Goal: Transaction & Acquisition: Book appointment/travel/reservation

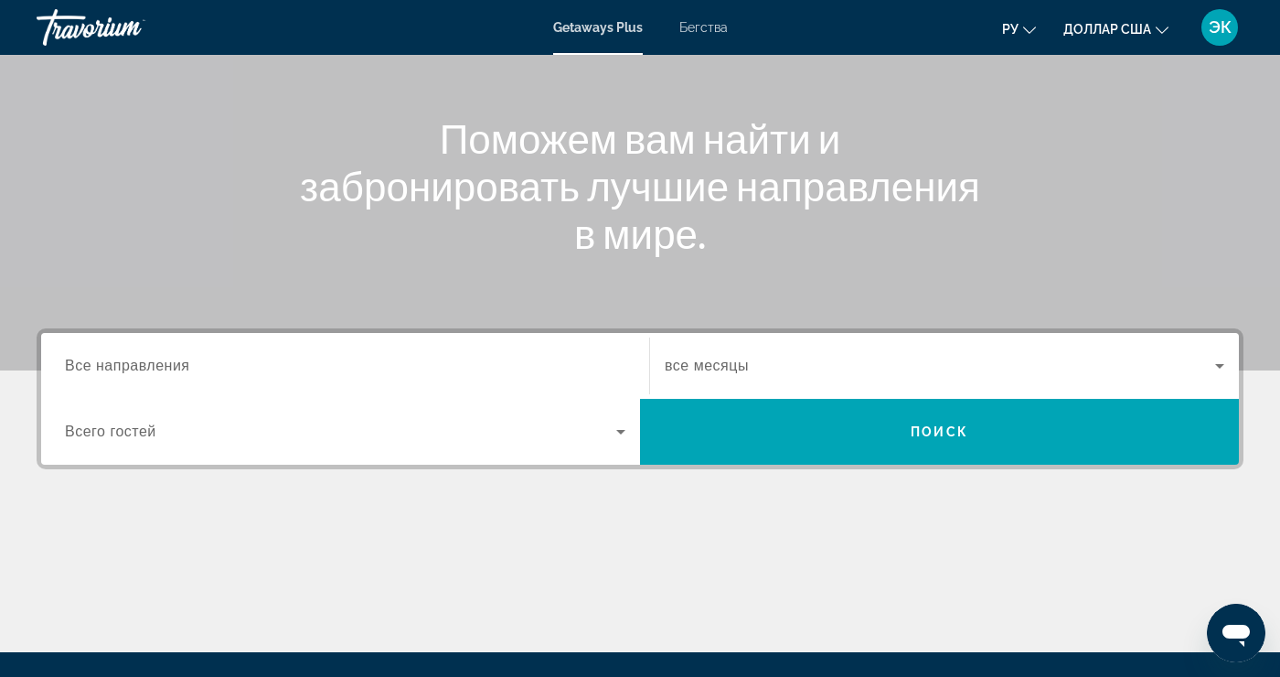
scroll to position [185, 0]
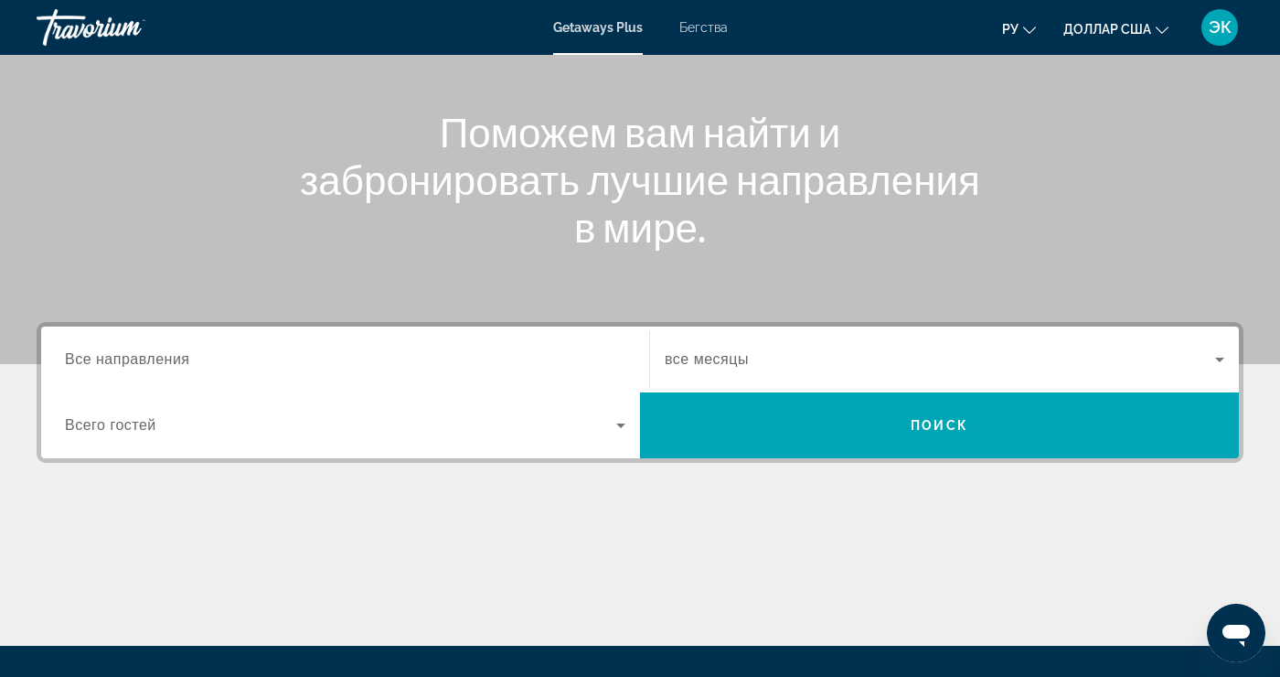
click at [197, 362] on input "Destination Все направления" at bounding box center [345, 360] width 561 height 22
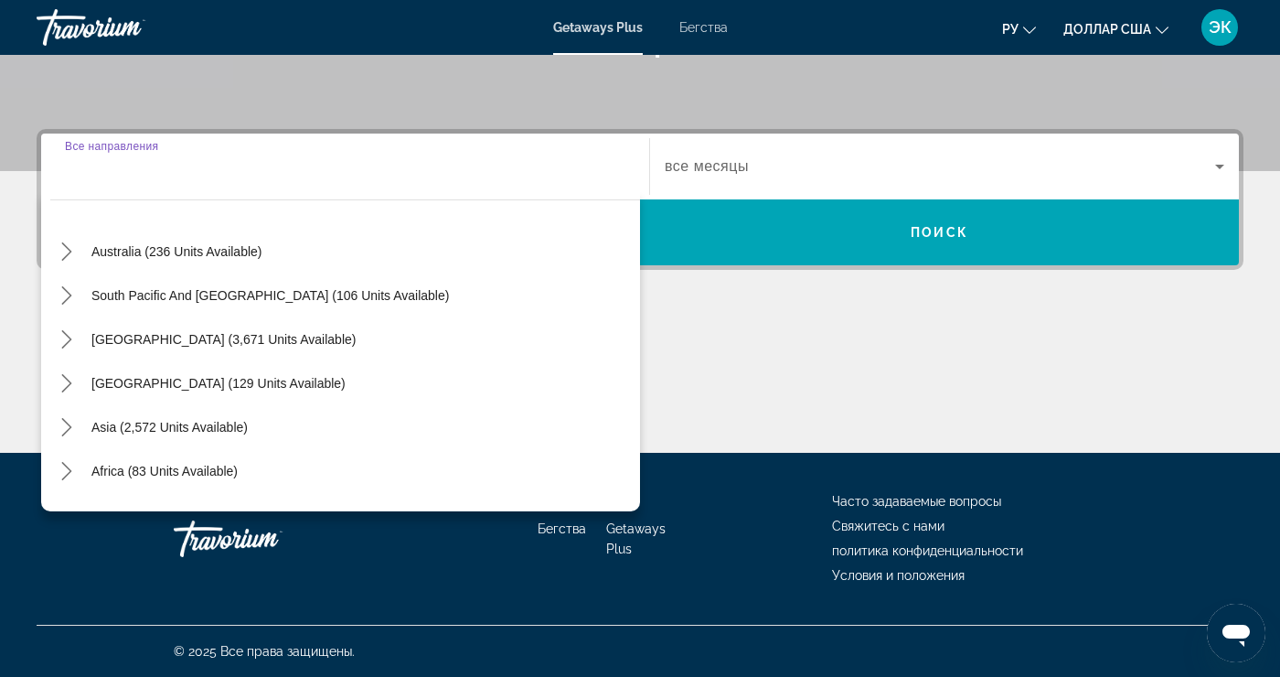
scroll to position [267, 0]
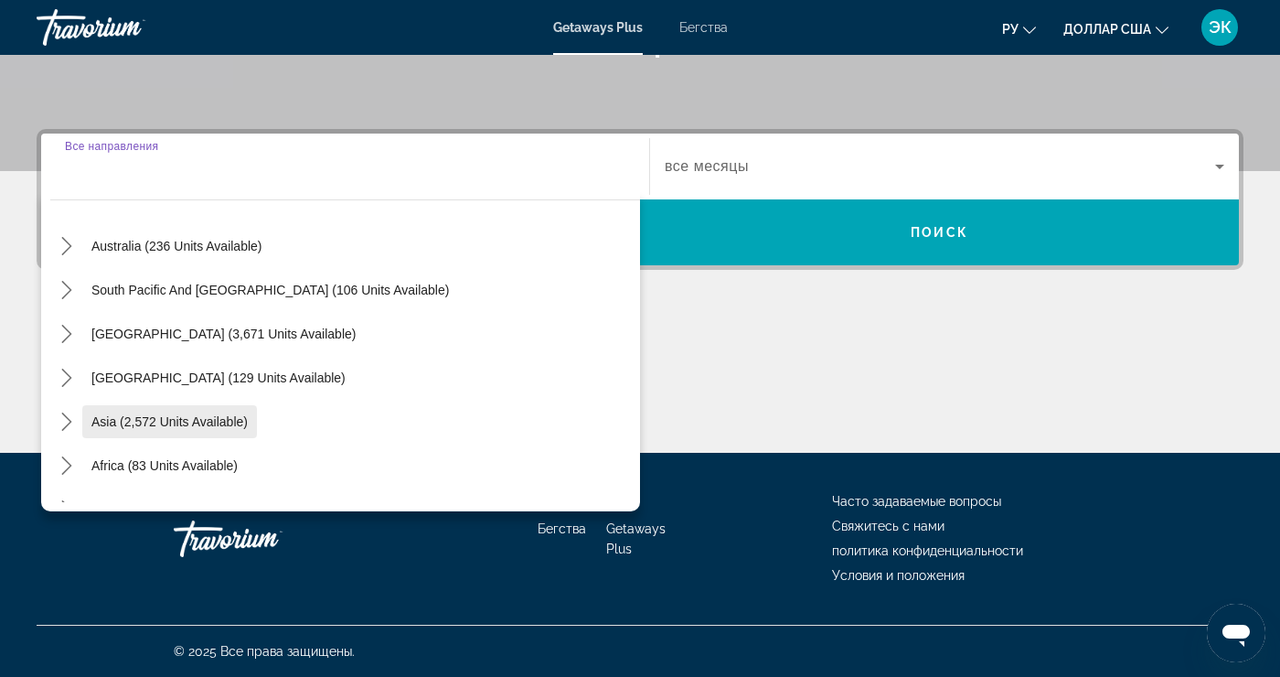
click at [230, 437] on span "Select destination: Asia (2,572 units available)" at bounding box center [169, 422] width 175 height 44
type input "**********"
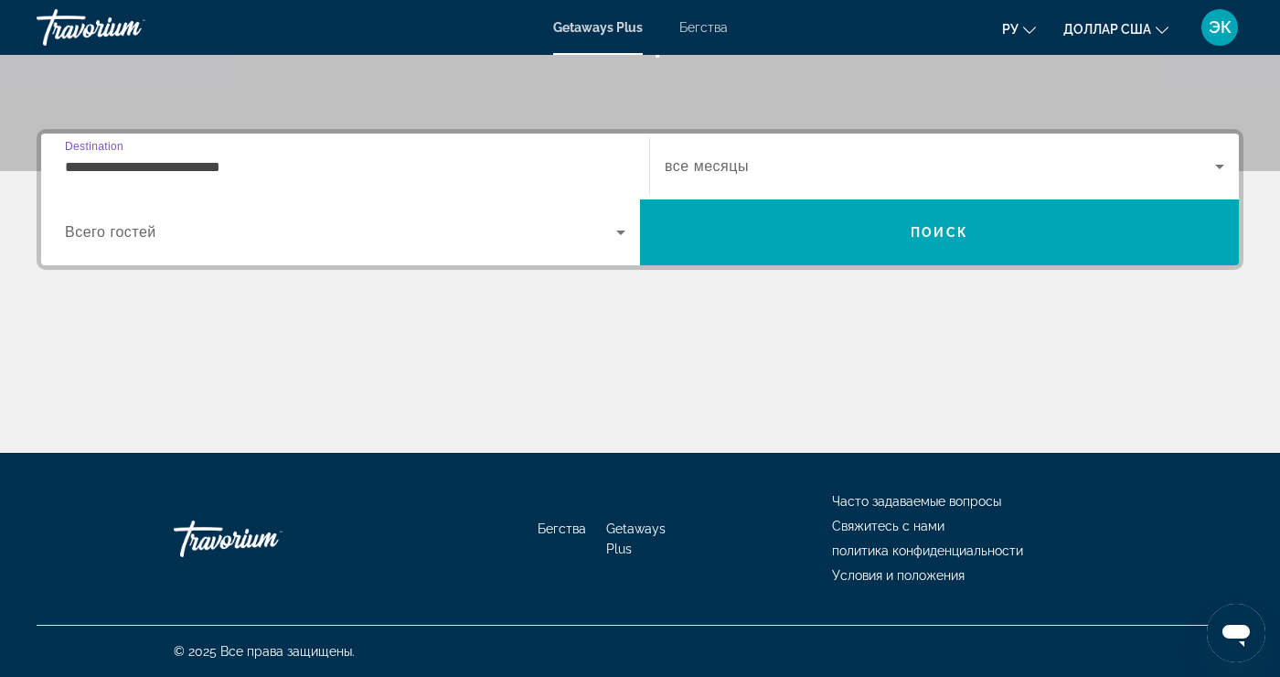
click at [596, 240] on span "Виджет поиска" at bounding box center [340, 232] width 551 height 22
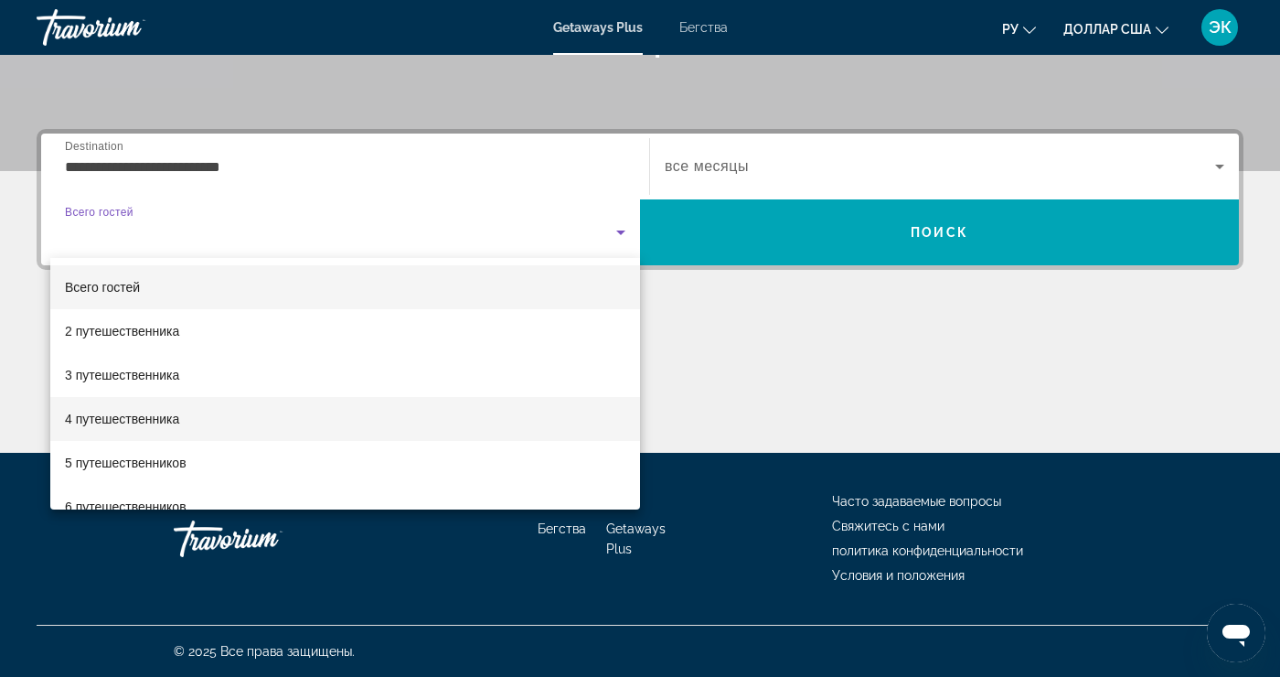
click at [182, 427] on mat-option "4 путешественника" at bounding box center [345, 419] width 590 height 44
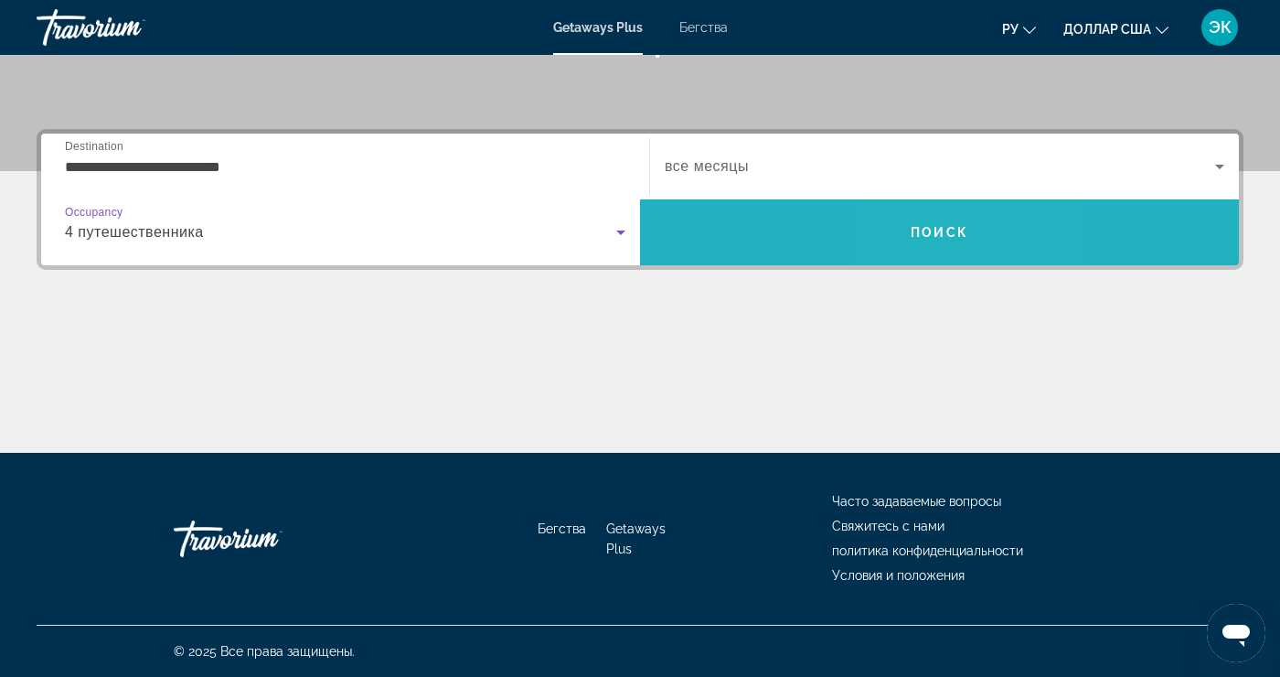
click at [932, 249] on span "Поиск" at bounding box center [939, 232] width 599 height 44
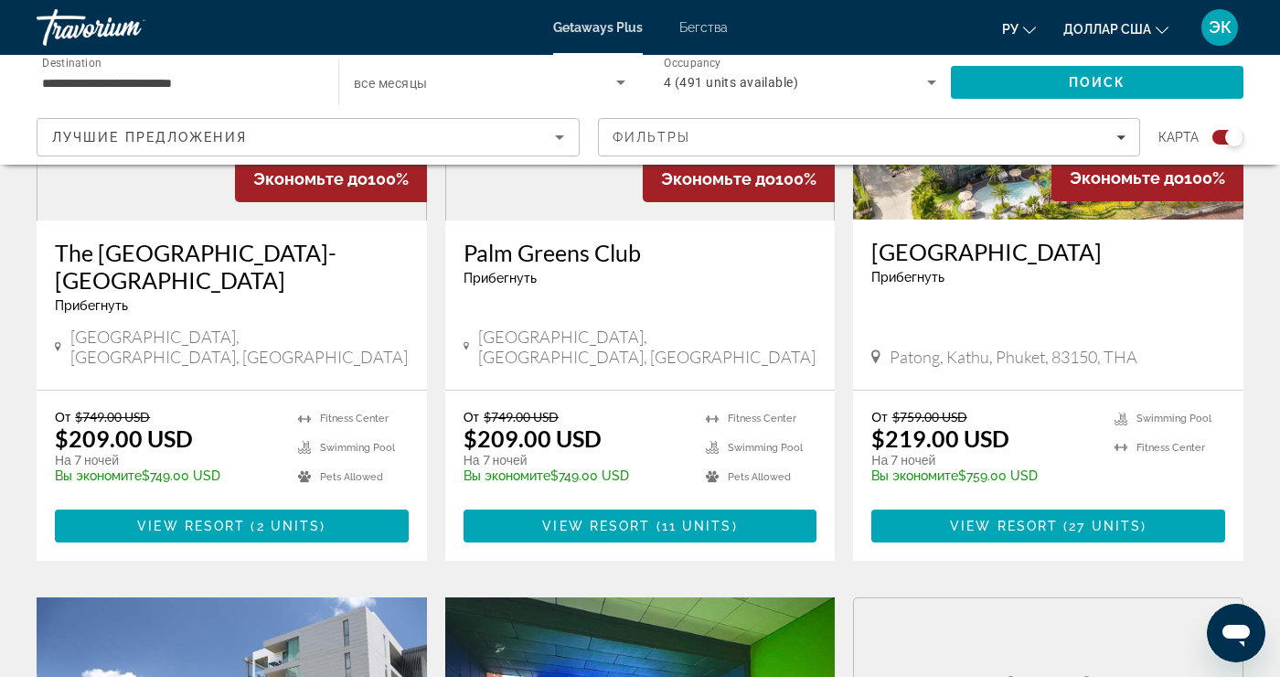
scroll to position [1537, 0]
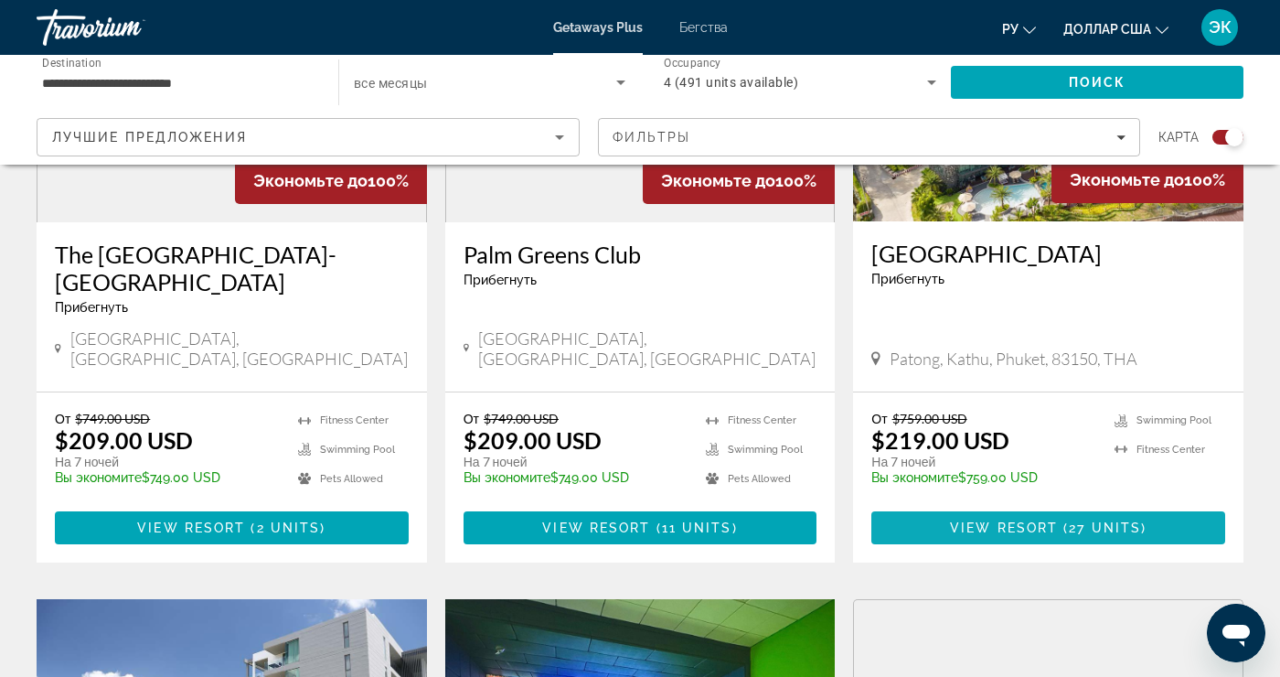
click at [1132, 506] on span "Основное содержание" at bounding box center [1049, 528] width 354 height 44
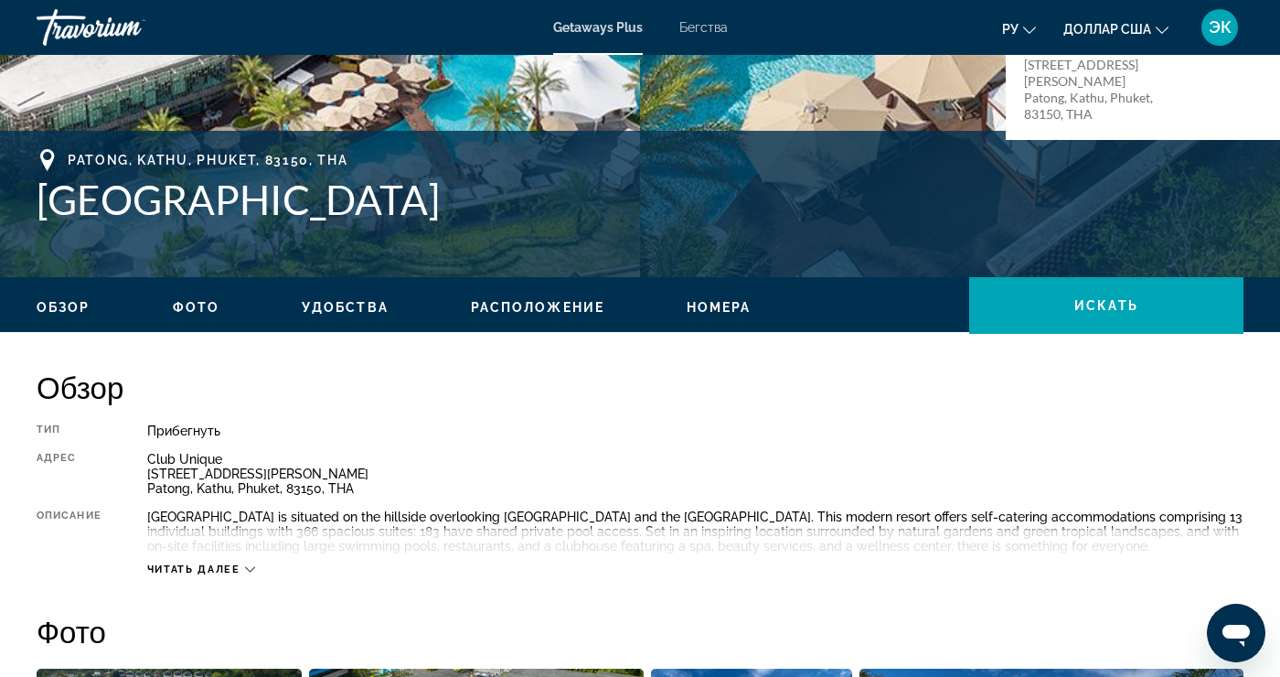
scroll to position [642, 0]
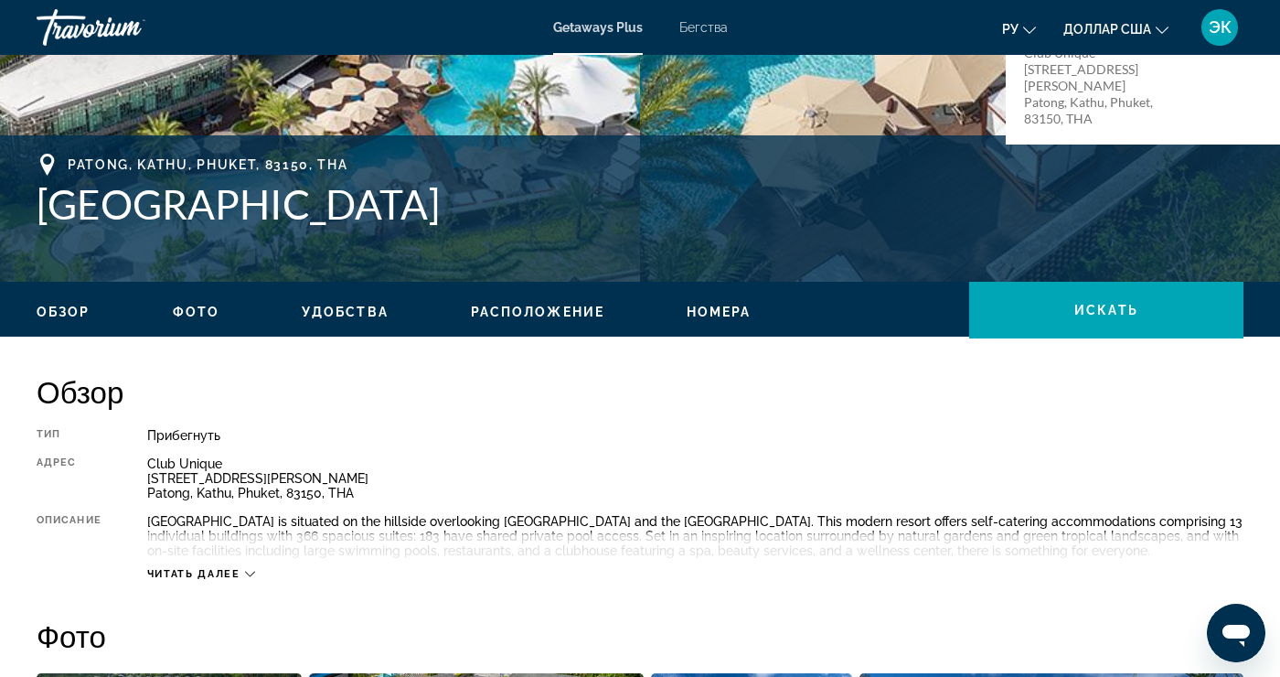
click at [243, 579] on button "Читать далее" at bounding box center [201, 574] width 108 height 14
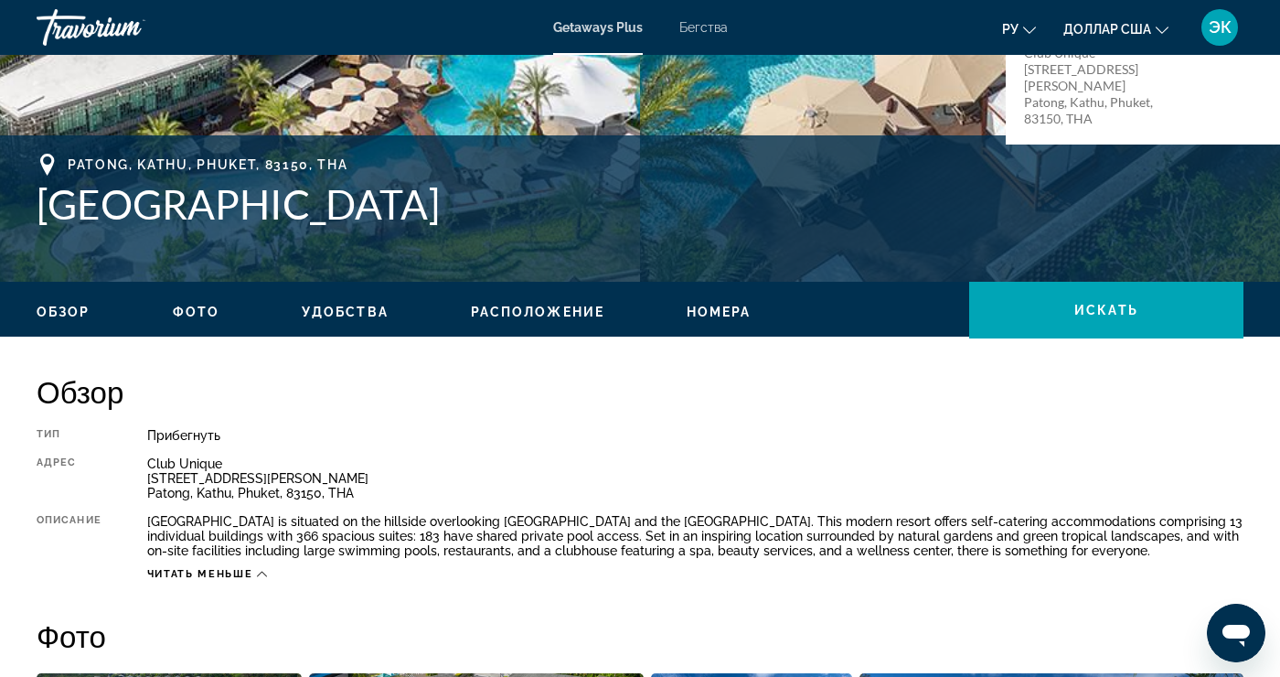
click at [249, 579] on button "Читать меньше" at bounding box center [207, 574] width 120 height 14
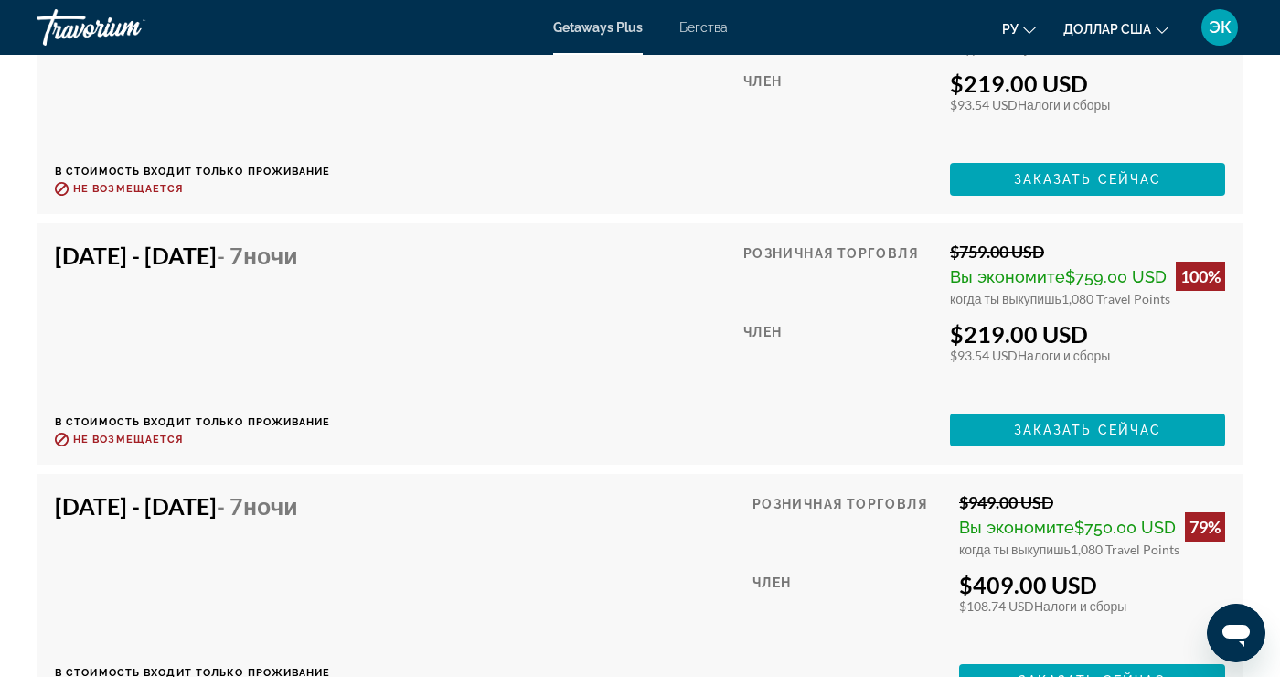
scroll to position [5681, 0]
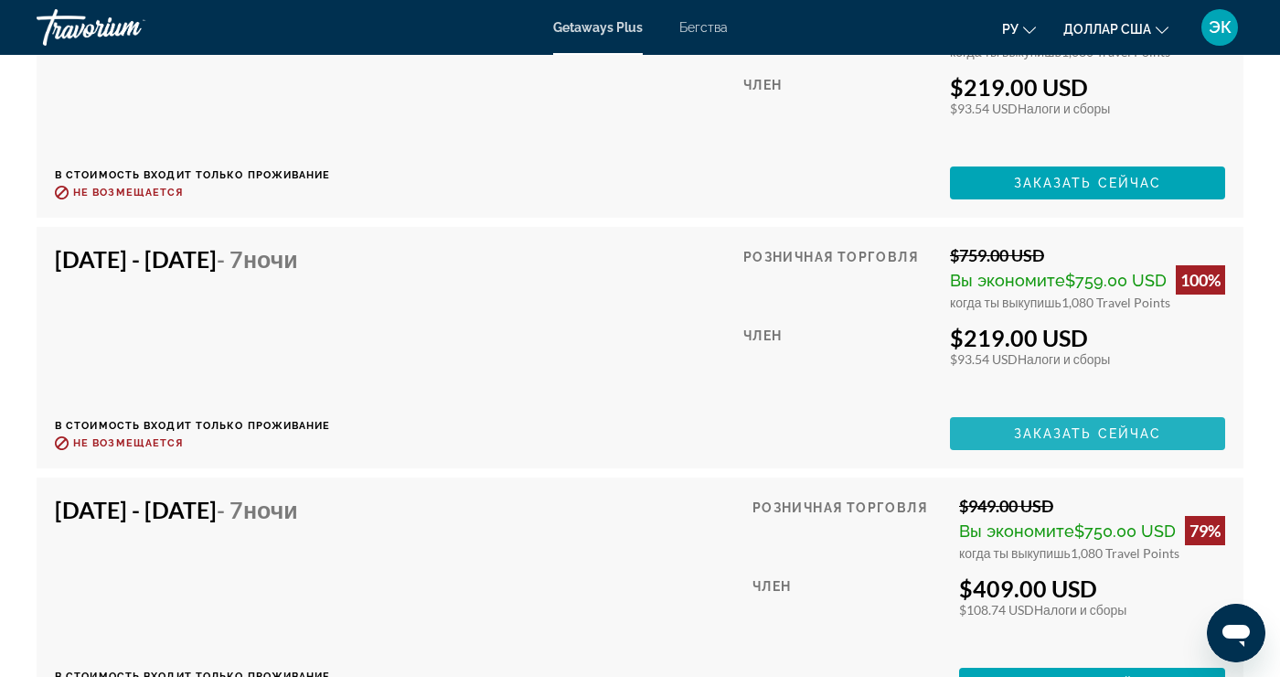
click at [1151, 441] on span "Основное содержание" at bounding box center [1087, 434] width 275 height 44
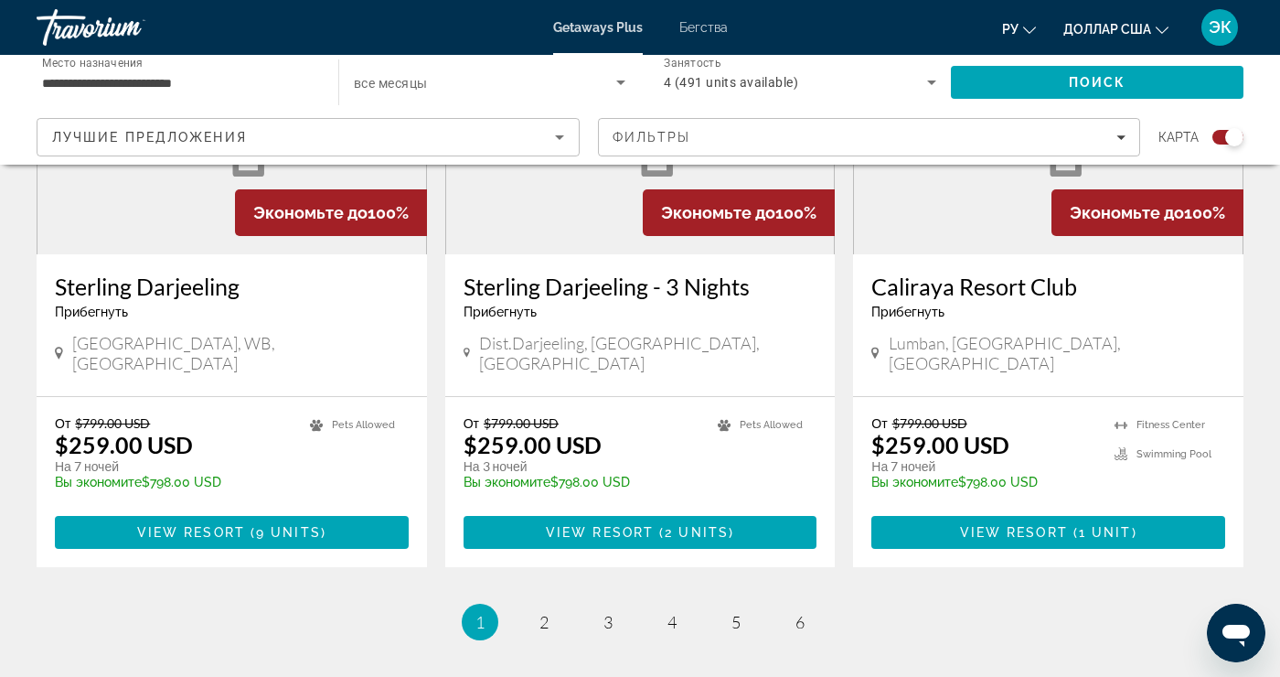
scroll to position [2888, 0]
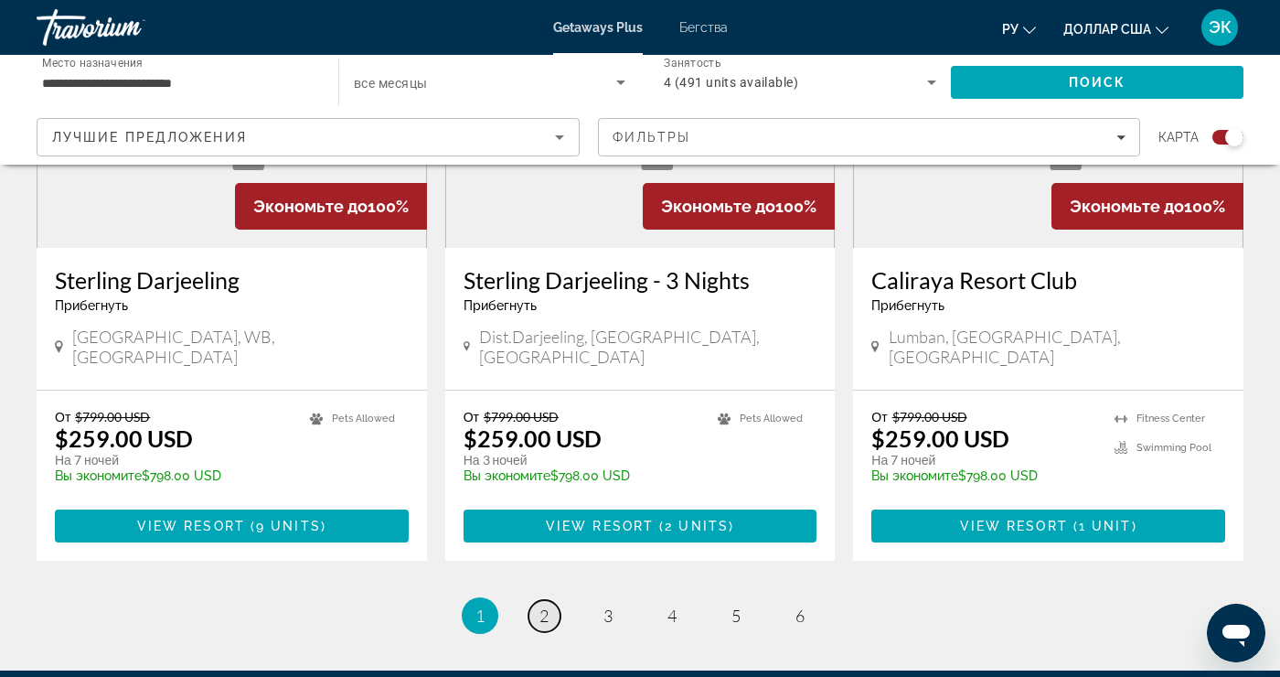
click at [541, 600] on link "page 2" at bounding box center [545, 616] width 32 height 32
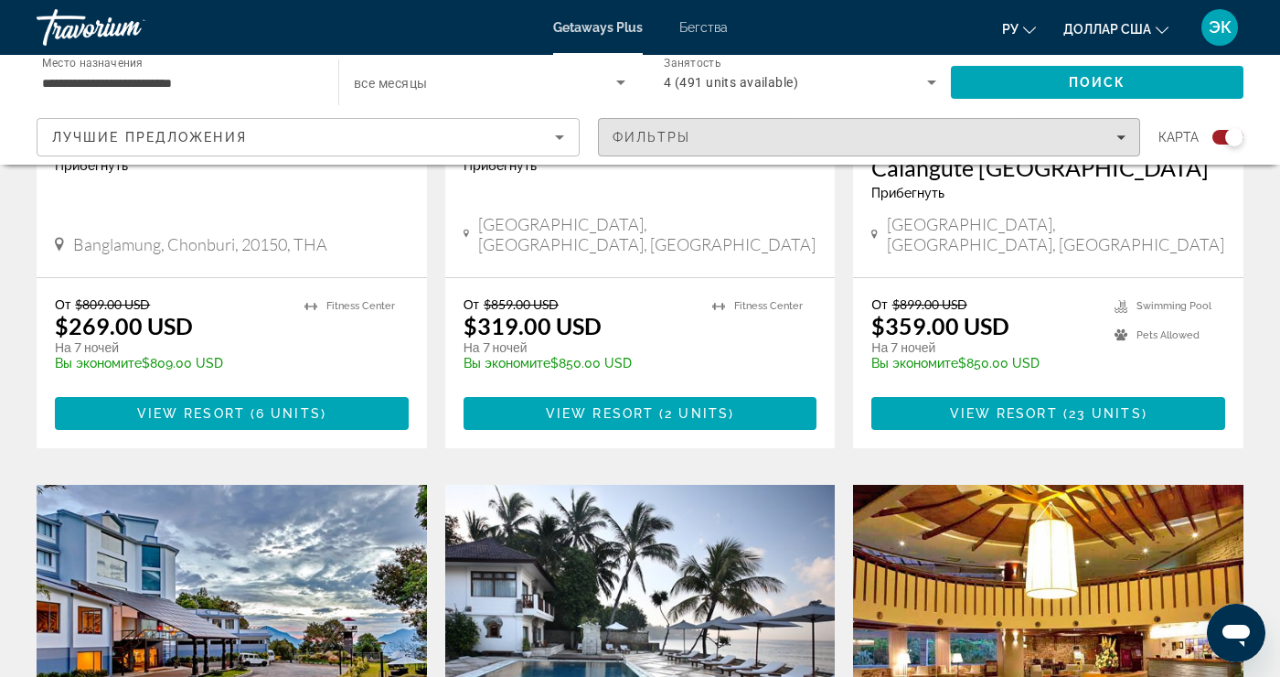
scroll to position [1690, 0]
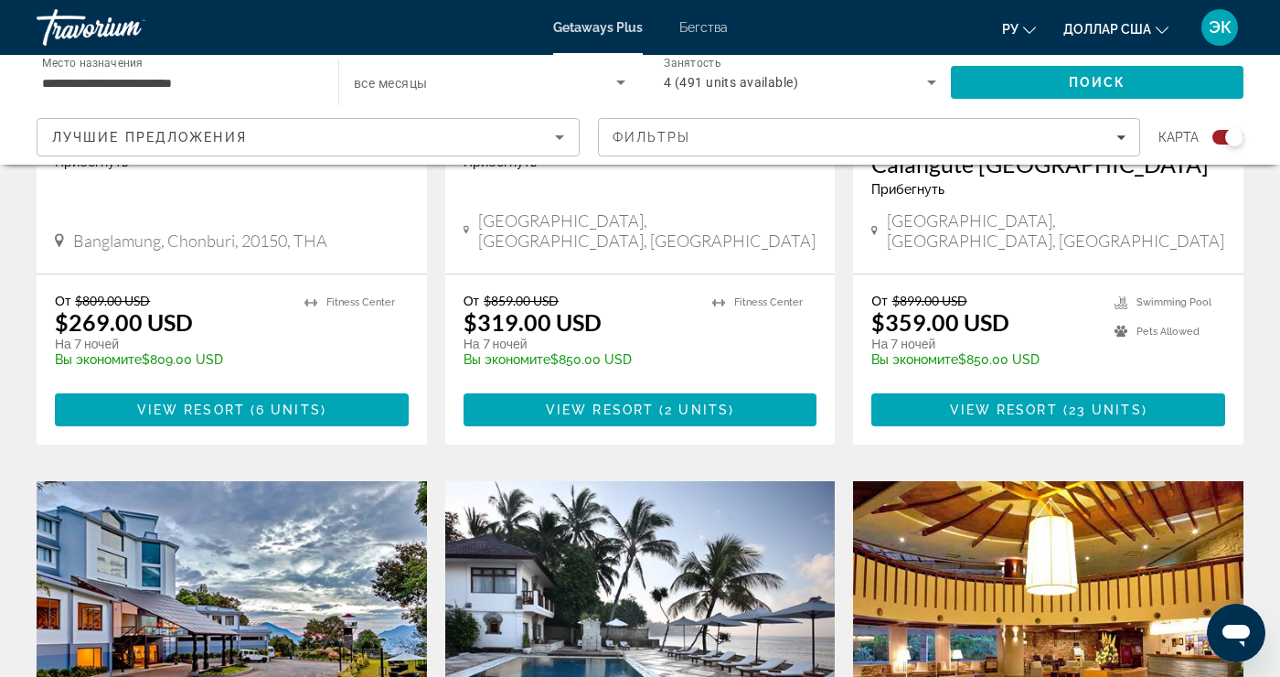
click at [932, 82] on icon "Виджет поиска" at bounding box center [931, 82] width 9 height 5
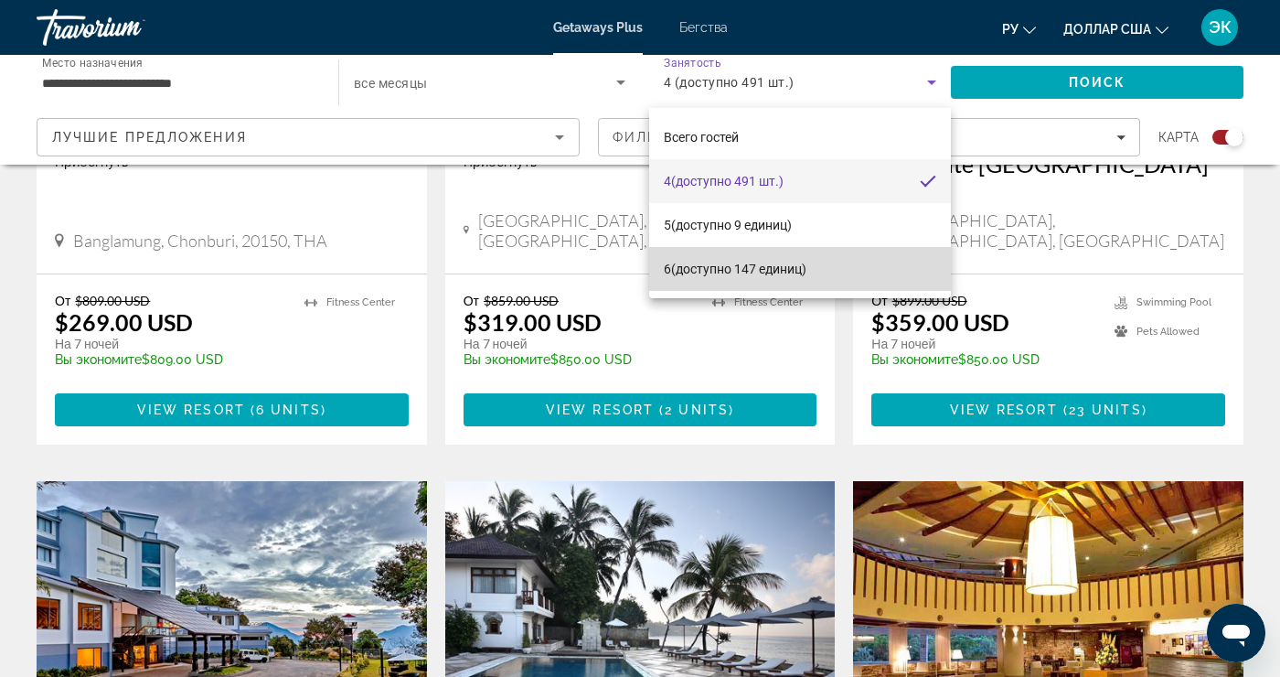
click at [808, 280] on mat-option "6 (доступно 147 единиц)" at bounding box center [800, 269] width 302 height 44
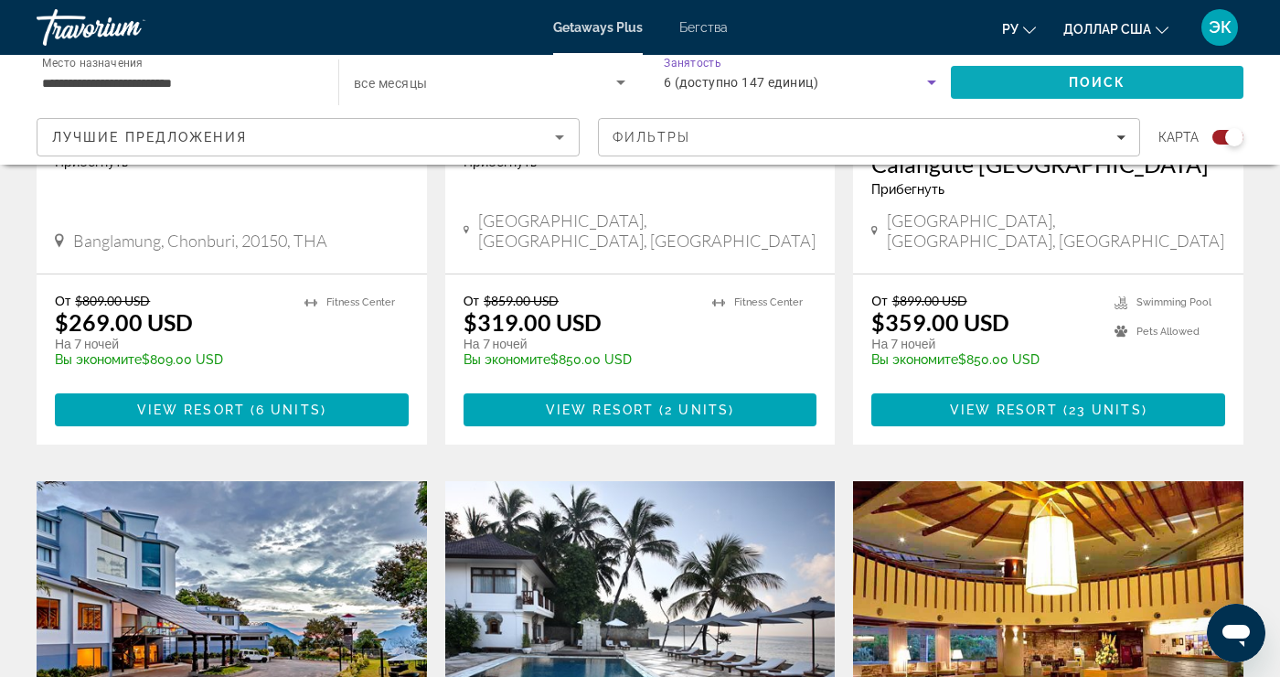
click at [1108, 93] on span "Поиск" at bounding box center [1097, 82] width 293 height 44
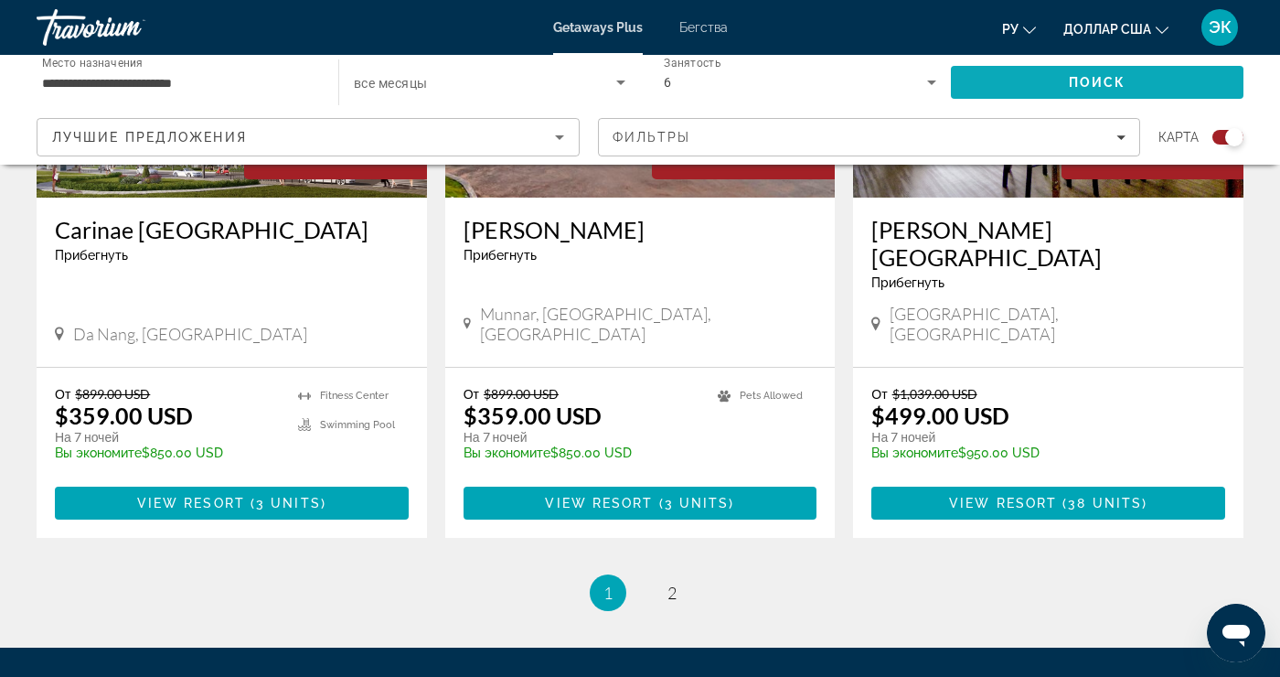
scroll to position [2873, 0]
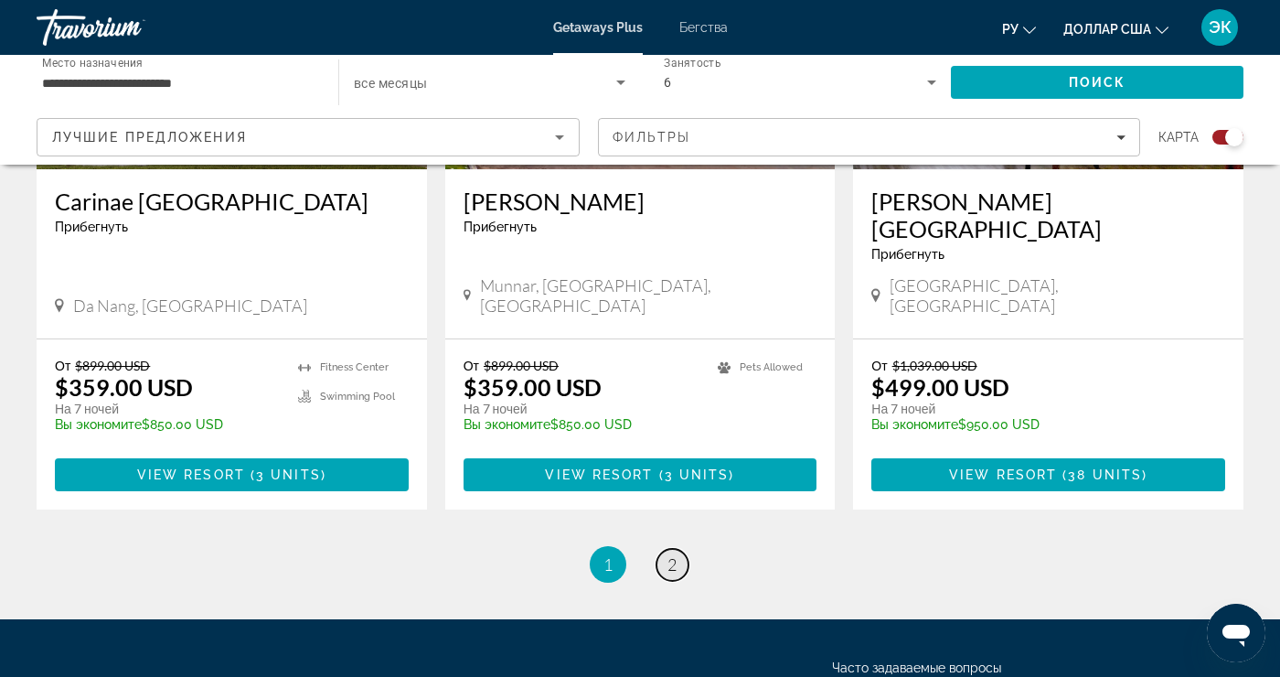
click at [670, 554] on span "2" at bounding box center [672, 564] width 9 height 20
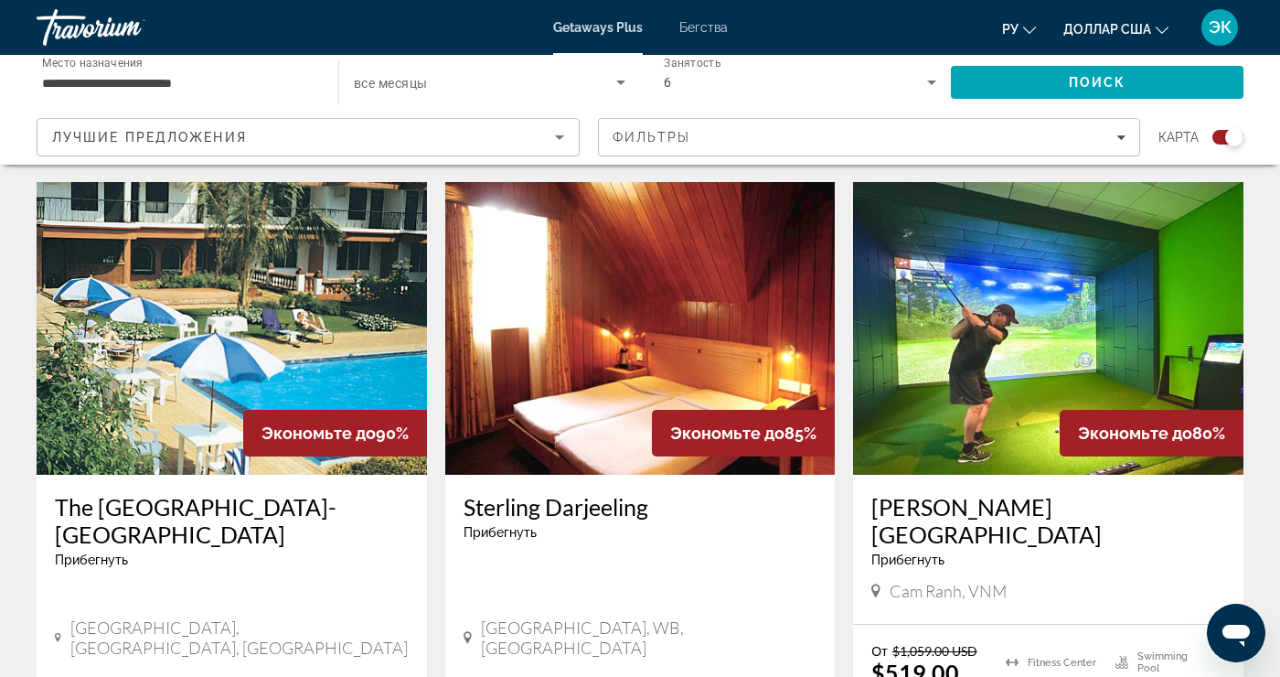
scroll to position [1289, 0]
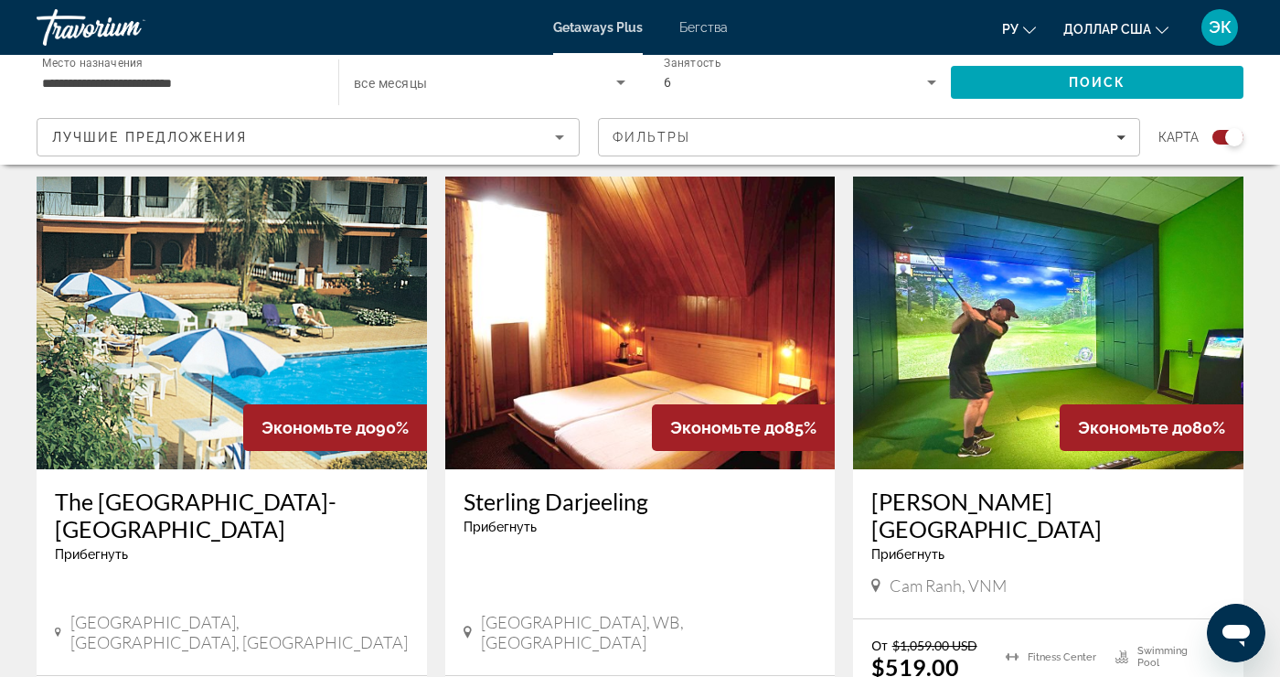
click at [983, 327] on img "Основное содержание" at bounding box center [1048, 323] width 391 height 293
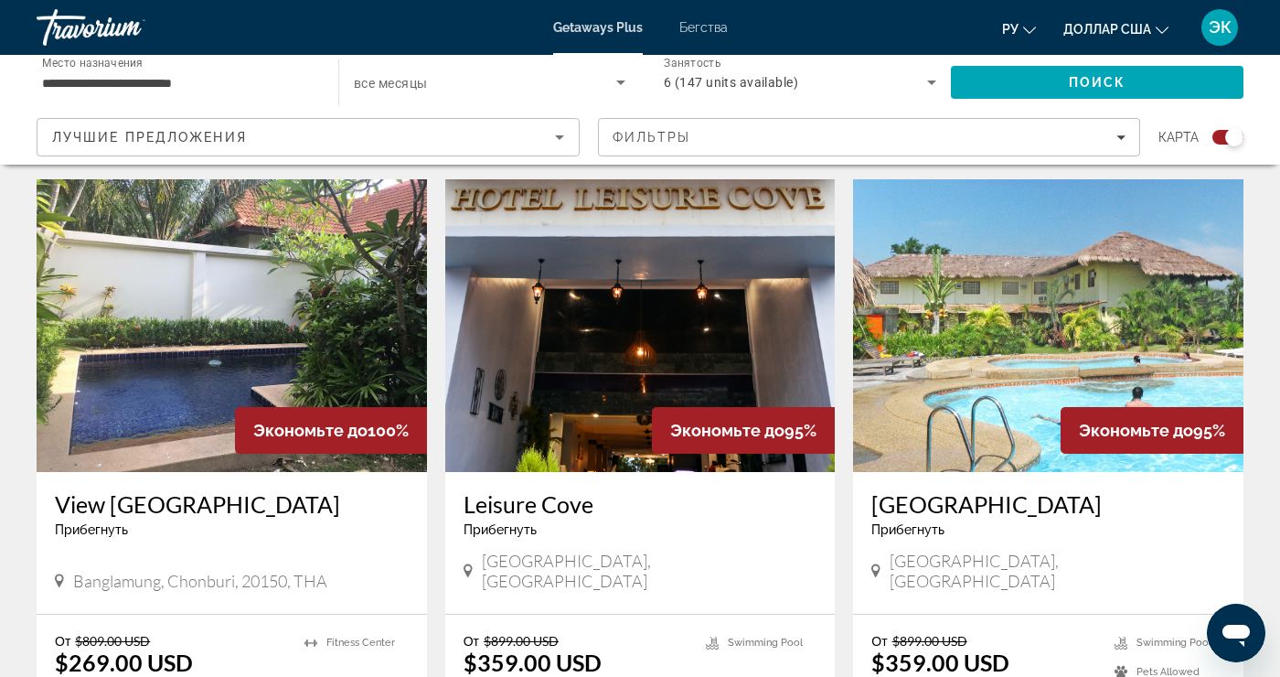
scroll to position [623, 0]
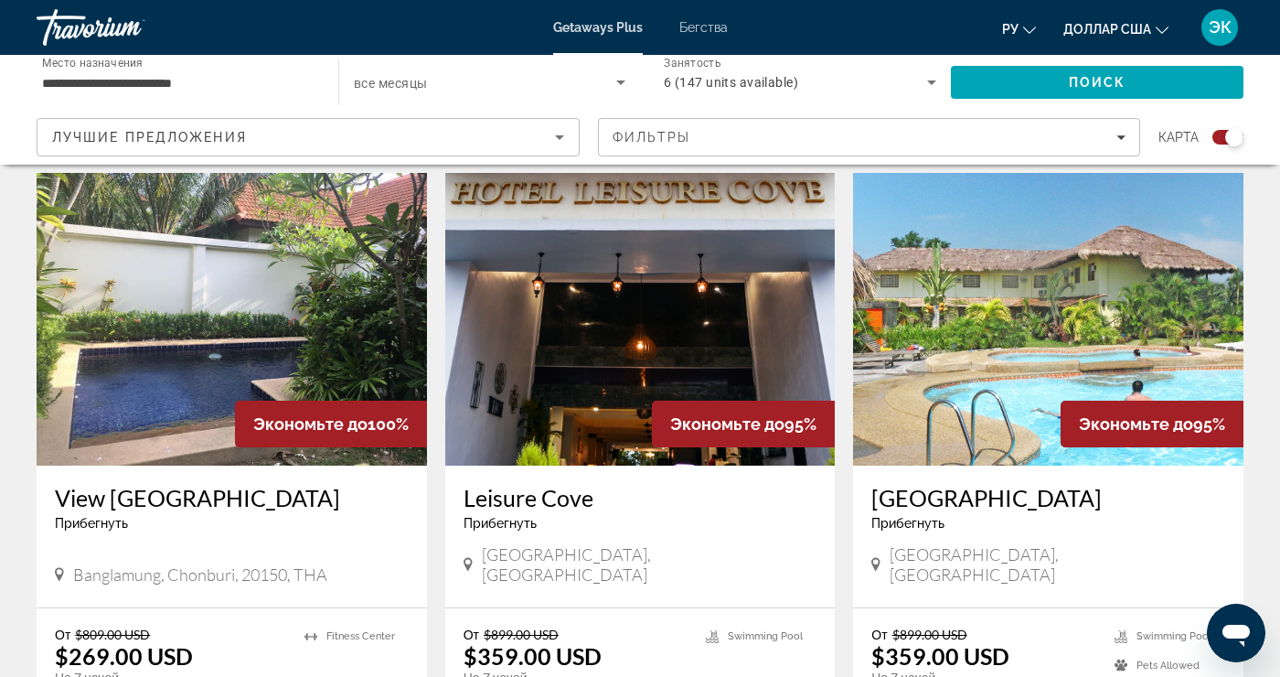
click at [1026, 375] on img "Основное содержание" at bounding box center [1048, 319] width 391 height 293
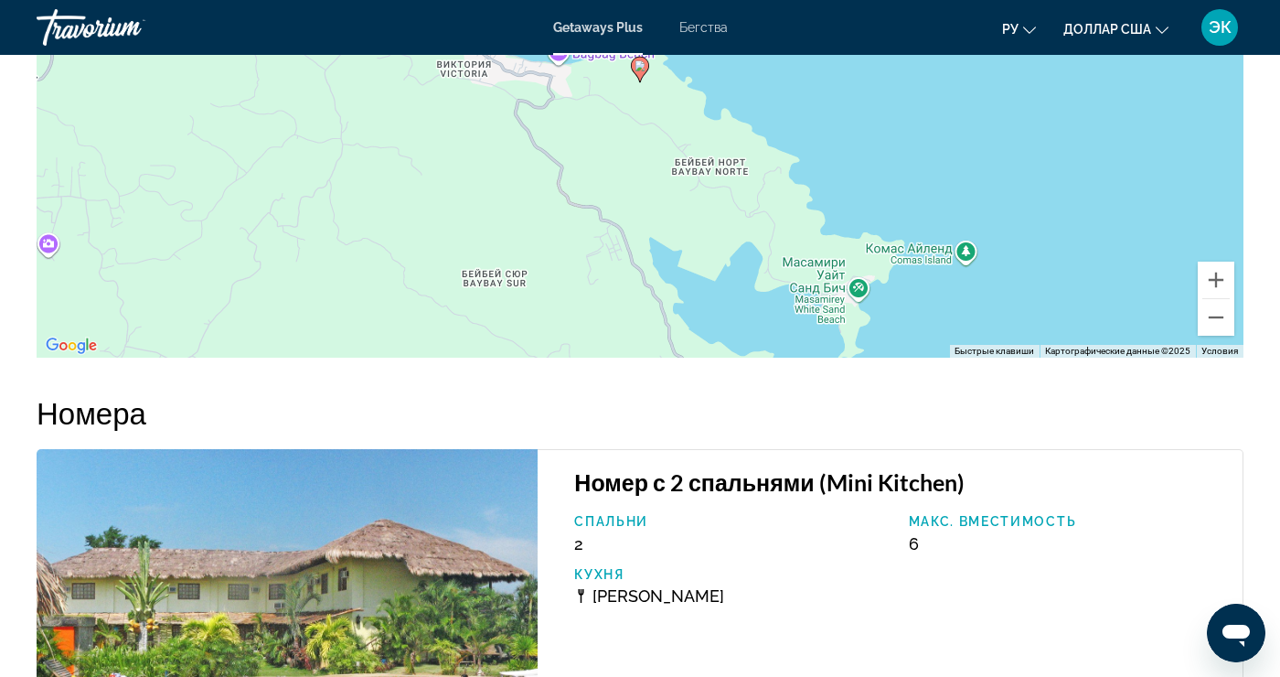
scroll to position [2898, 0]
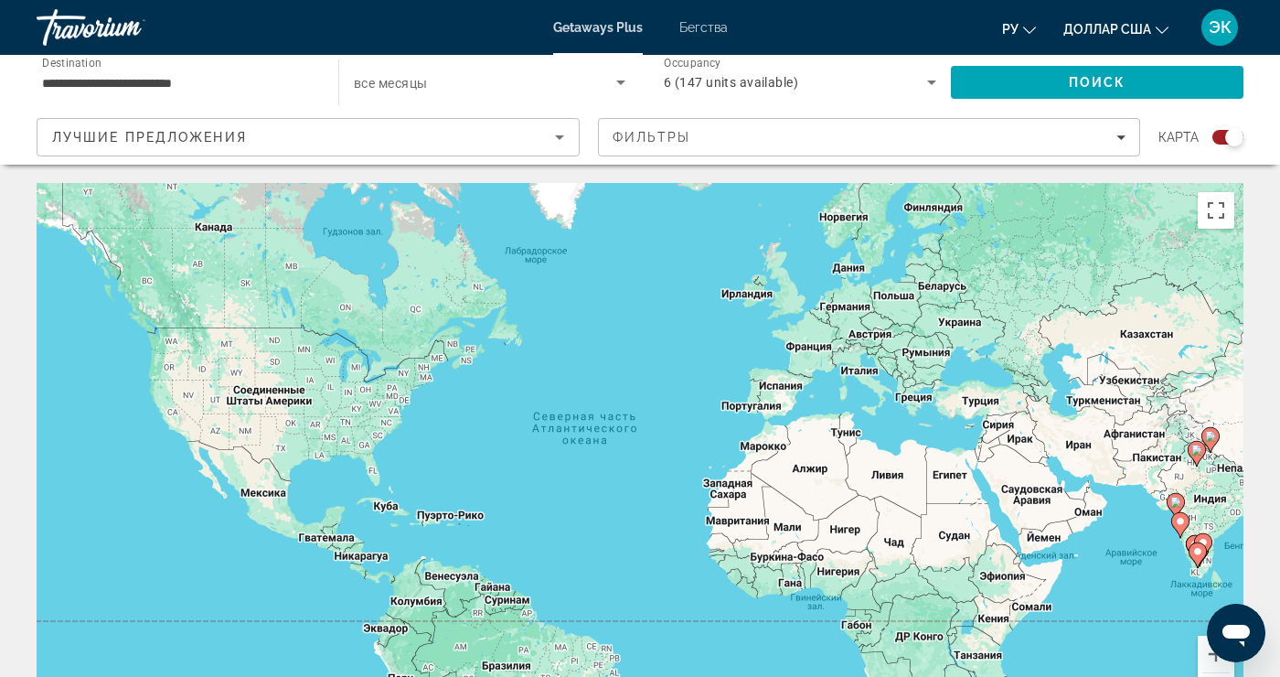
click at [889, 91] on div "6 (147 units available)" at bounding box center [795, 82] width 263 height 22
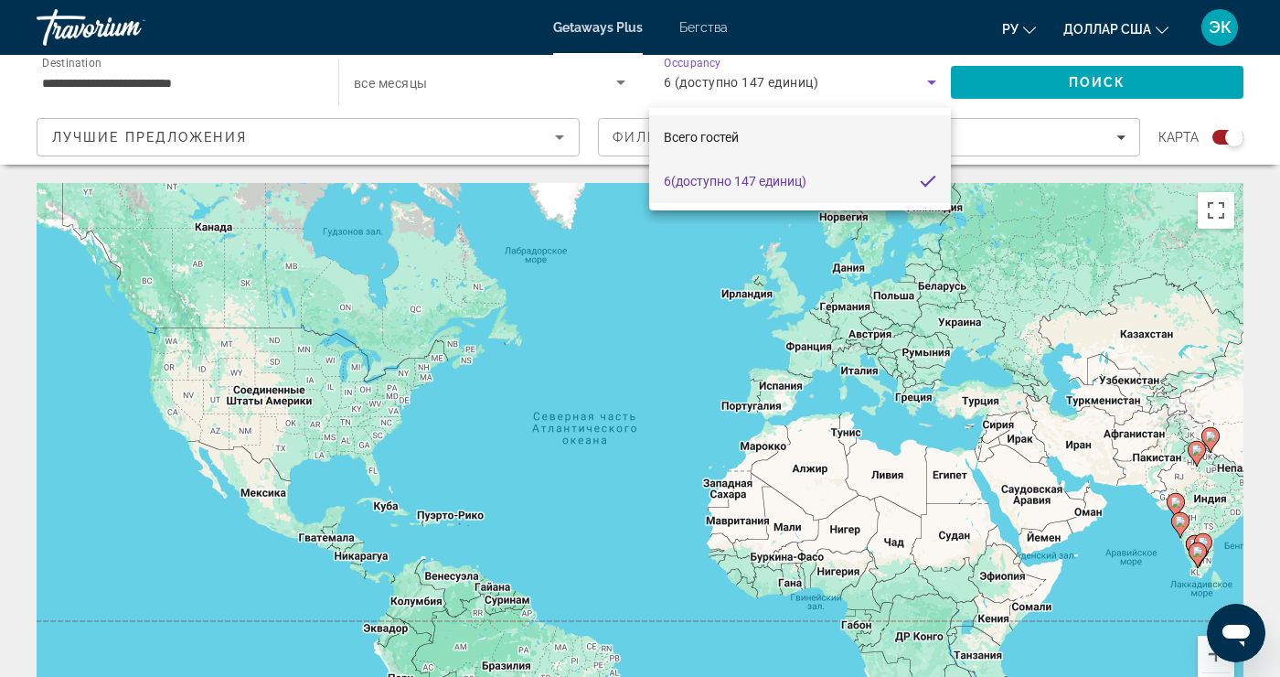
click at [904, 149] on mat-option "Всего гостей" at bounding box center [800, 137] width 302 height 44
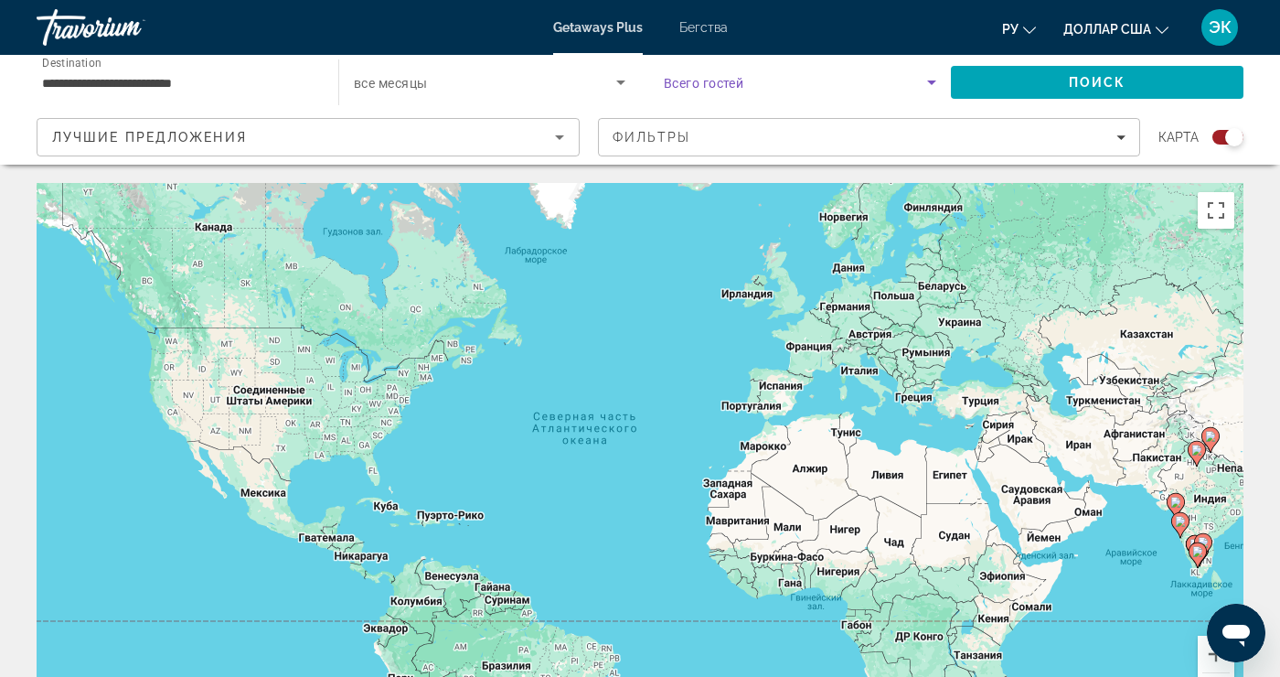
click at [930, 102] on div "Search widget" at bounding box center [800, 82] width 273 height 51
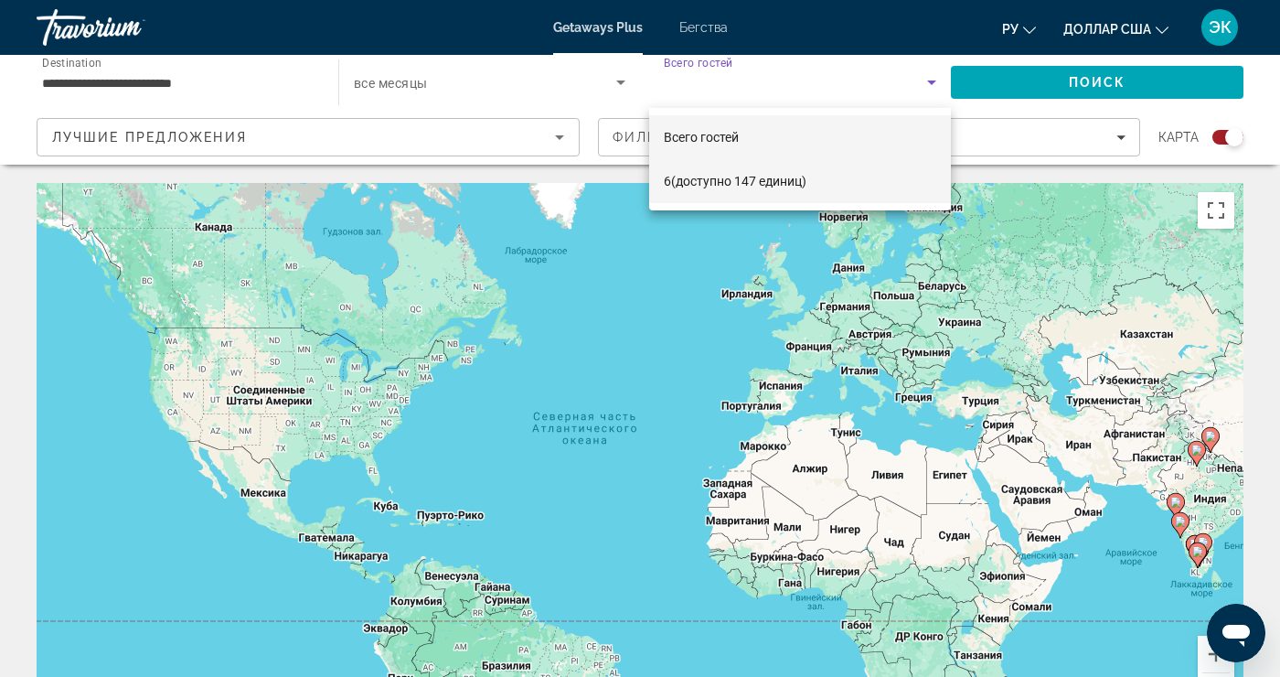
click at [880, 197] on mat-option "6 (доступно 147 единиц)" at bounding box center [800, 181] width 302 height 44
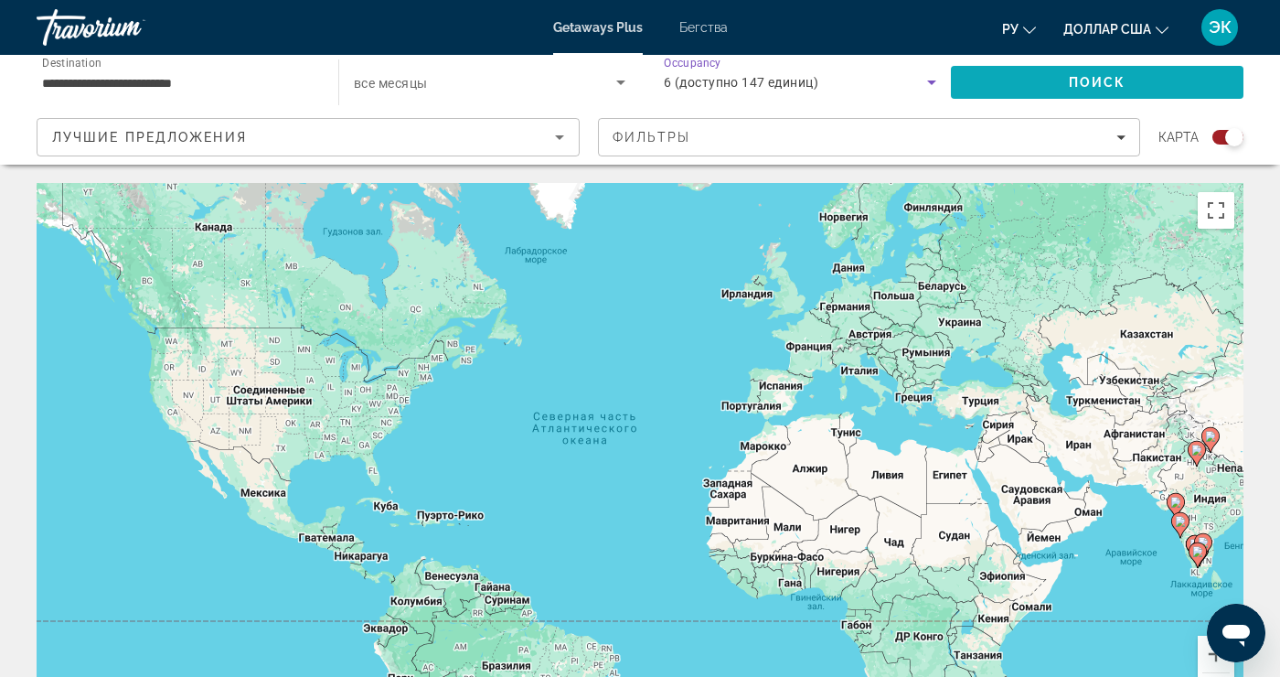
click at [1072, 89] on span "Поиск" at bounding box center [1098, 82] width 58 height 15
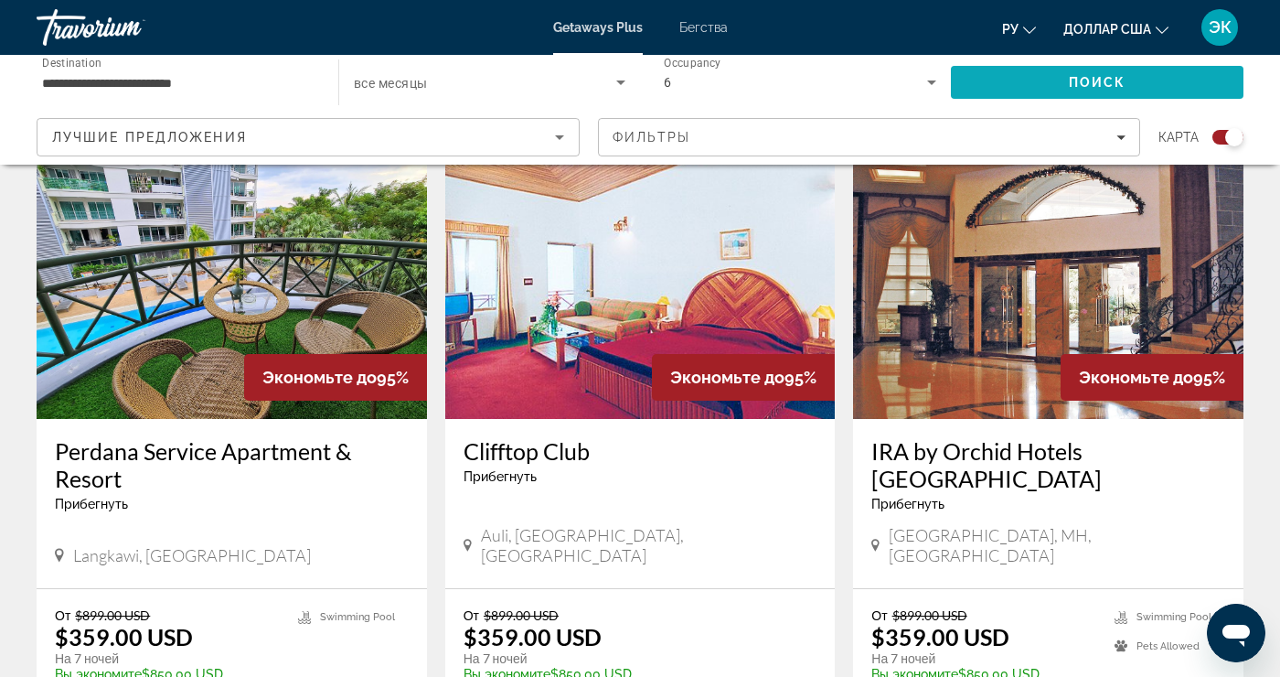
scroll to position [1323, 0]
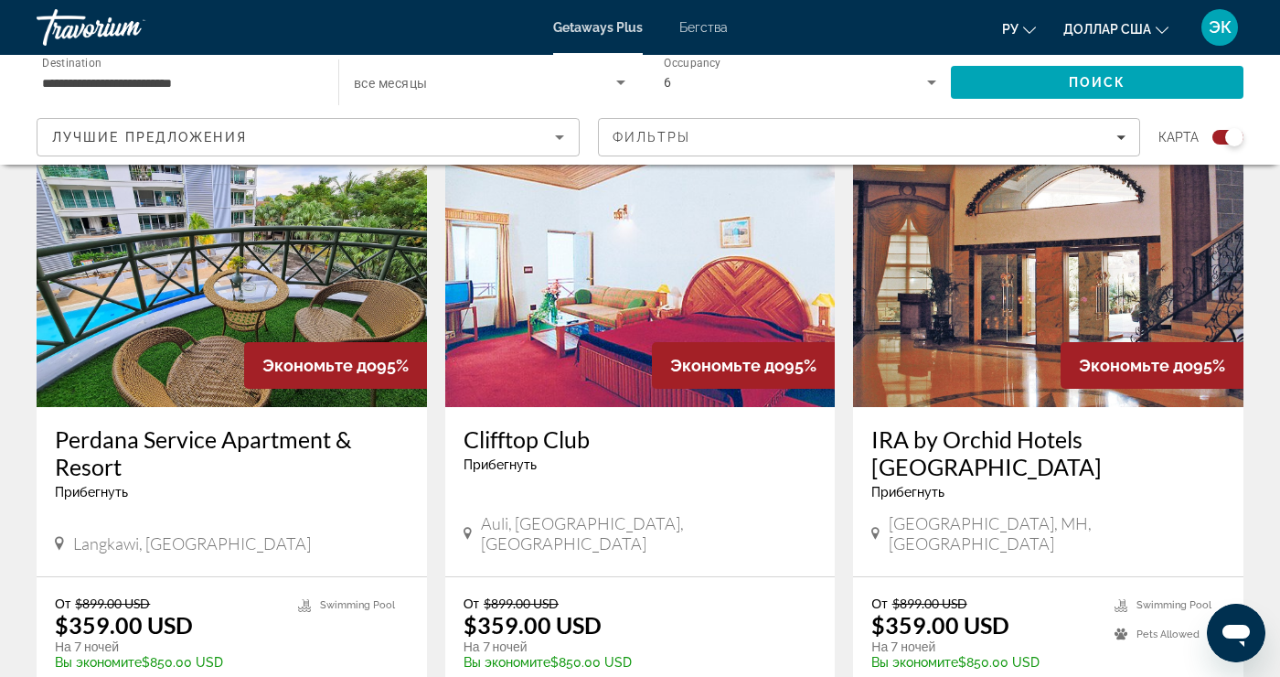
click at [327, 254] on img "Основное содержание" at bounding box center [232, 260] width 391 height 293
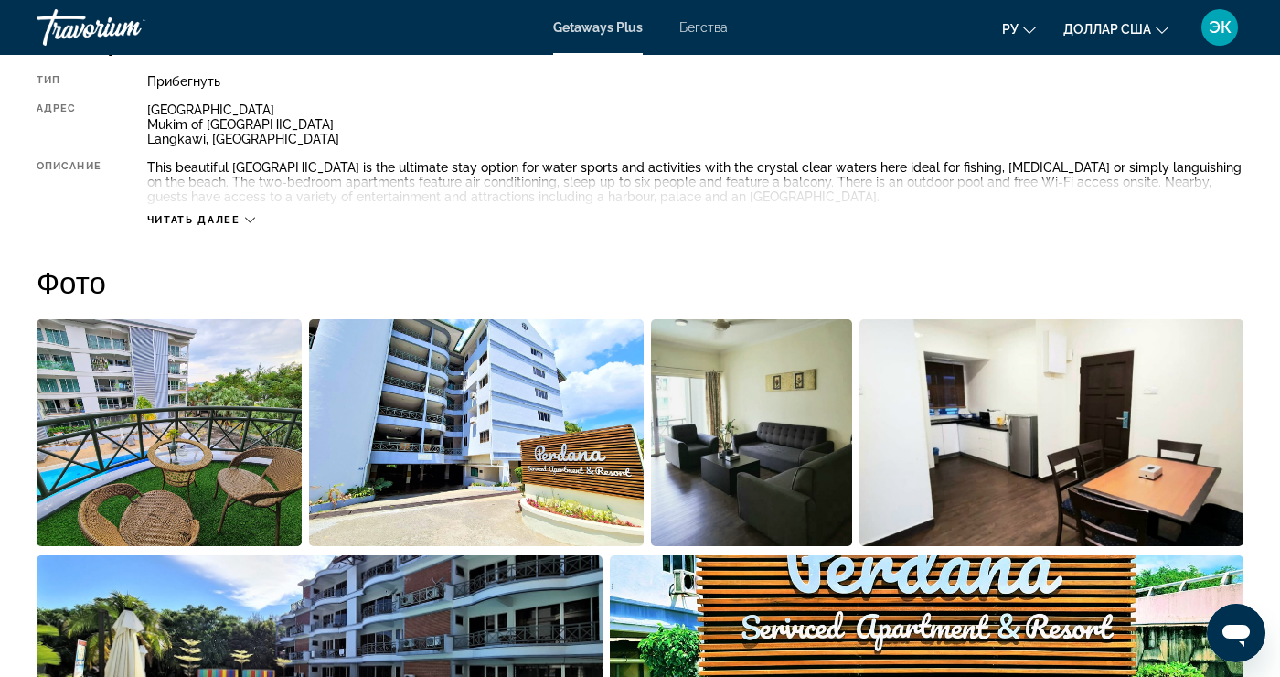
scroll to position [996, 0]
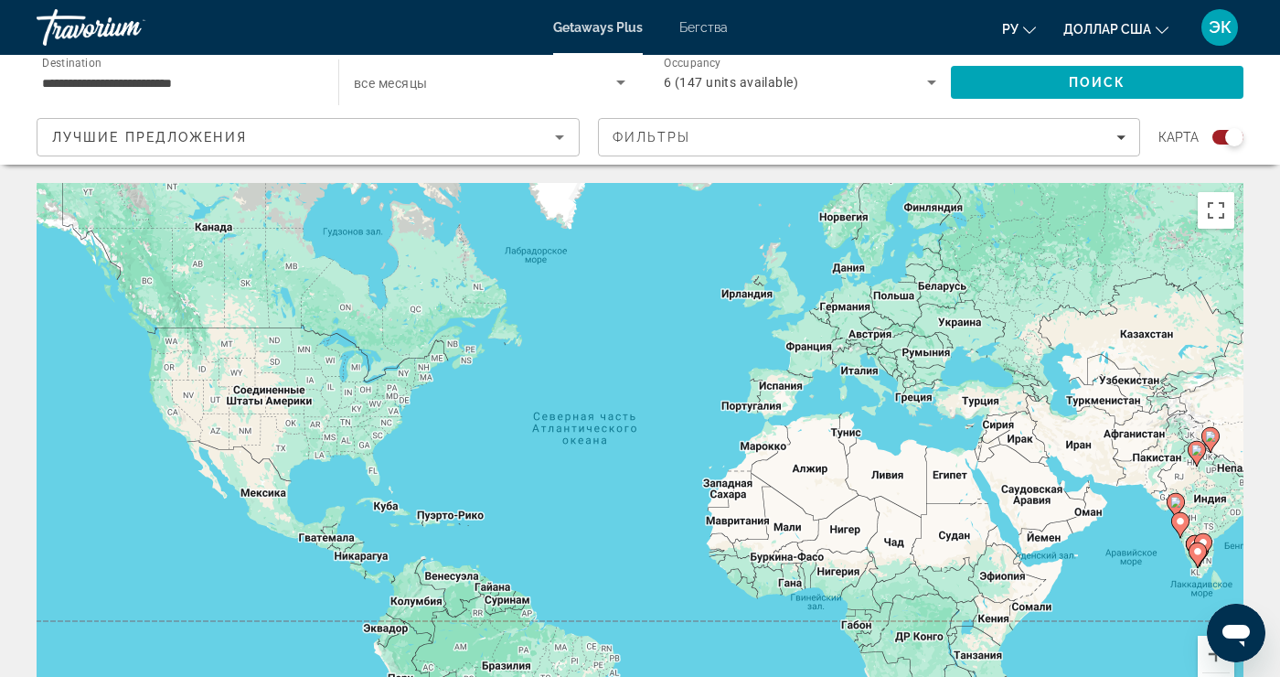
click at [551, 144] on icon "Sort by" at bounding box center [560, 137] width 22 height 22
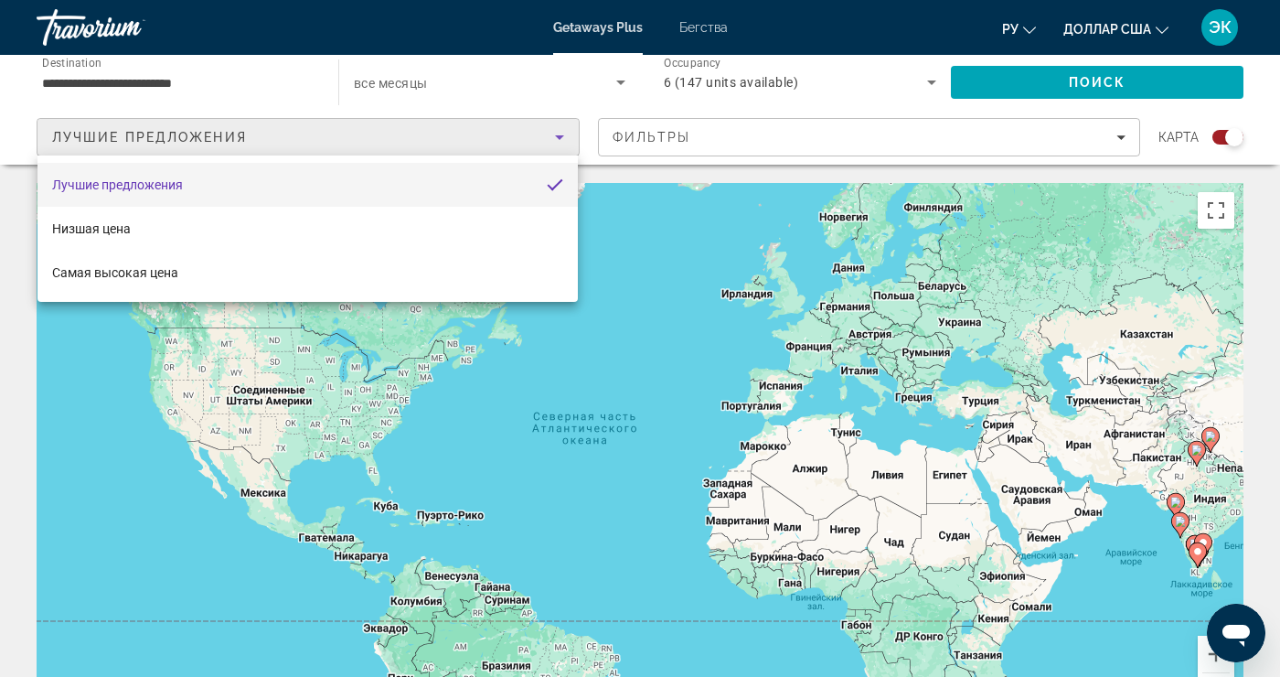
click at [892, 146] on div at bounding box center [640, 338] width 1280 height 677
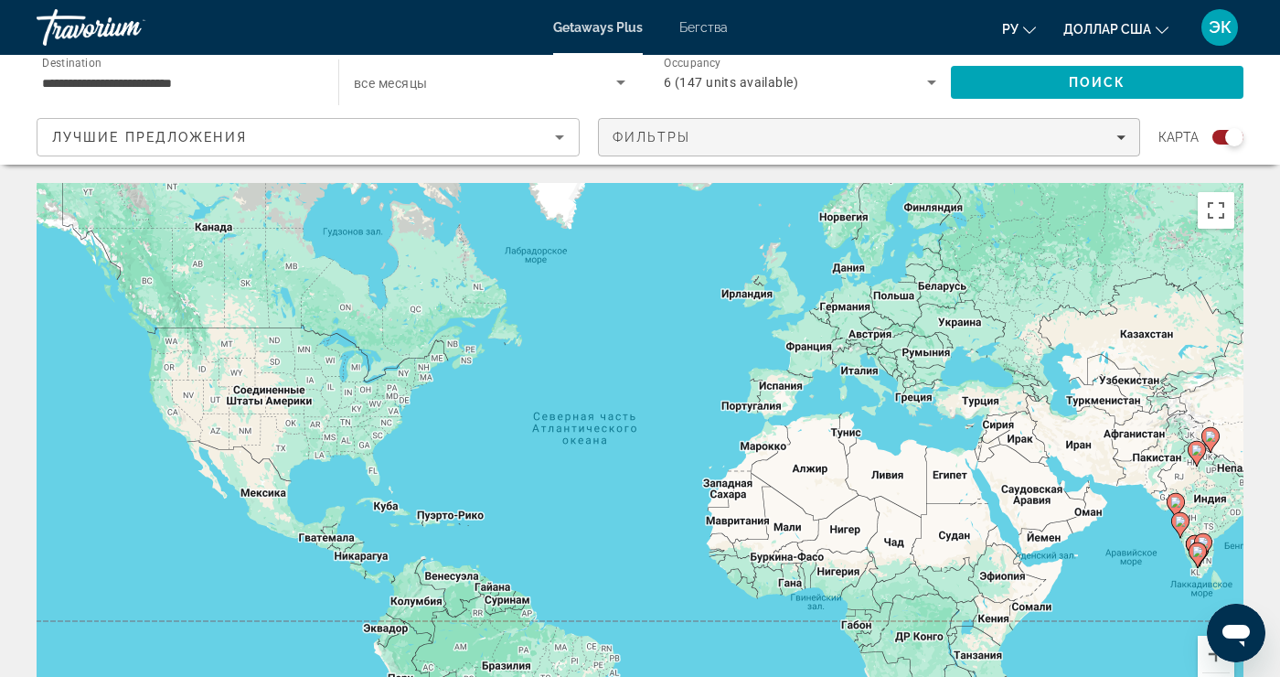
click at [954, 144] on span "Filters" at bounding box center [869, 137] width 541 height 44
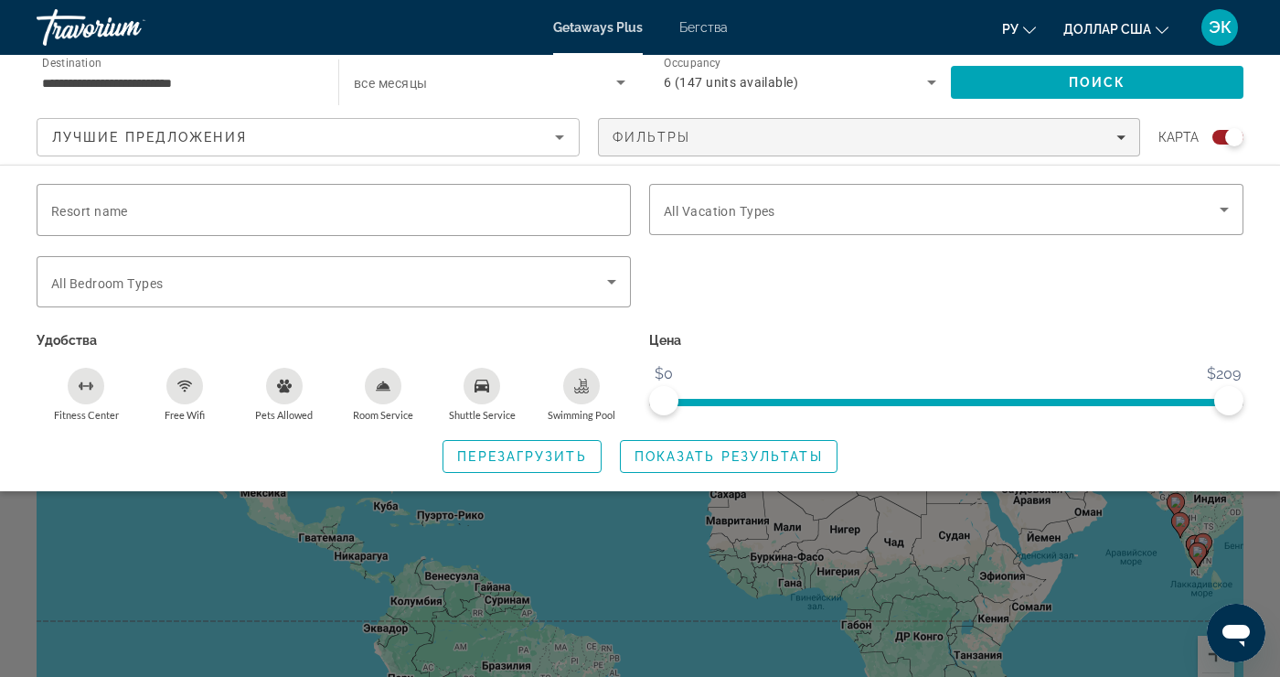
click at [256, 85] on input "**********" at bounding box center [178, 83] width 273 height 22
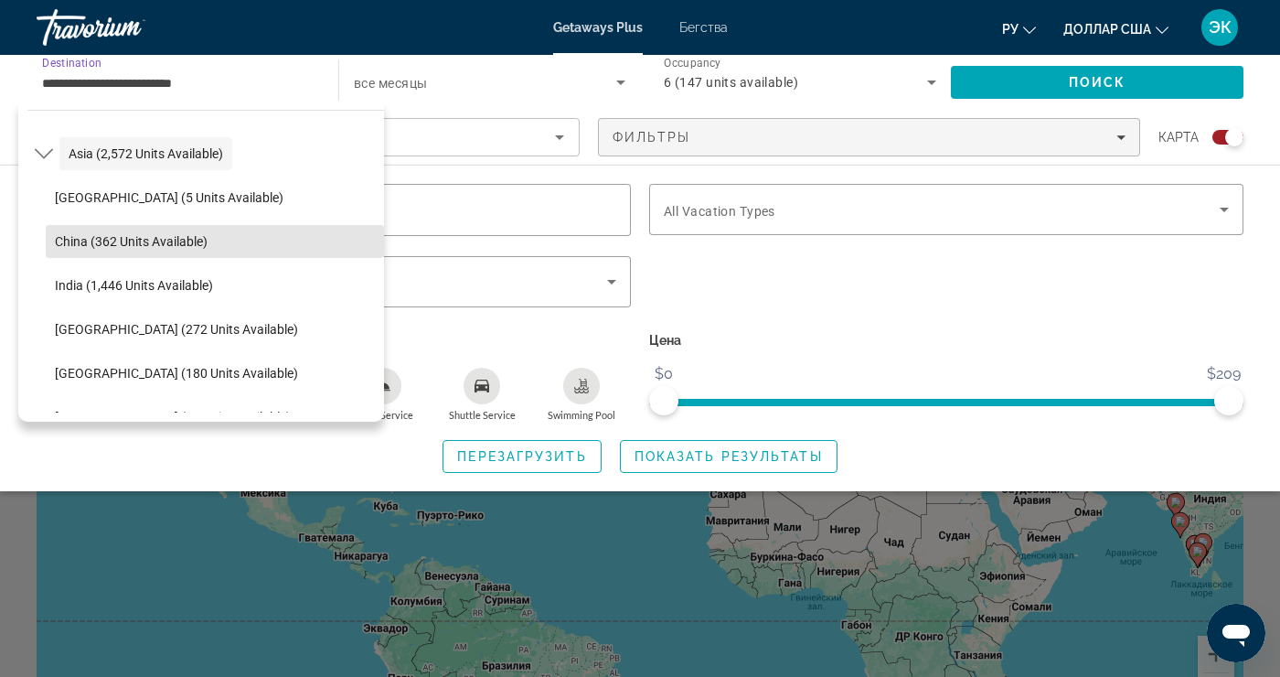
scroll to position [447, 0]
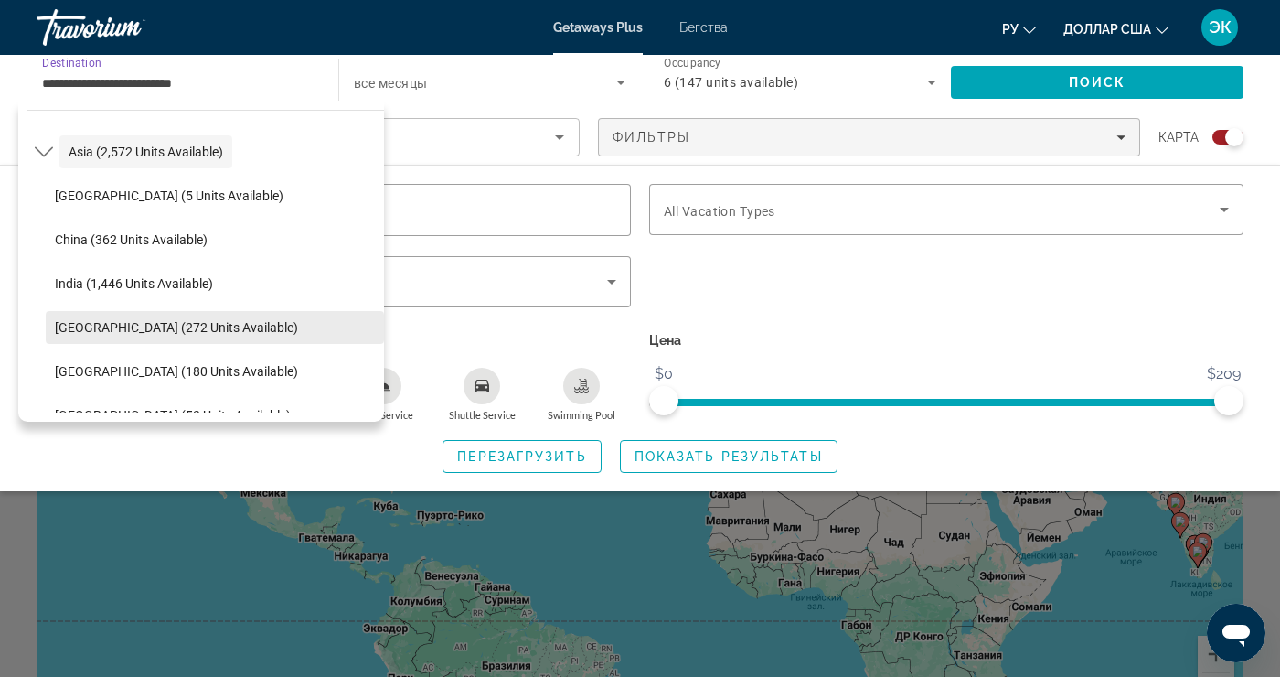
click at [225, 334] on span "[GEOGRAPHIC_DATA] (272 units available)" at bounding box center [176, 327] width 243 height 15
type input "**********"
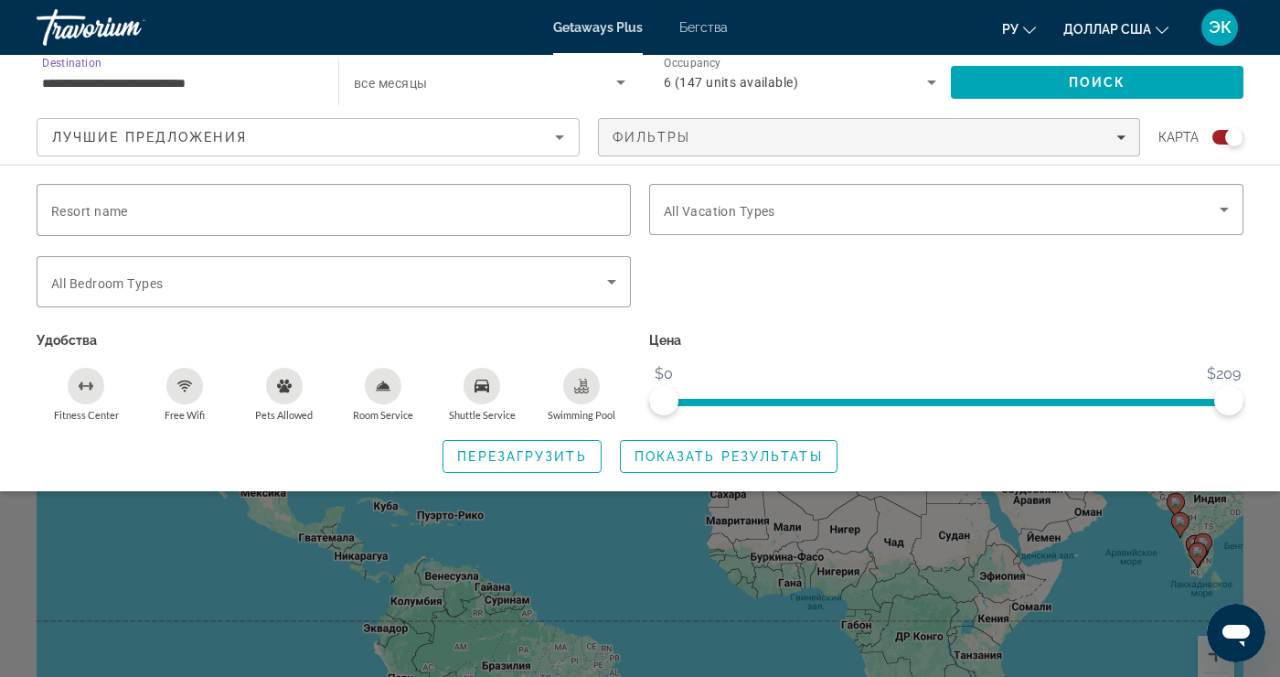
click at [917, 87] on div "6 (147 units available)" at bounding box center [795, 82] width 263 height 22
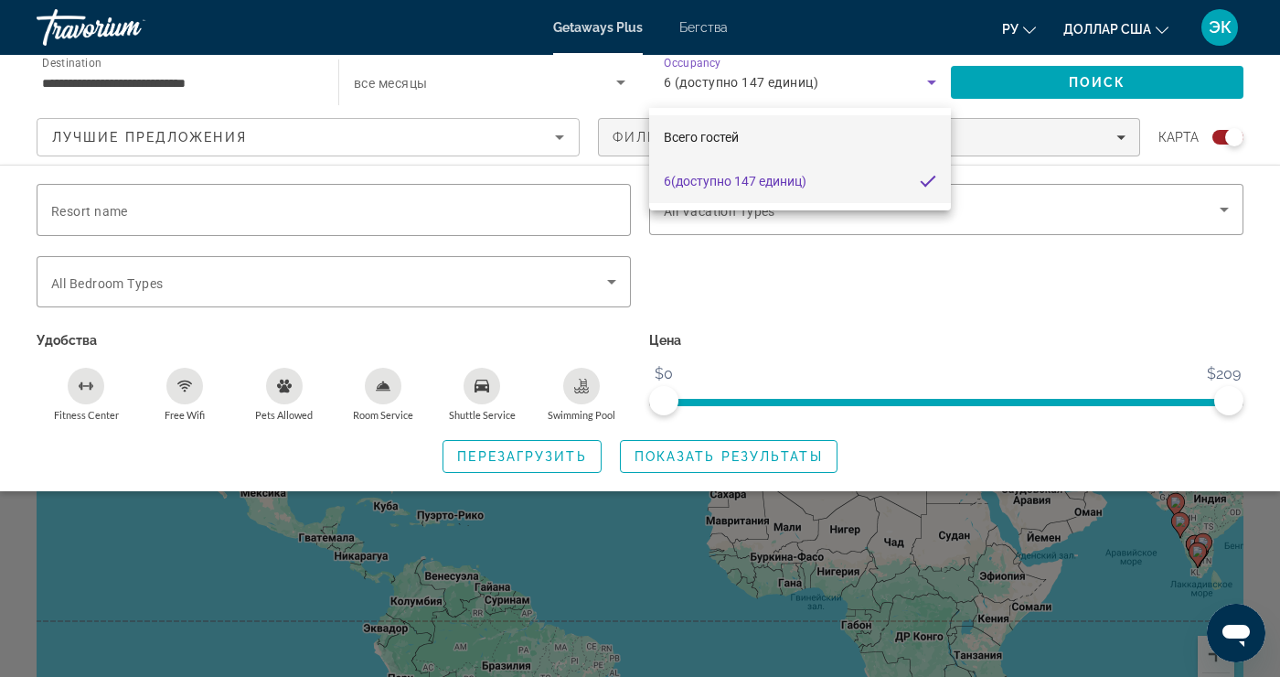
click at [896, 144] on mat-option "Всего гостей" at bounding box center [800, 137] width 302 height 44
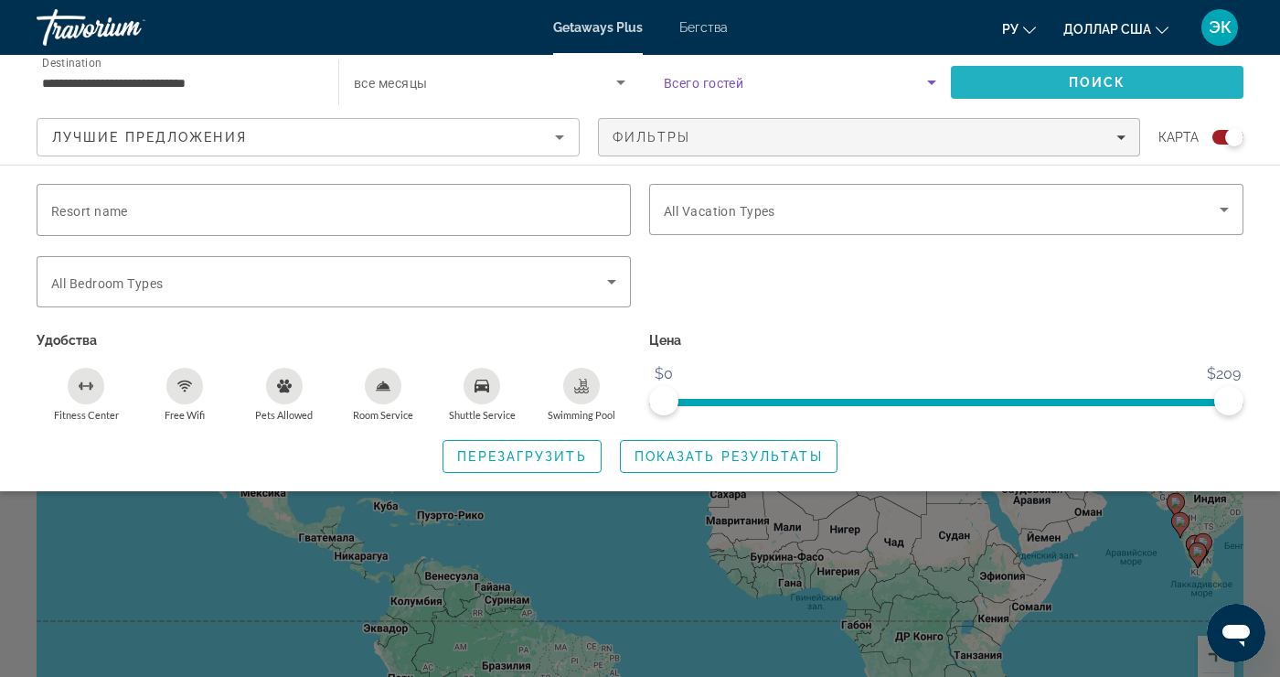
click at [1122, 85] on span "Поиск" at bounding box center [1098, 82] width 58 height 15
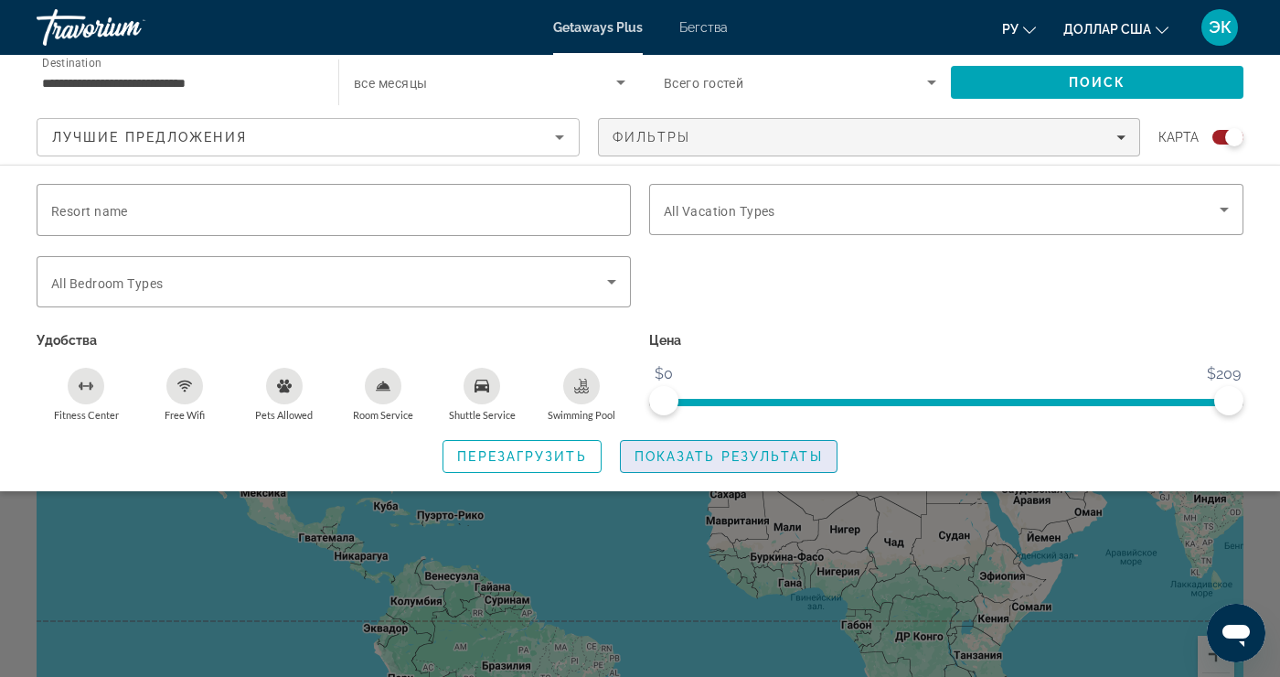
click at [776, 455] on span "Показать результаты" at bounding box center [729, 456] width 188 height 15
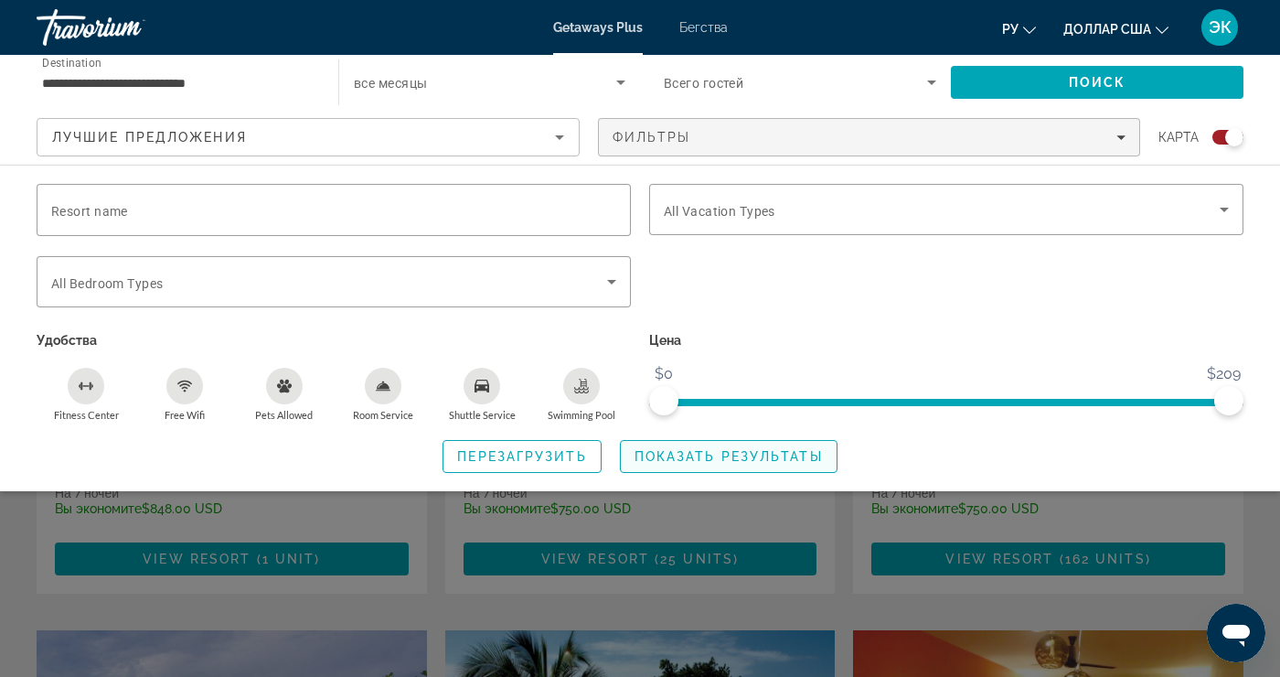
scroll to position [1453, 0]
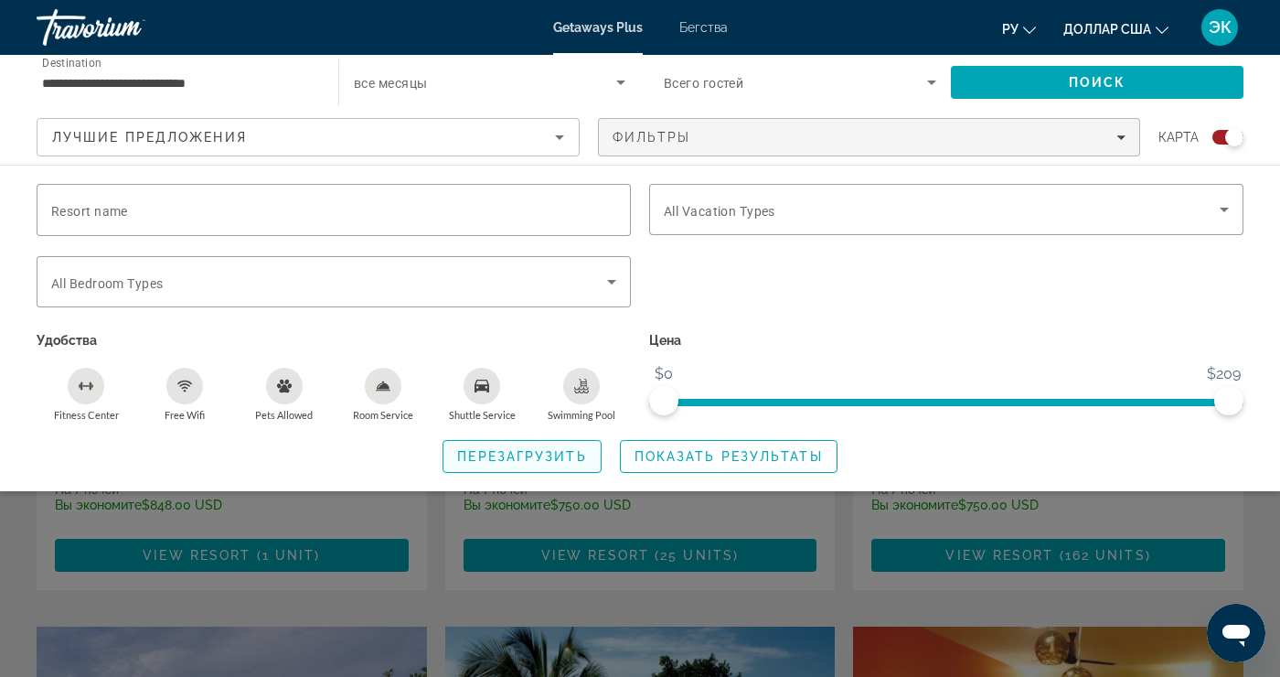
click at [582, 462] on span "Перезагрузить" at bounding box center [521, 456] width 129 height 15
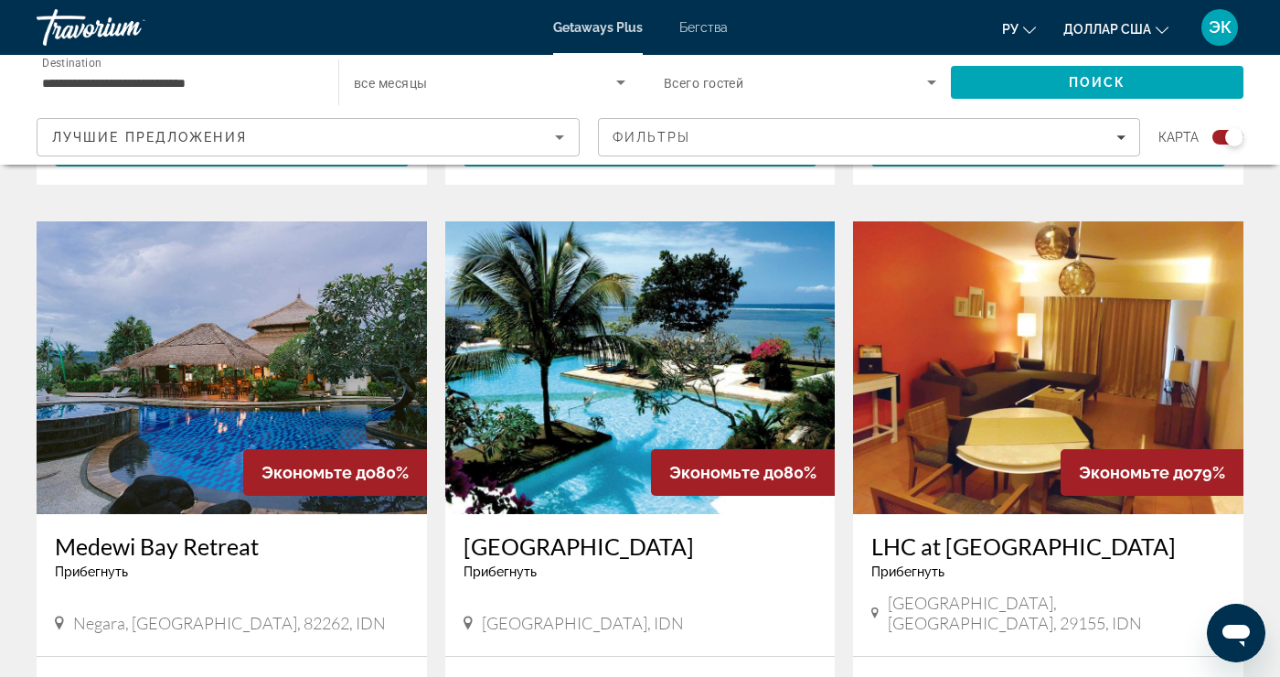
scroll to position [1863, 0]
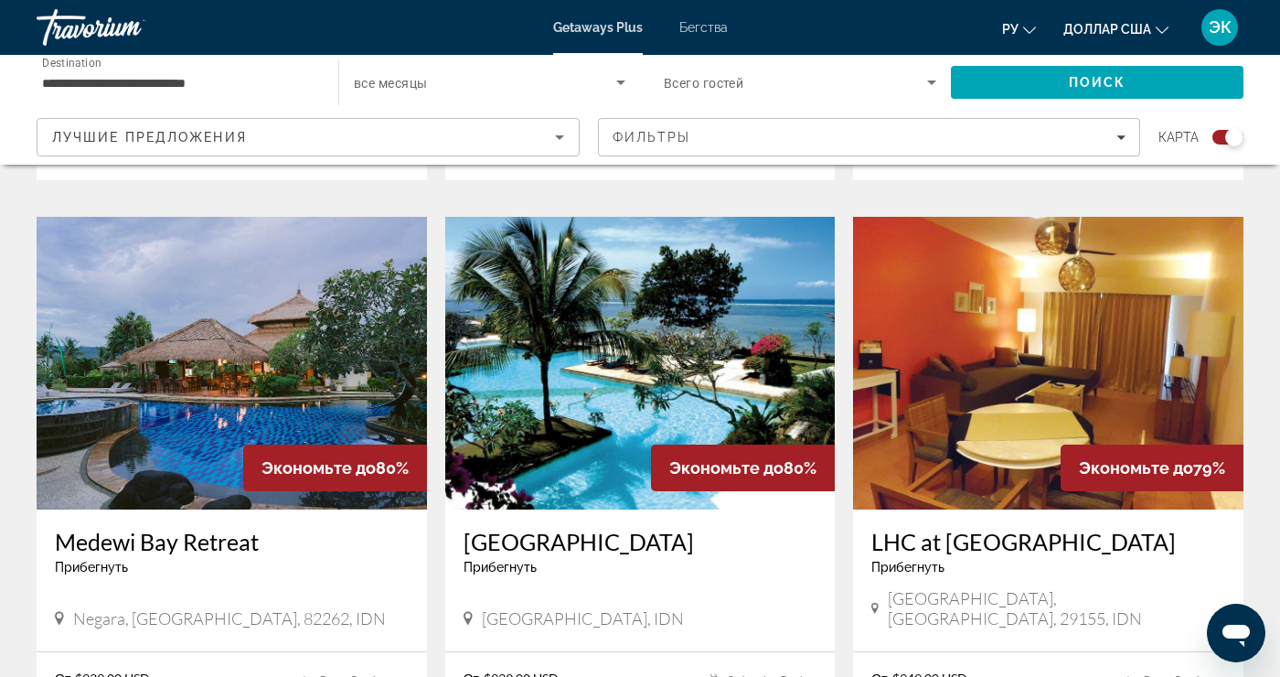
click at [712, 336] on img "Основное содержание" at bounding box center [640, 363] width 391 height 293
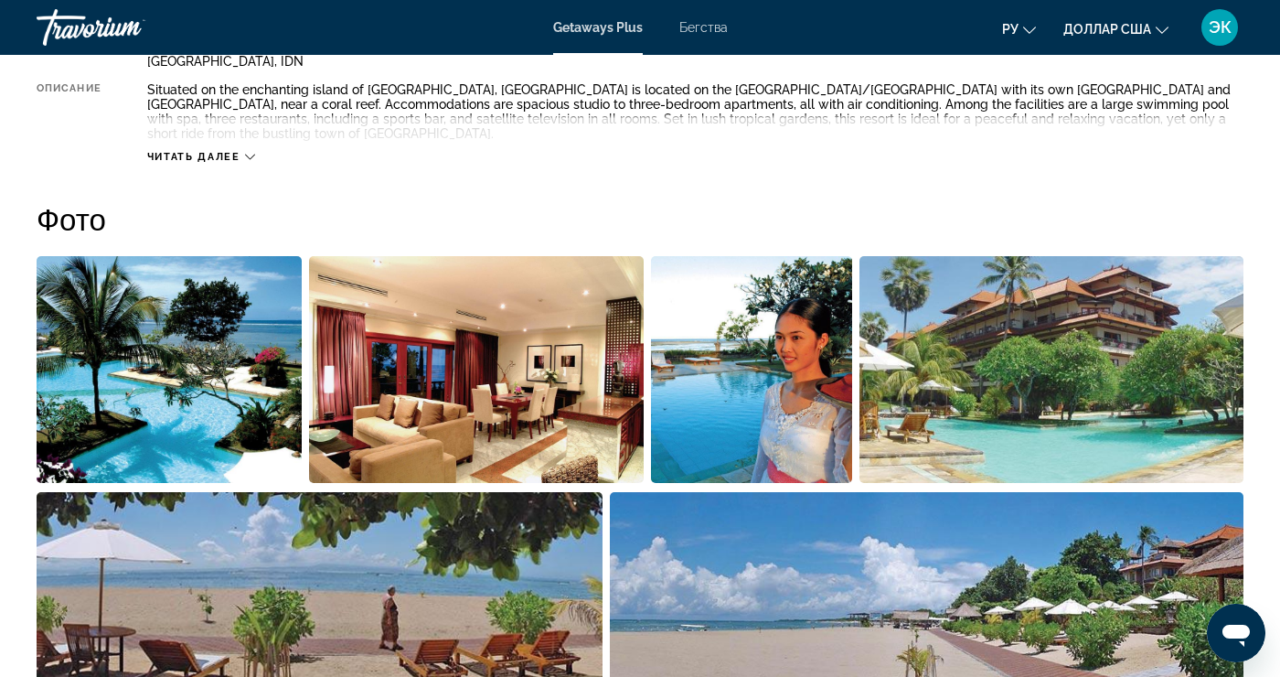
scroll to position [1083, 0]
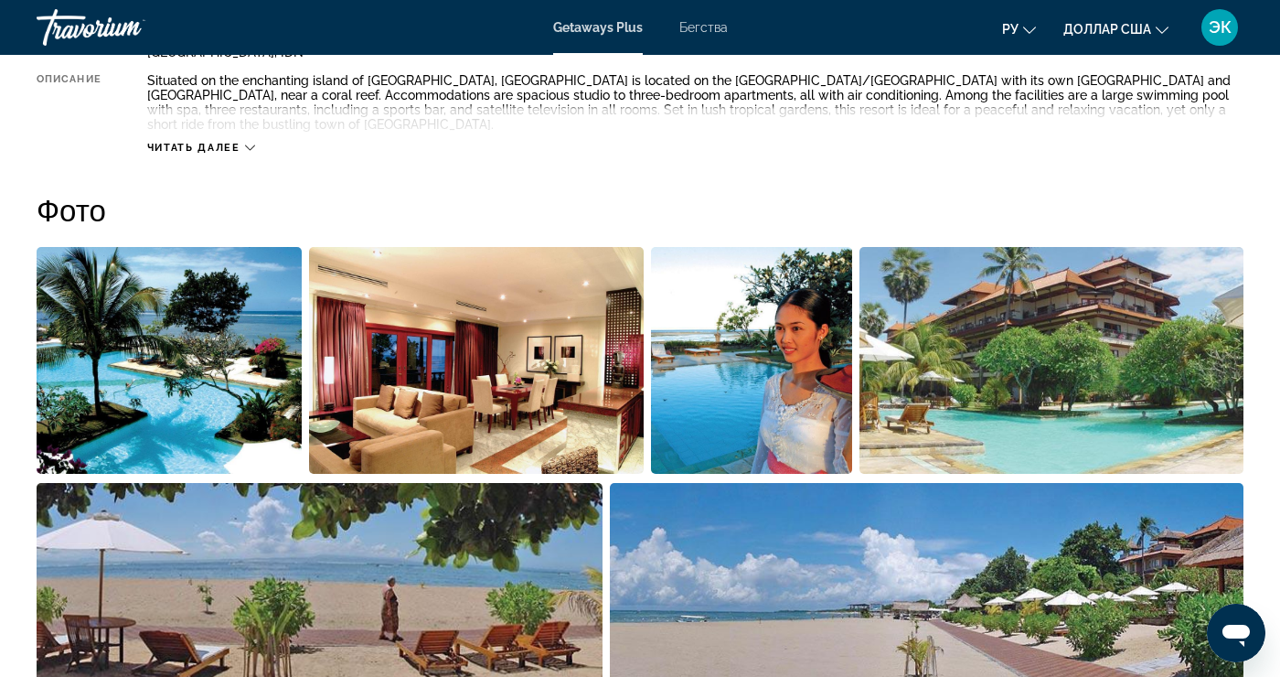
click at [761, 651] on img "Open full-screen image slider" at bounding box center [927, 596] width 635 height 227
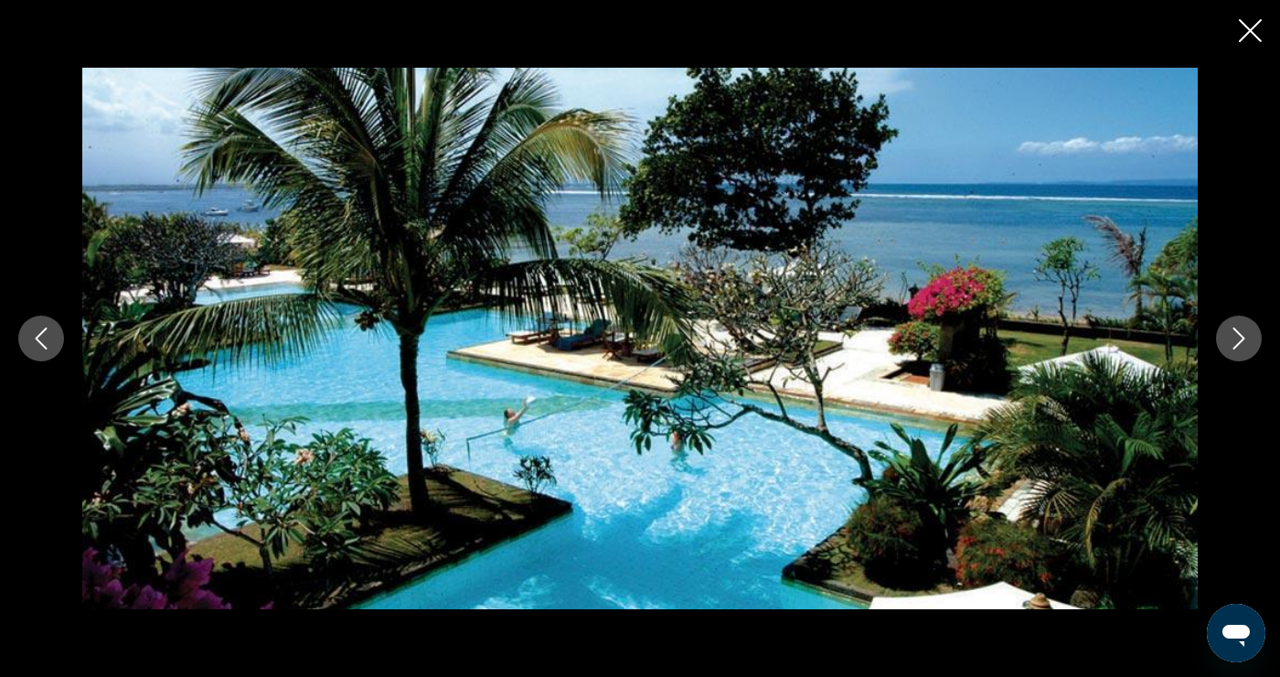
click at [1221, 361] on button "Next image" at bounding box center [1239, 339] width 46 height 46
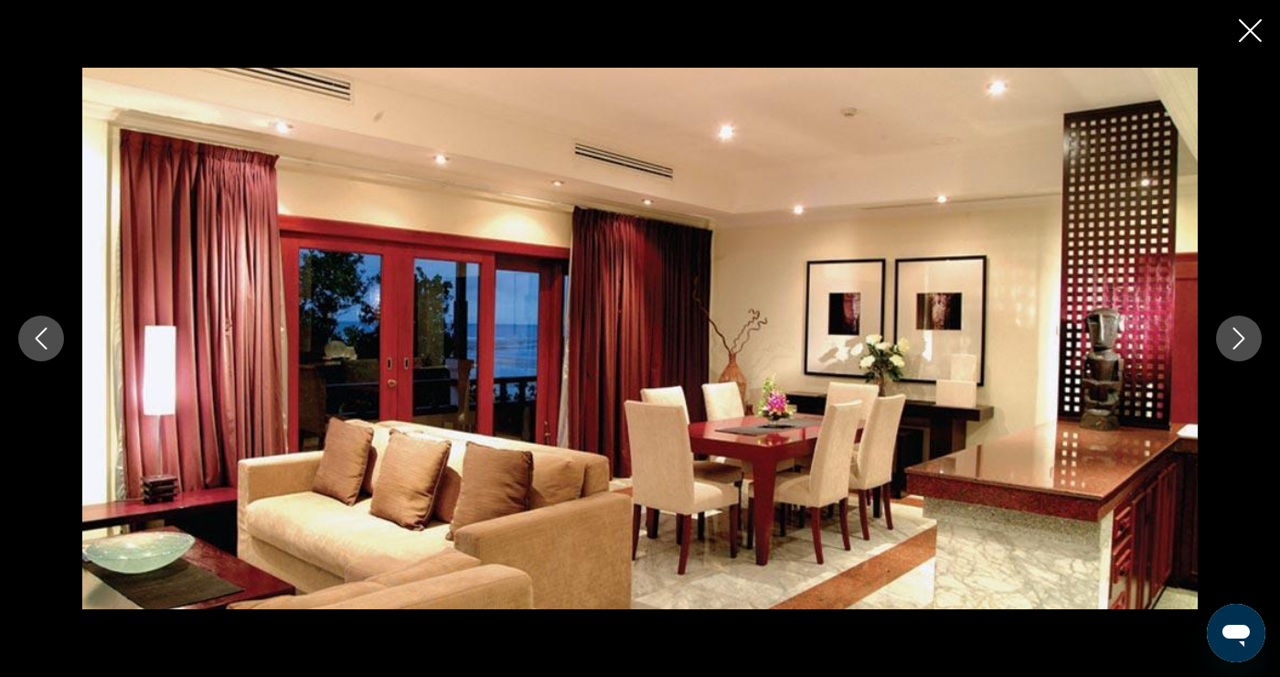
click at [1249, 39] on icon "Close slideshow" at bounding box center [1250, 30] width 23 height 23
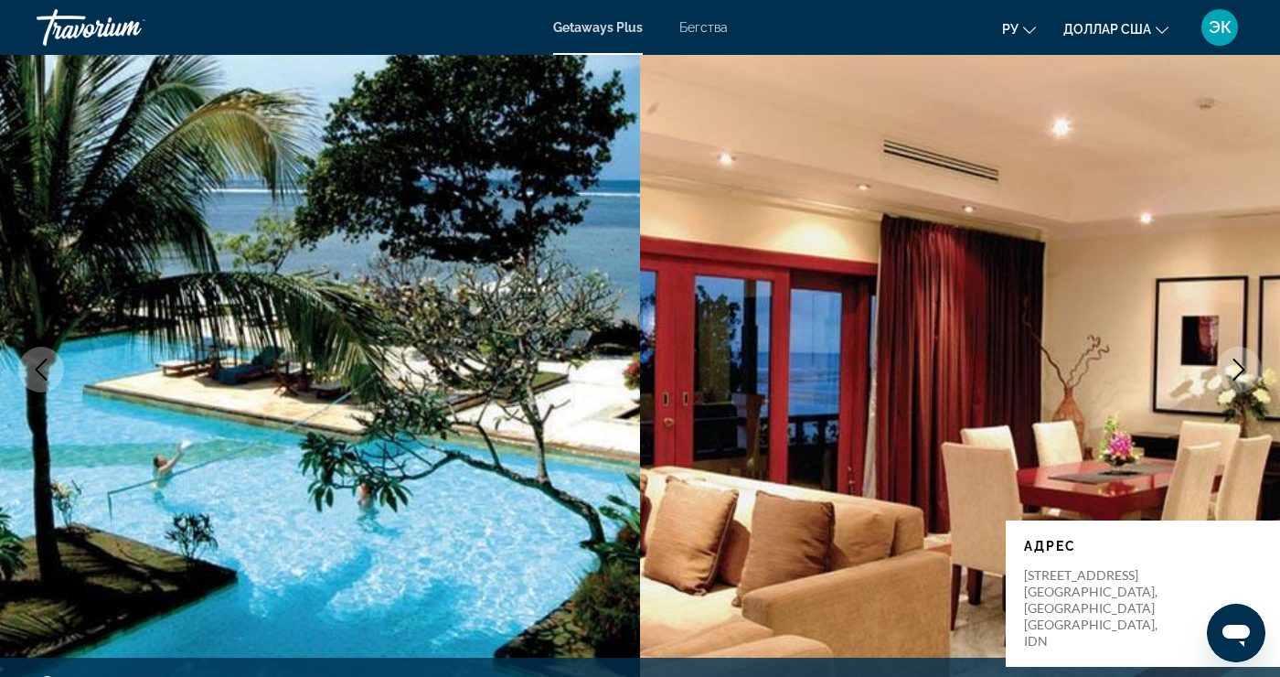
scroll to position [0, 0]
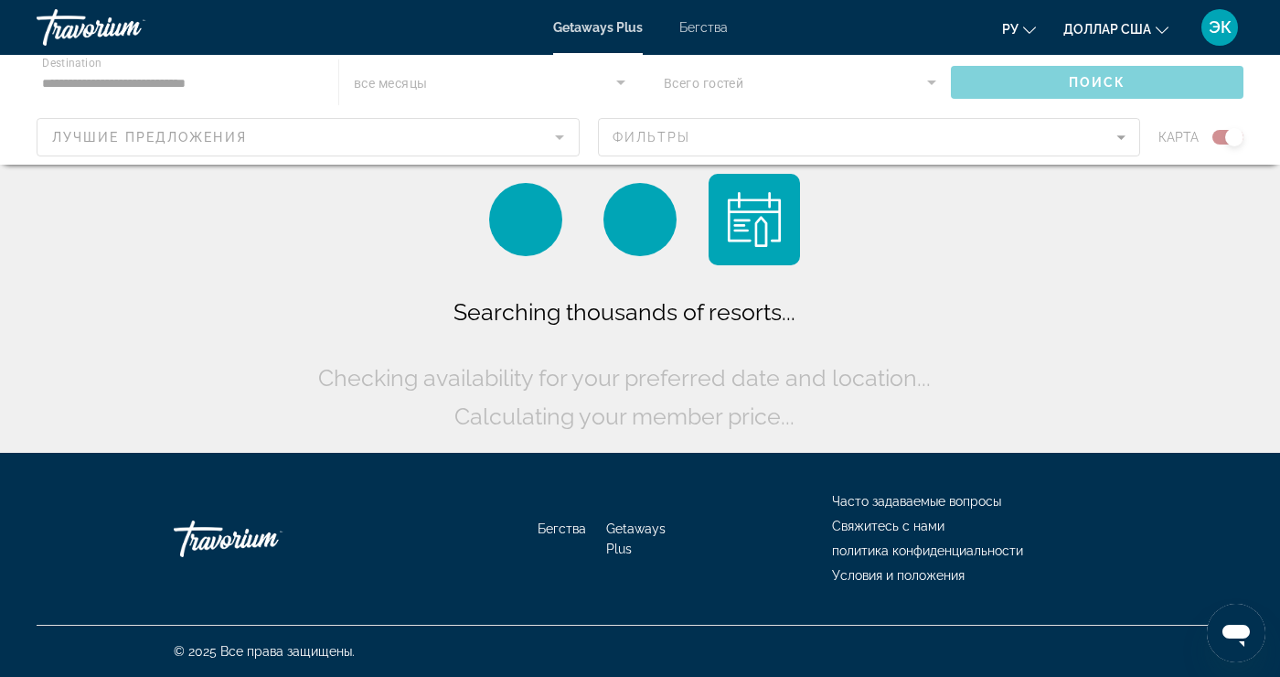
click at [284, 86] on div "Основное содержание" at bounding box center [640, 110] width 1280 height 110
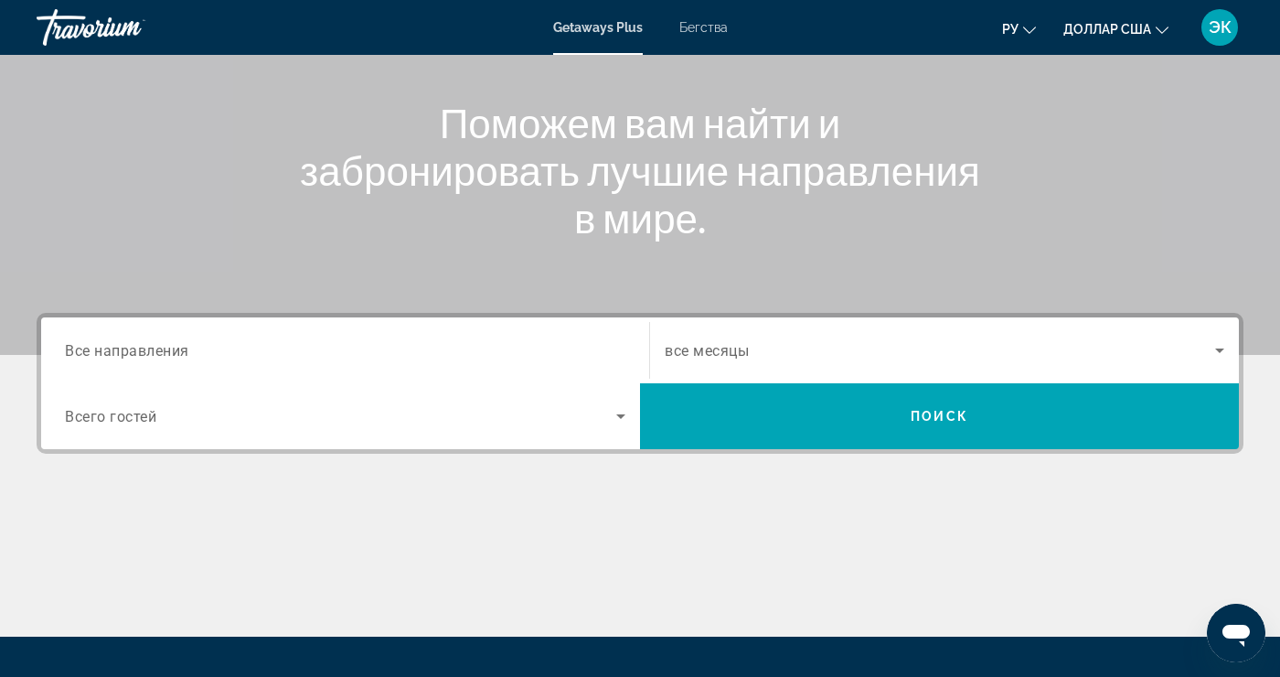
scroll to position [196, 0]
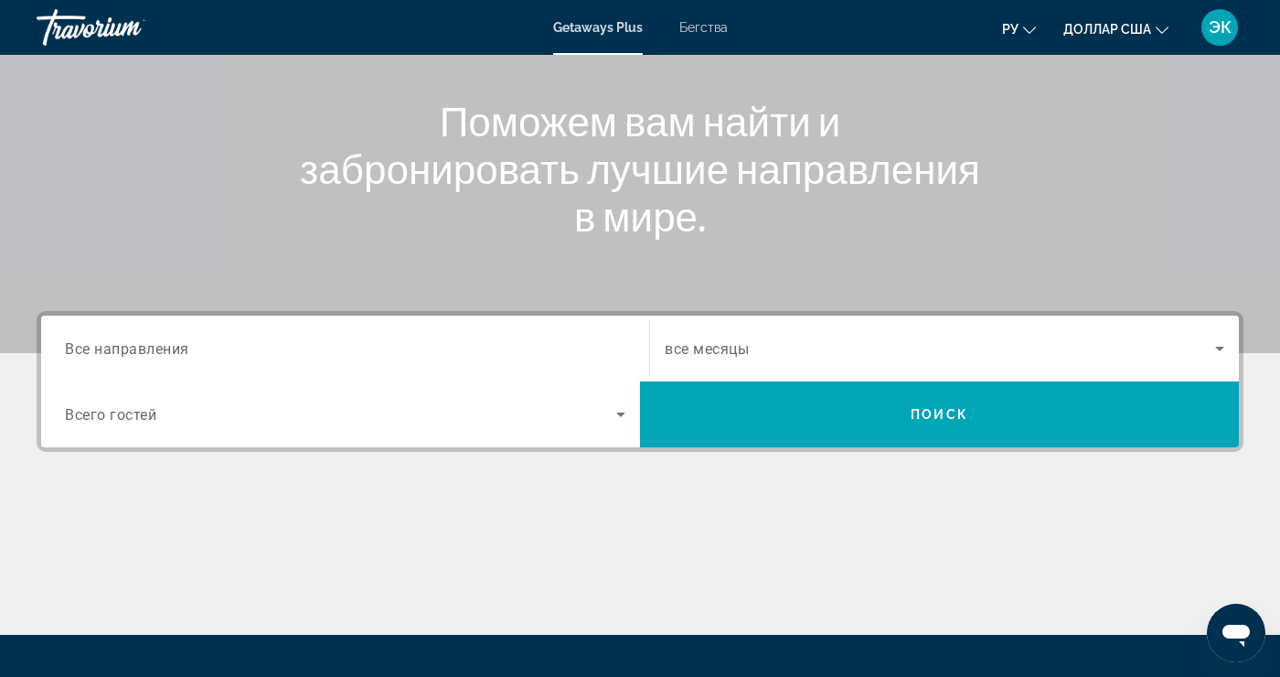
click at [487, 355] on input "Destination Все направления" at bounding box center [345, 349] width 561 height 22
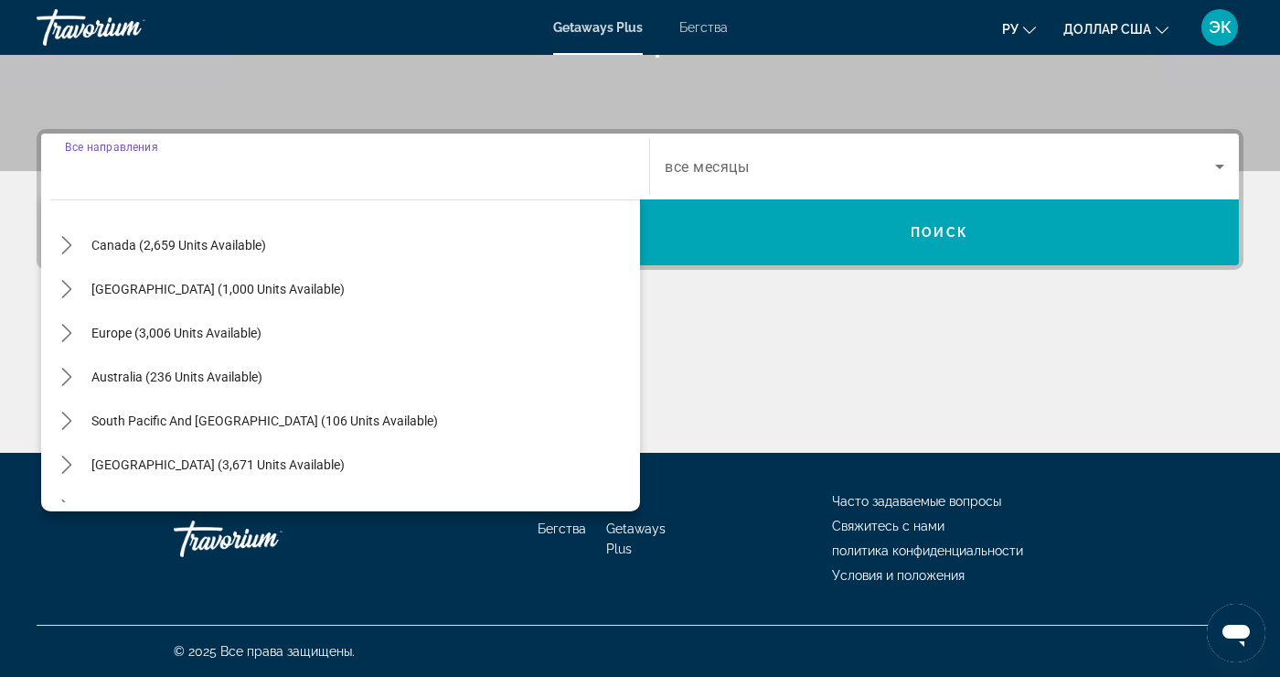
scroll to position [125, 0]
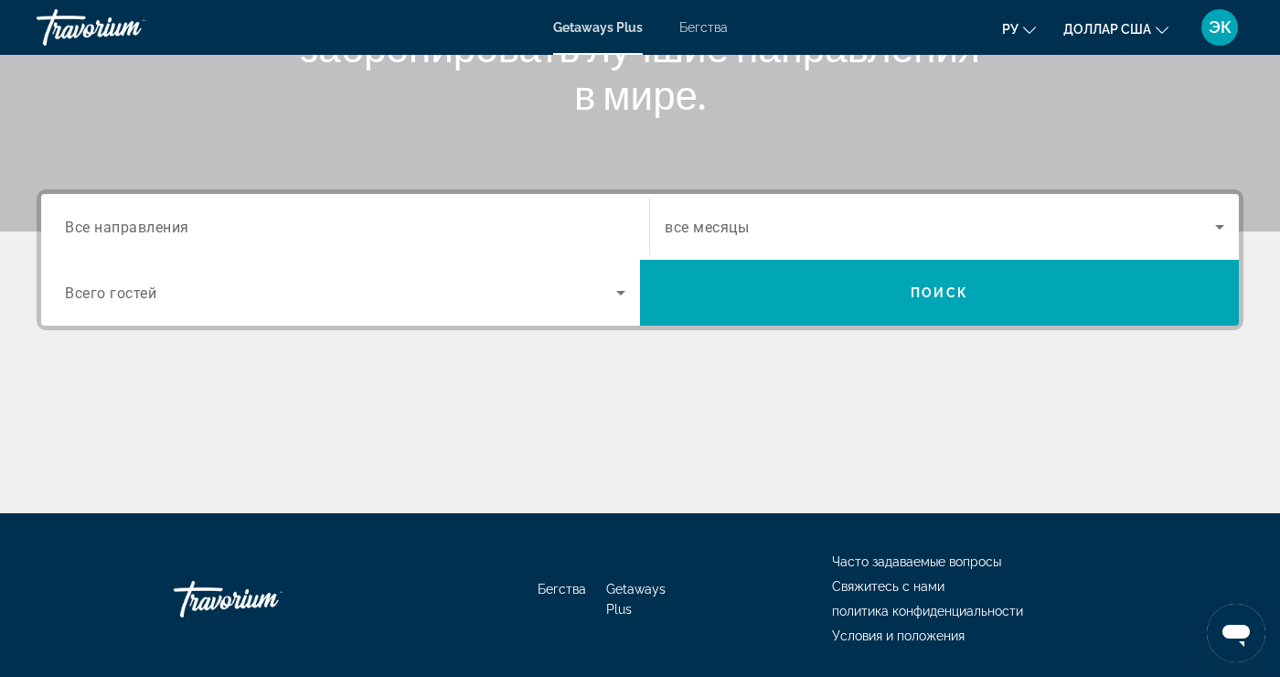
scroll to position [320, 0]
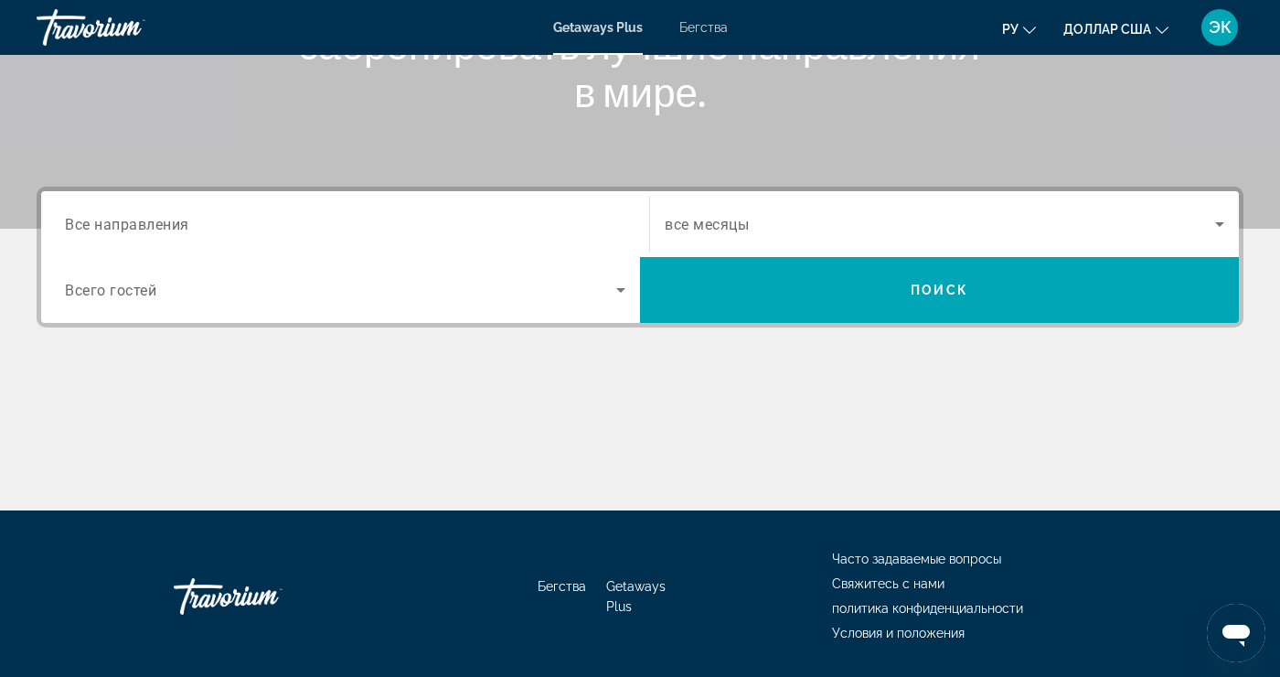
click at [564, 229] on input "Destination Все направления" at bounding box center [345, 225] width 561 height 22
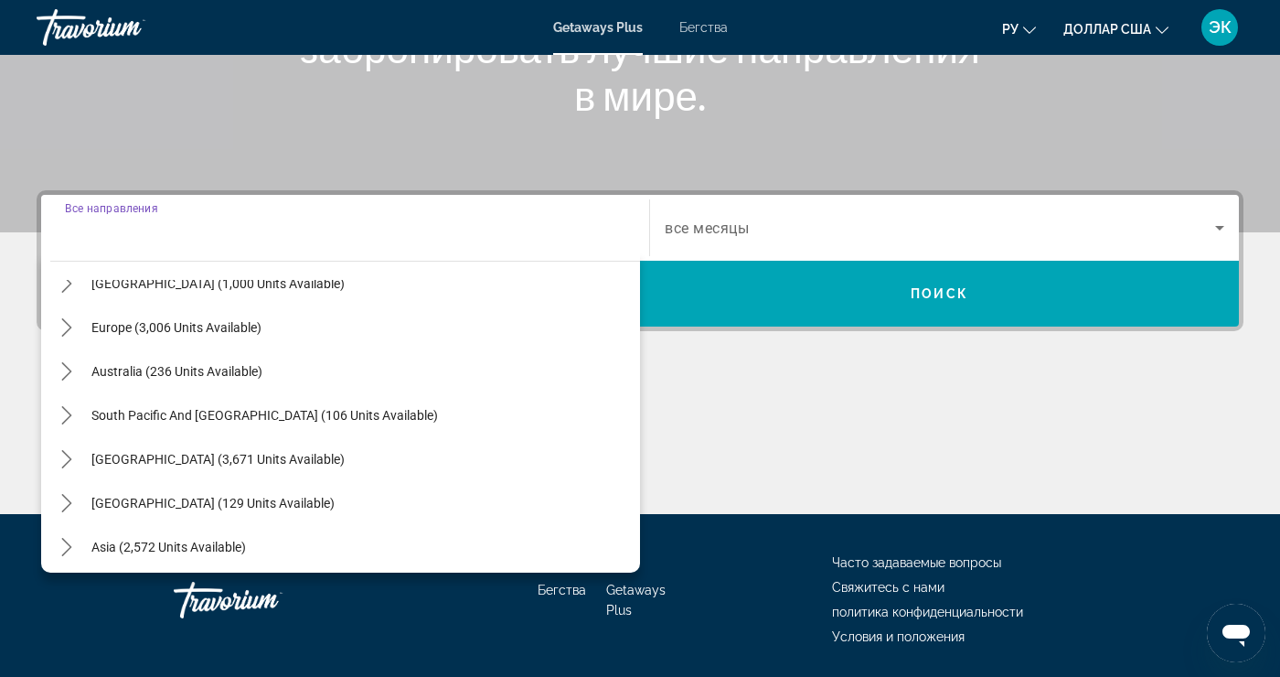
scroll to position [206, 0]
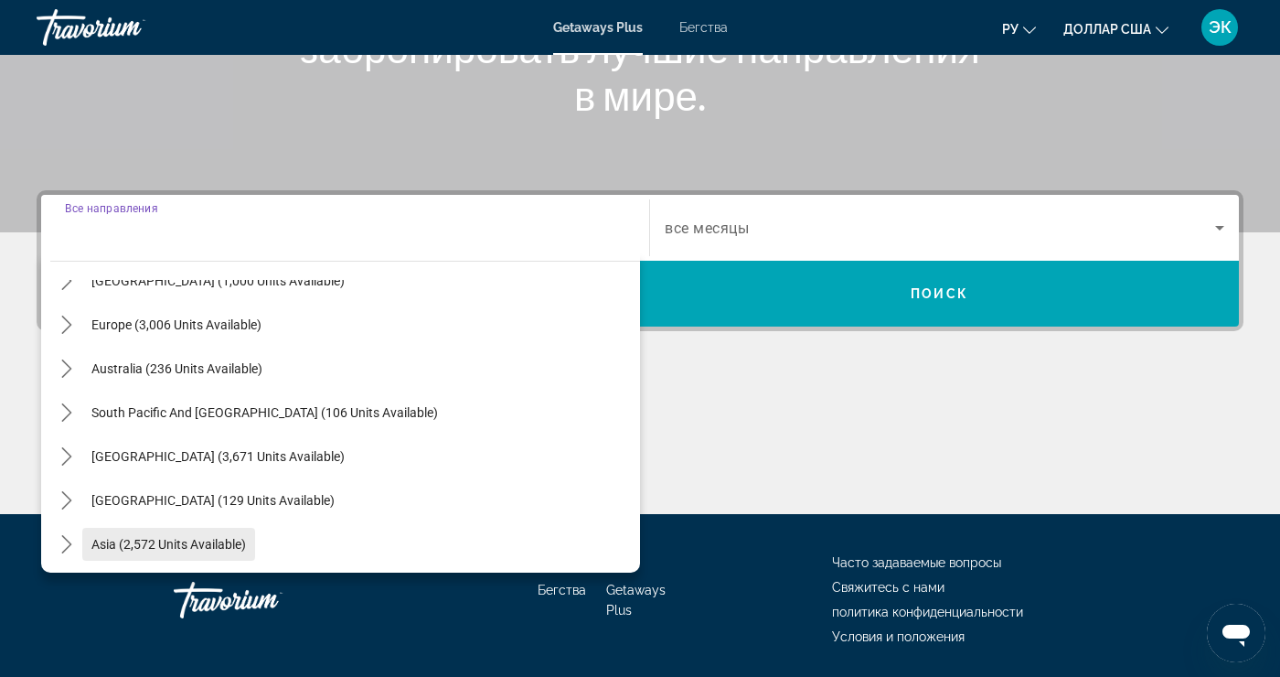
click at [139, 551] on span "Select destination: Asia (2,572 units available)" at bounding box center [168, 544] width 173 height 44
type input "**********"
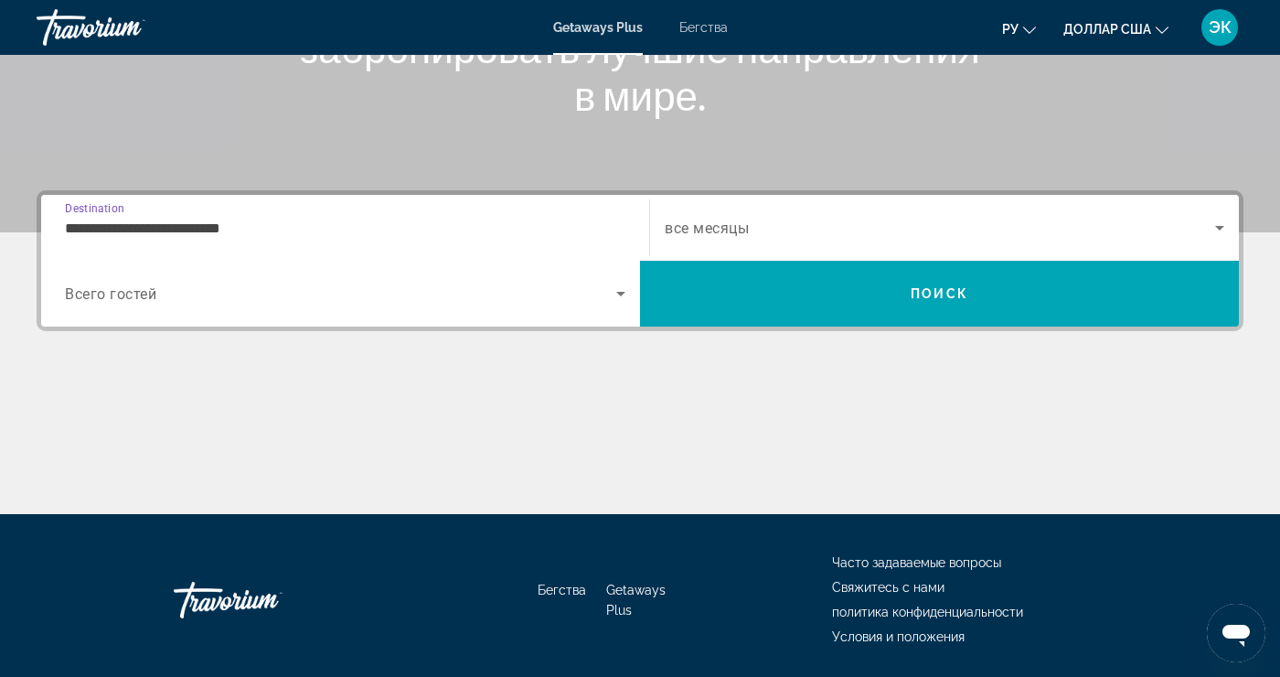
scroll to position [319, 0]
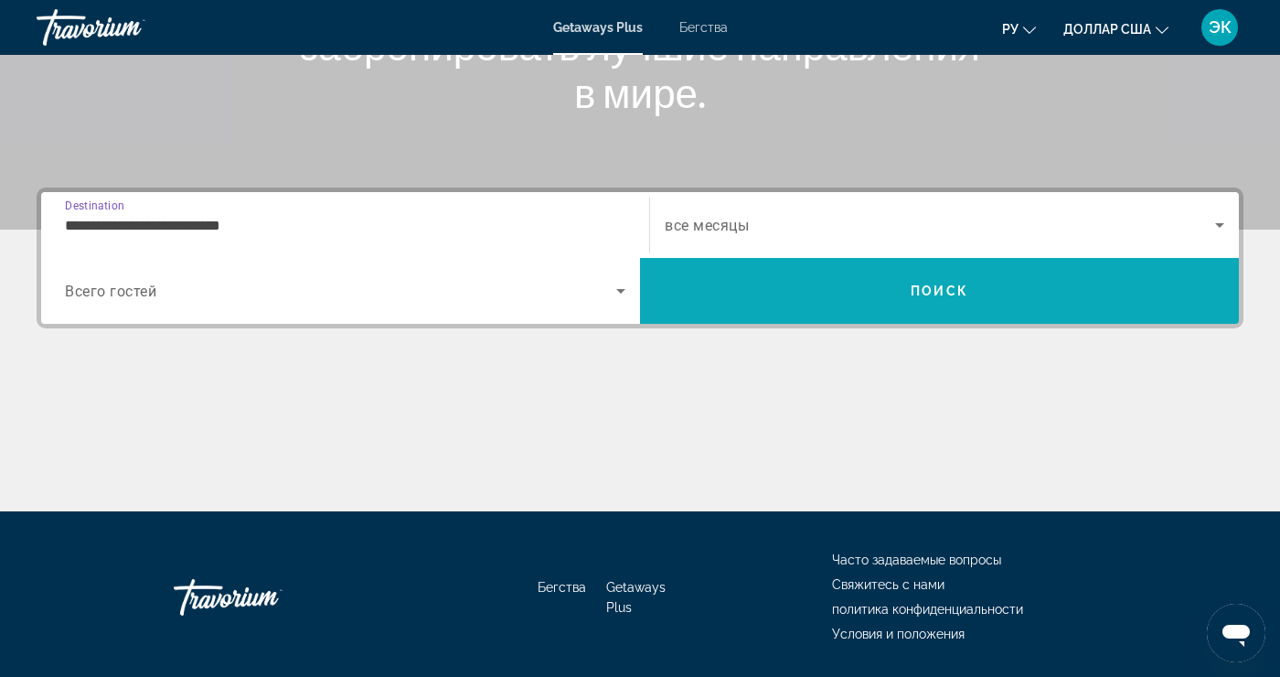
click at [1170, 305] on span "Search" at bounding box center [939, 291] width 599 height 44
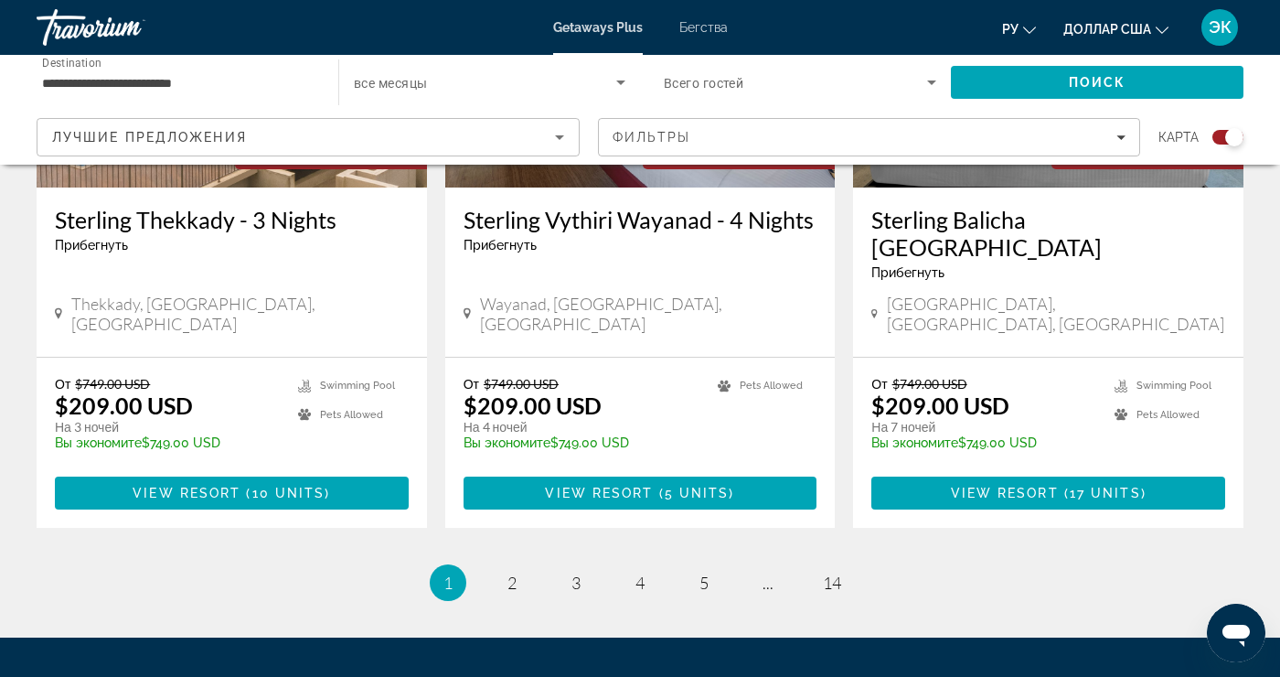
scroll to position [2873, 0]
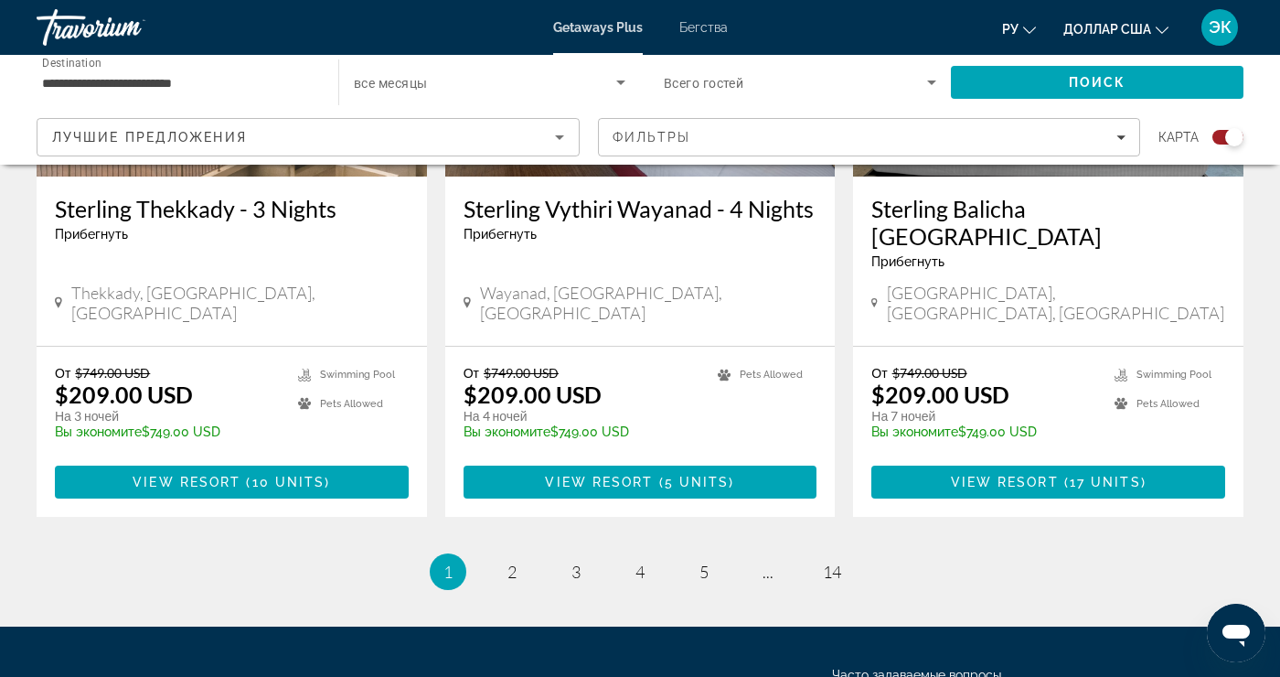
click at [279, 91] on input "**********" at bounding box center [178, 83] width 273 height 22
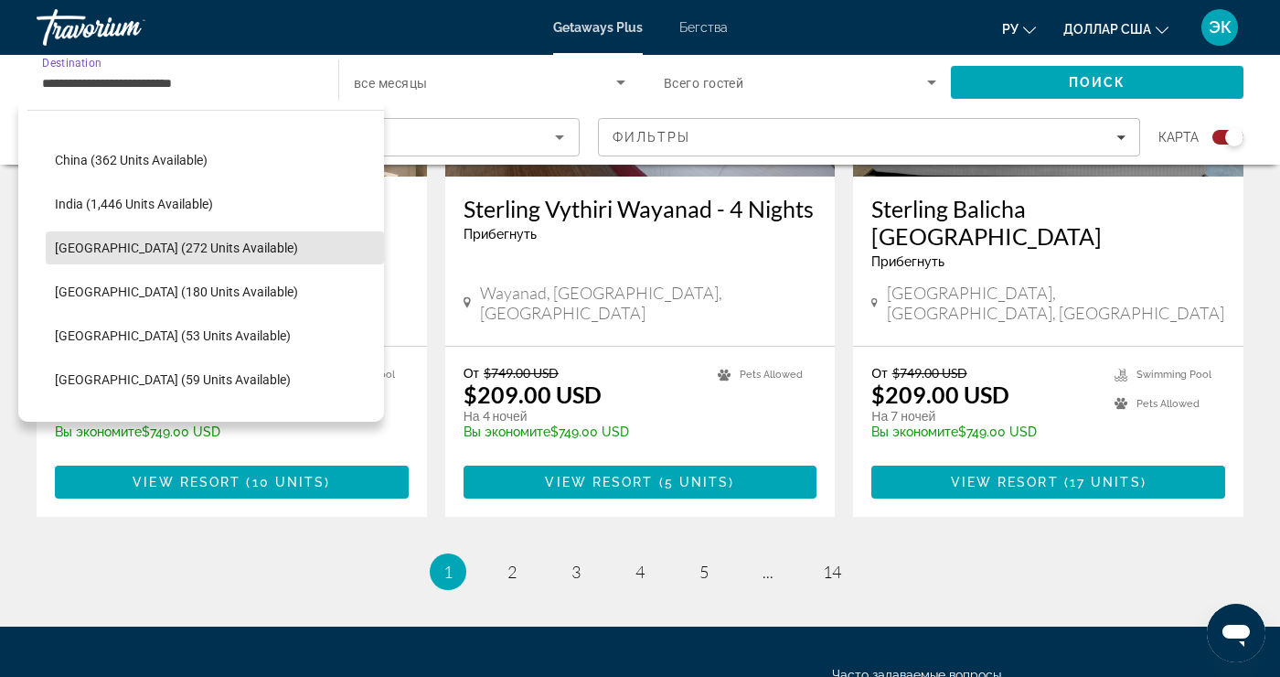
scroll to position [534, 0]
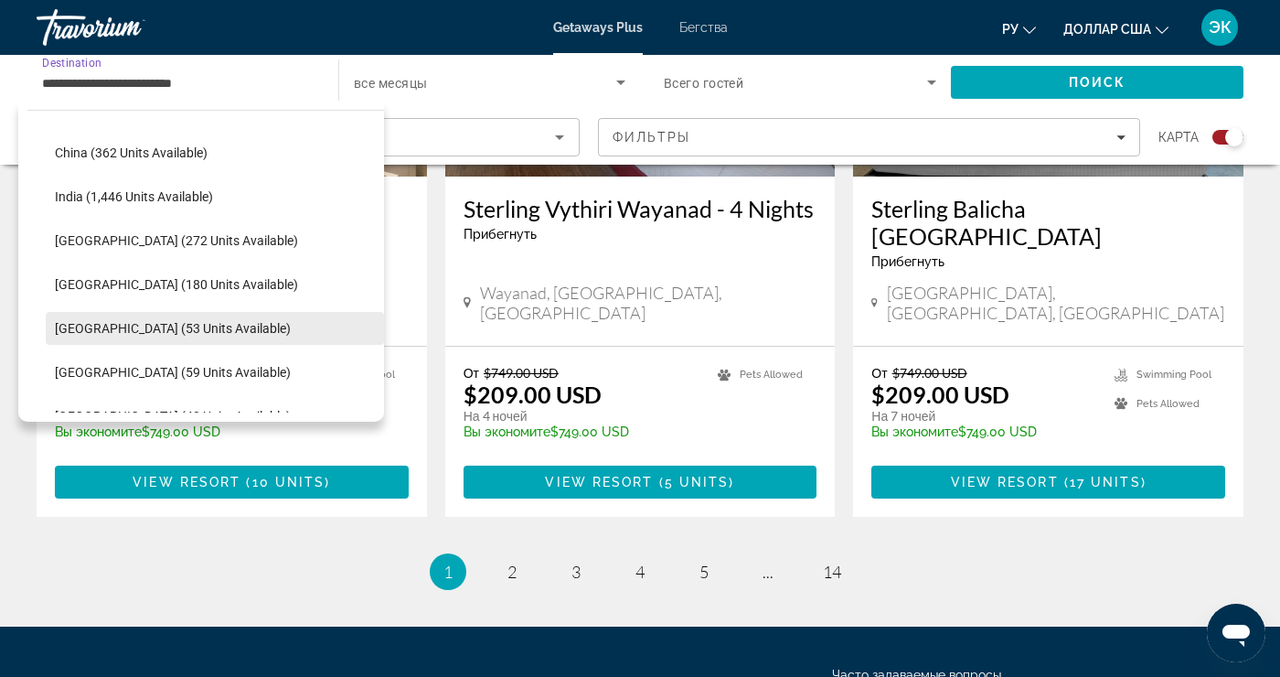
click at [210, 337] on span "Select destination: Maldives (53 units available)" at bounding box center [215, 328] width 338 height 44
type input "**********"
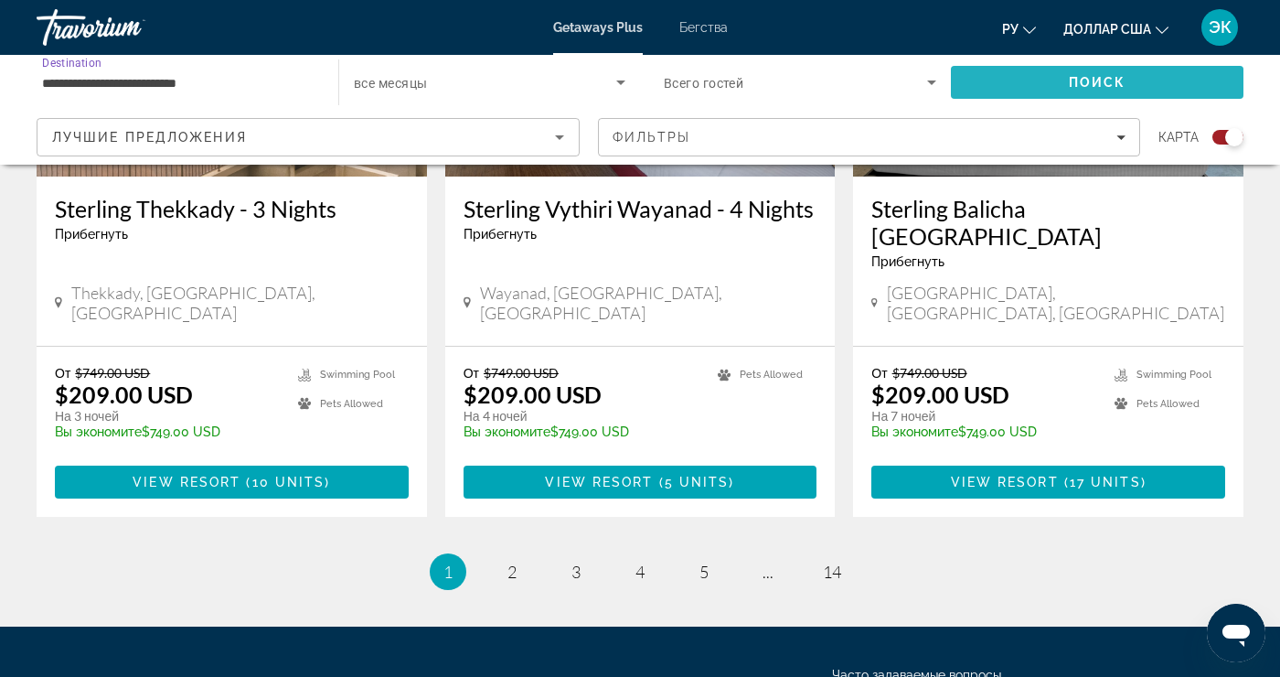
click at [1050, 88] on span "Search" at bounding box center [1097, 82] width 293 height 44
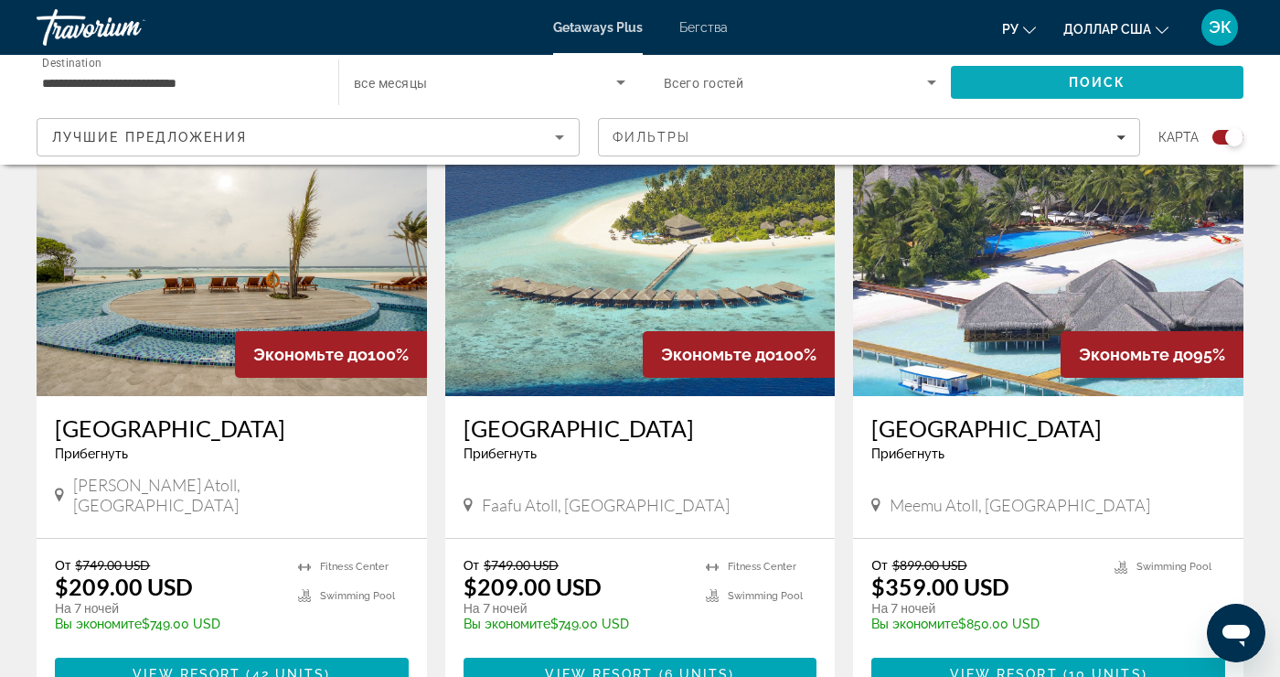
scroll to position [677, 0]
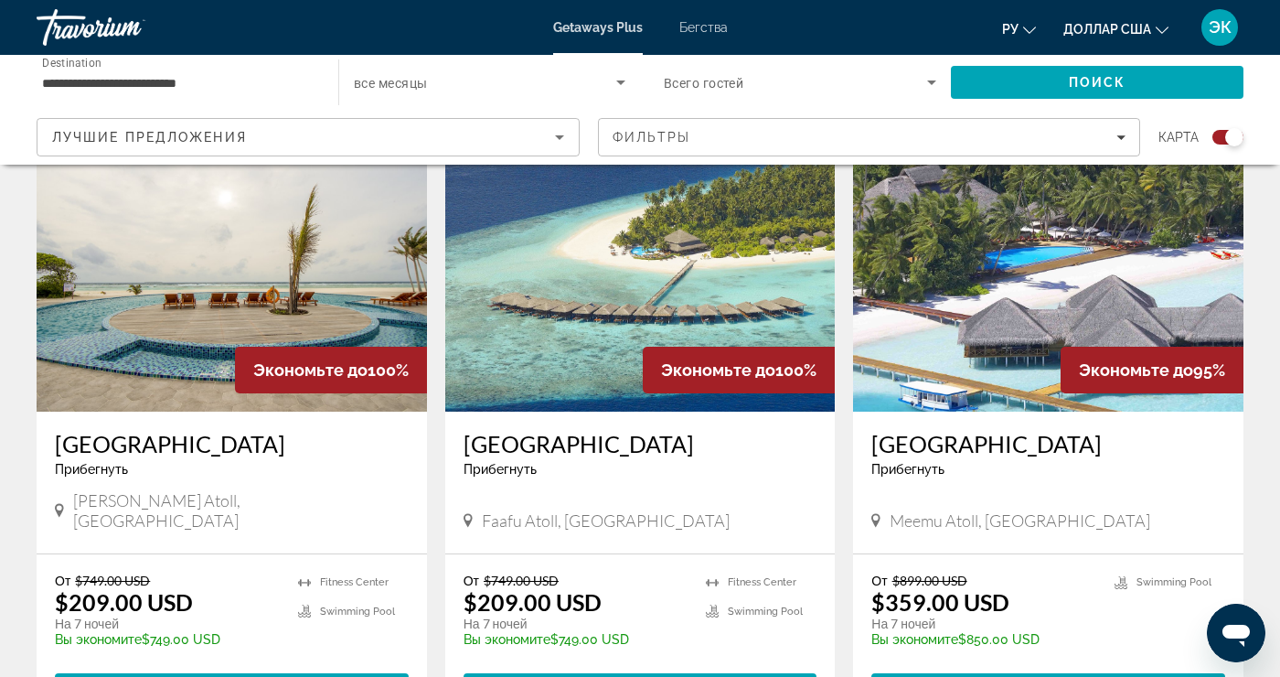
click at [1006, 364] on img "Основное содержание" at bounding box center [1048, 265] width 391 height 293
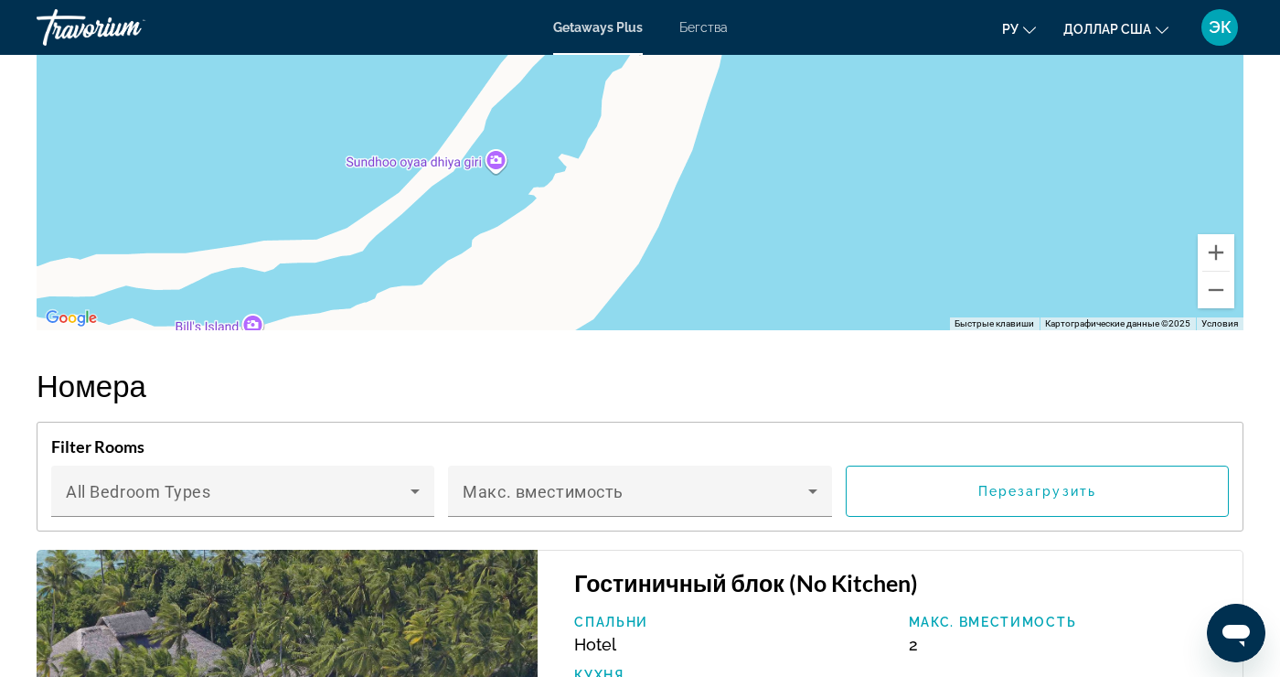
scroll to position [3435, 0]
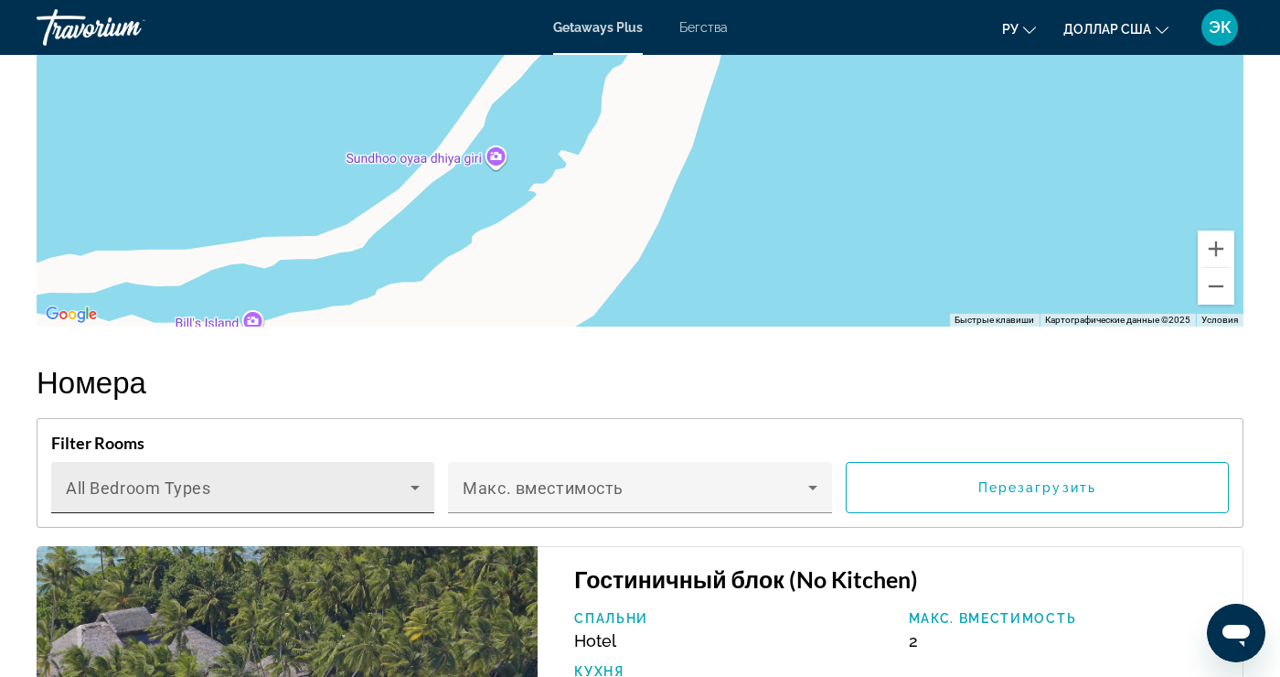
click at [103, 487] on span "Основное содержание" at bounding box center [238, 495] width 345 height 22
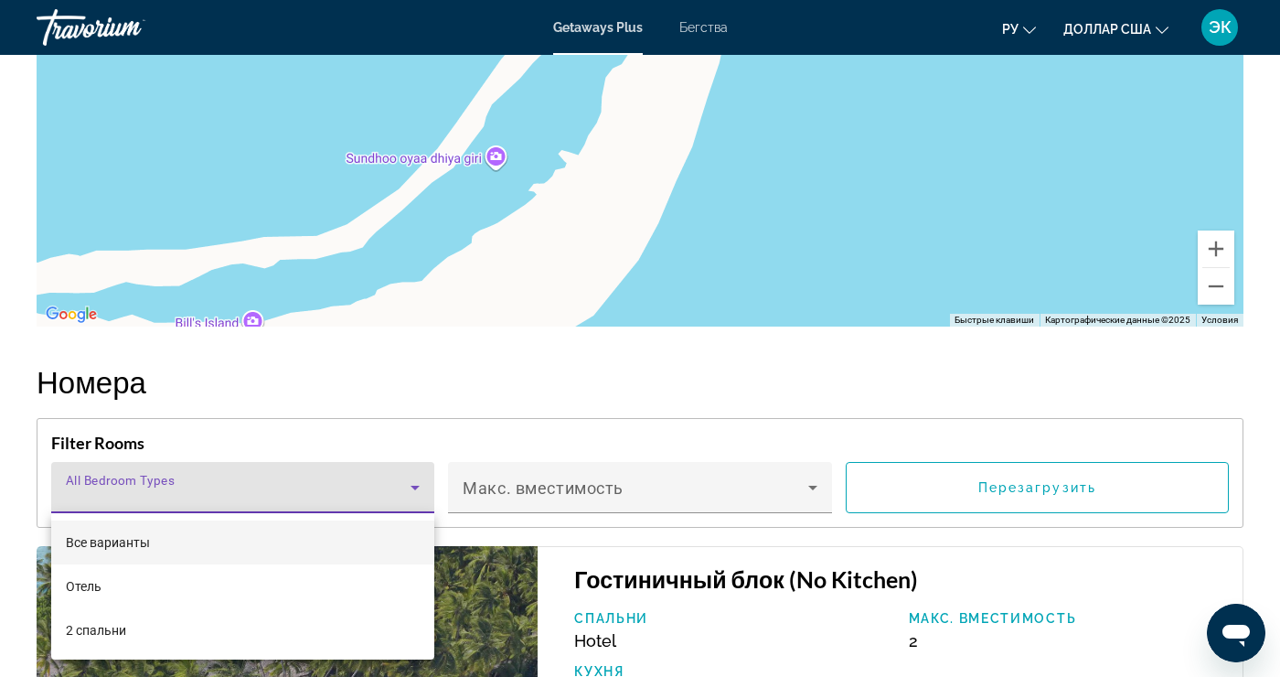
click at [808, 492] on div at bounding box center [640, 338] width 1280 height 677
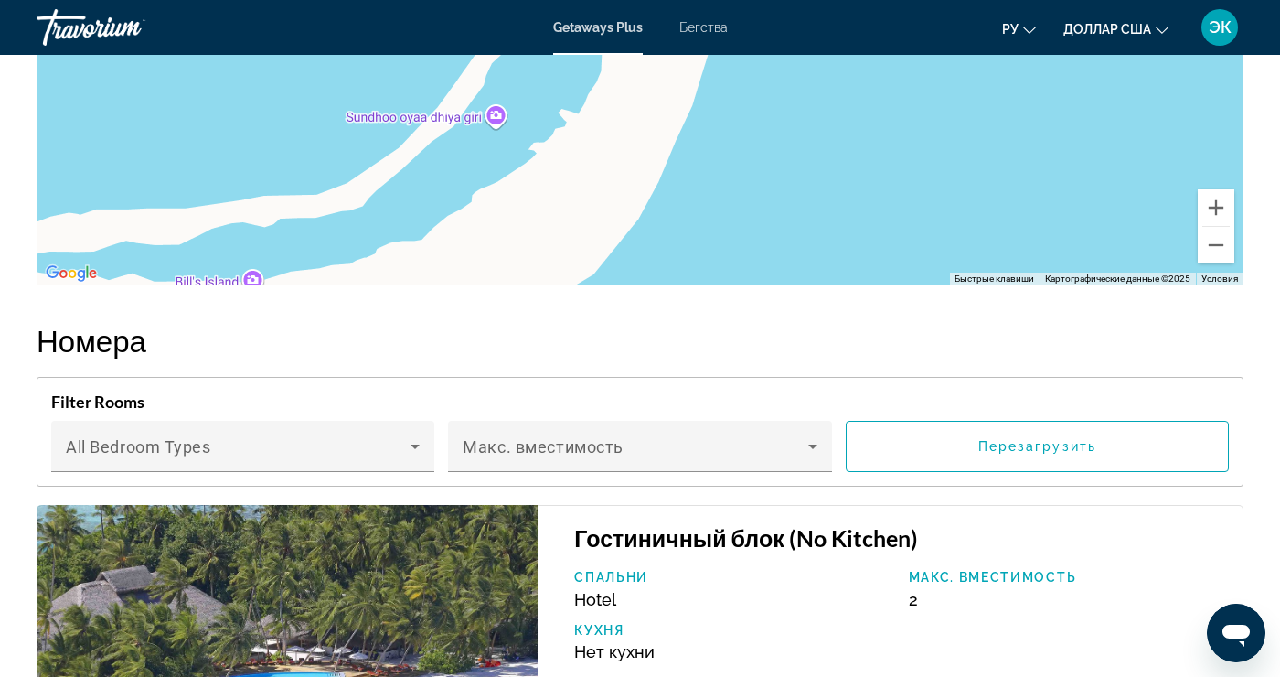
scroll to position [3475, 0]
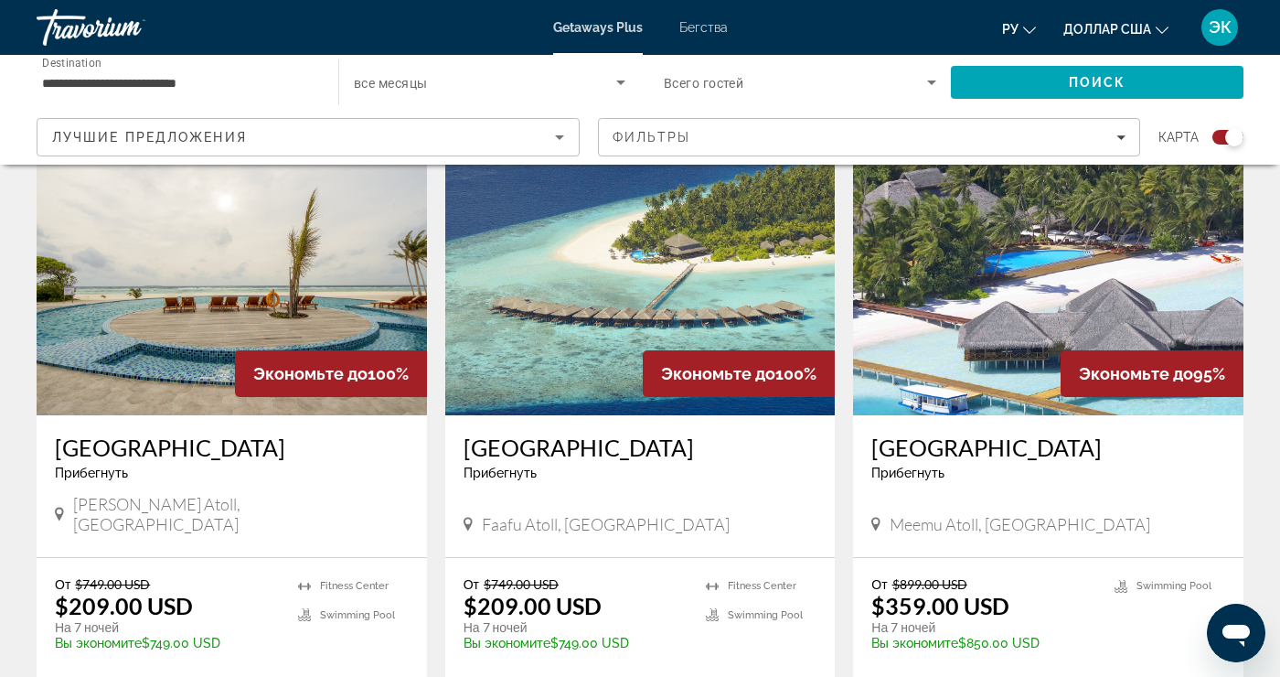
scroll to position [649, 0]
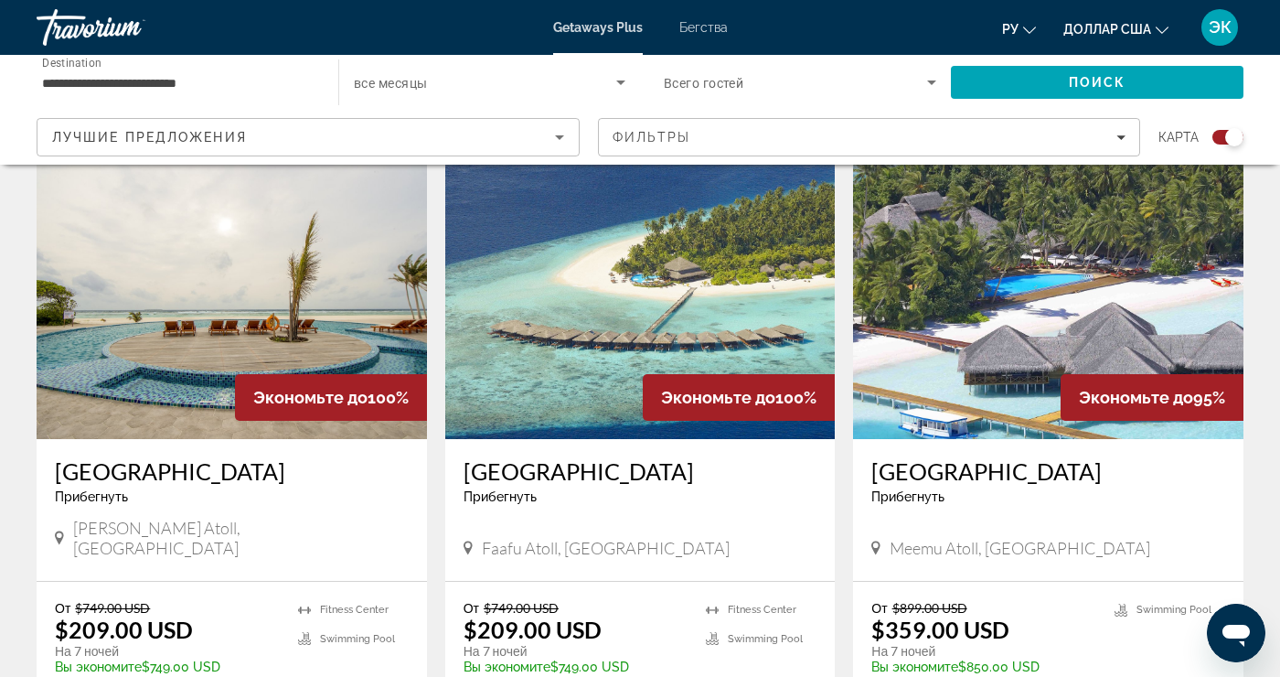
click at [568, 347] on img "Основное содержание" at bounding box center [640, 292] width 391 height 293
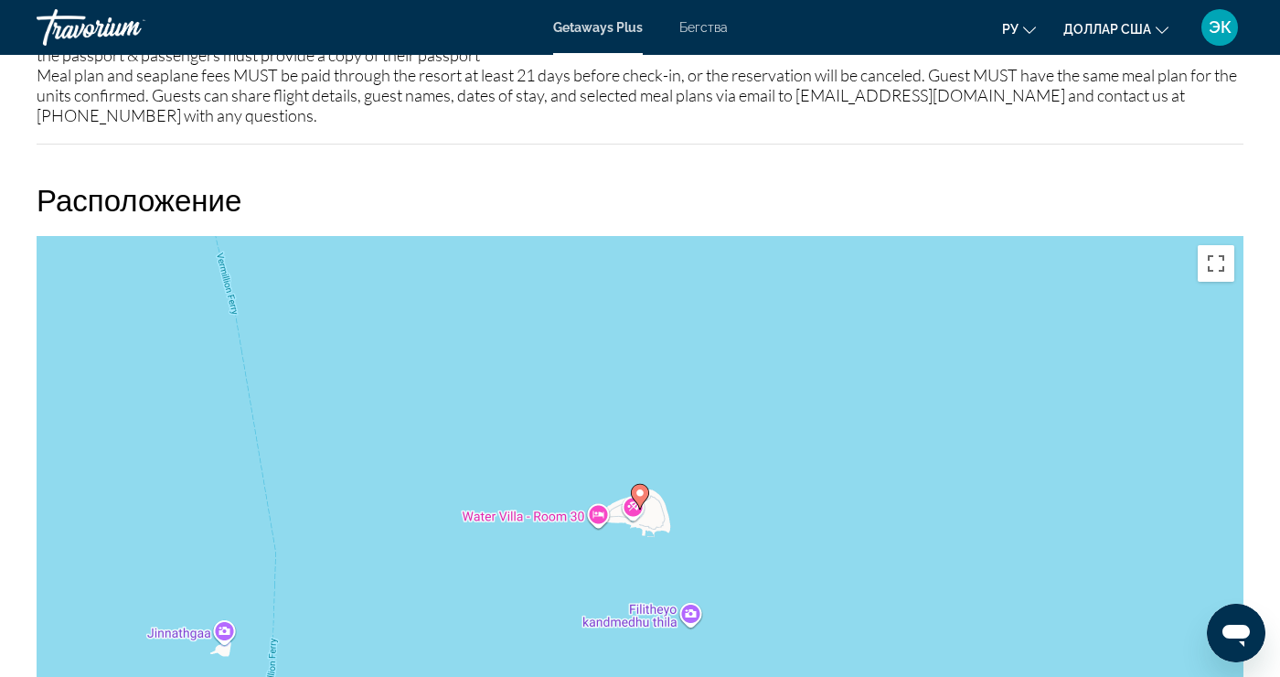
scroll to position [2860, 0]
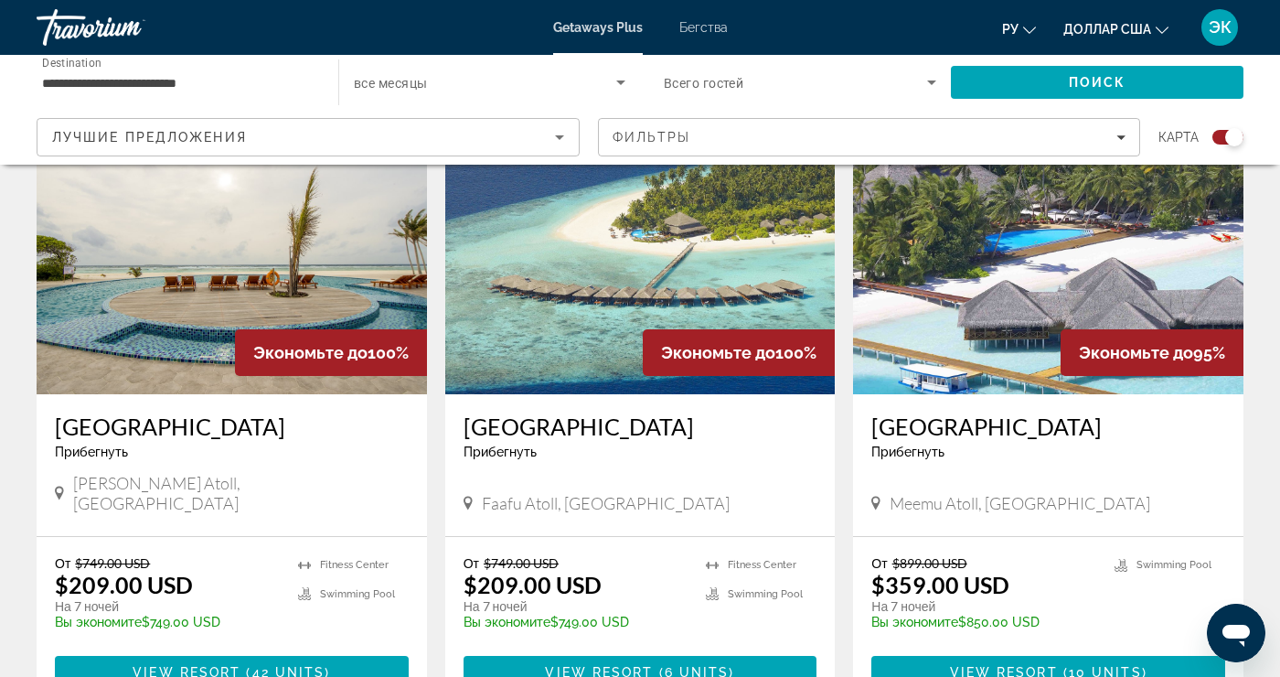
scroll to position [684, 0]
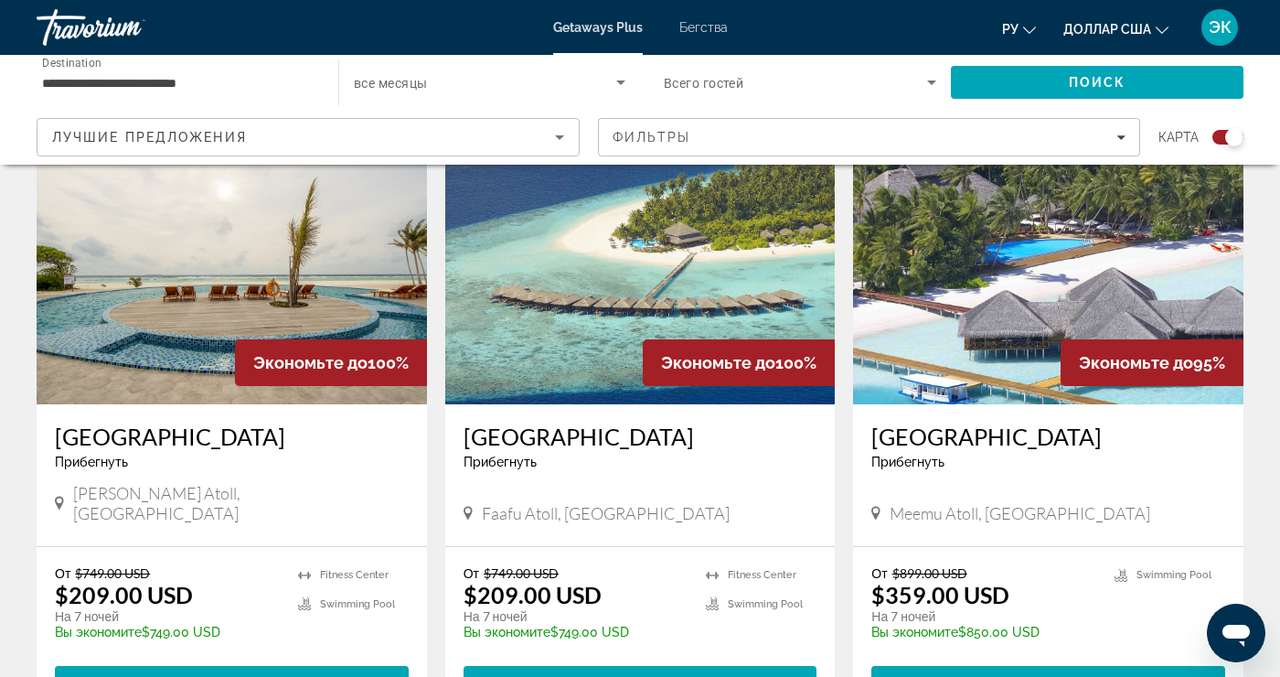
click at [124, 279] on img "Основное содержание" at bounding box center [232, 258] width 391 height 293
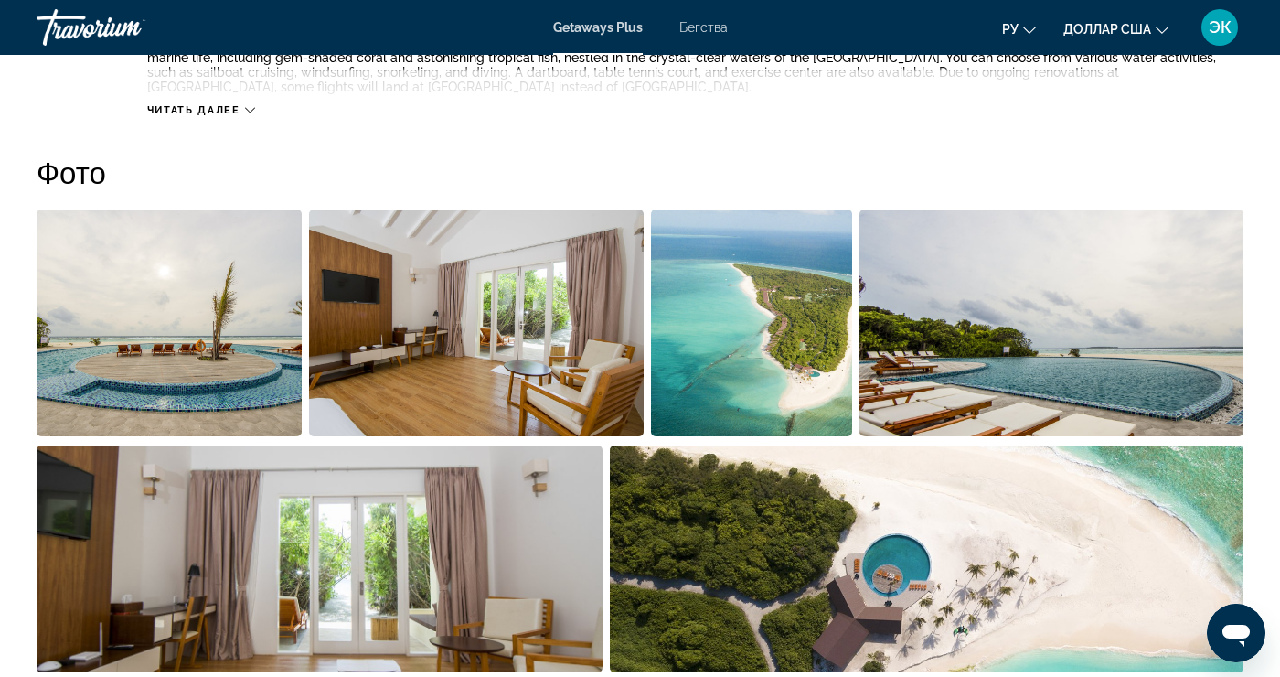
scroll to position [1144, 0]
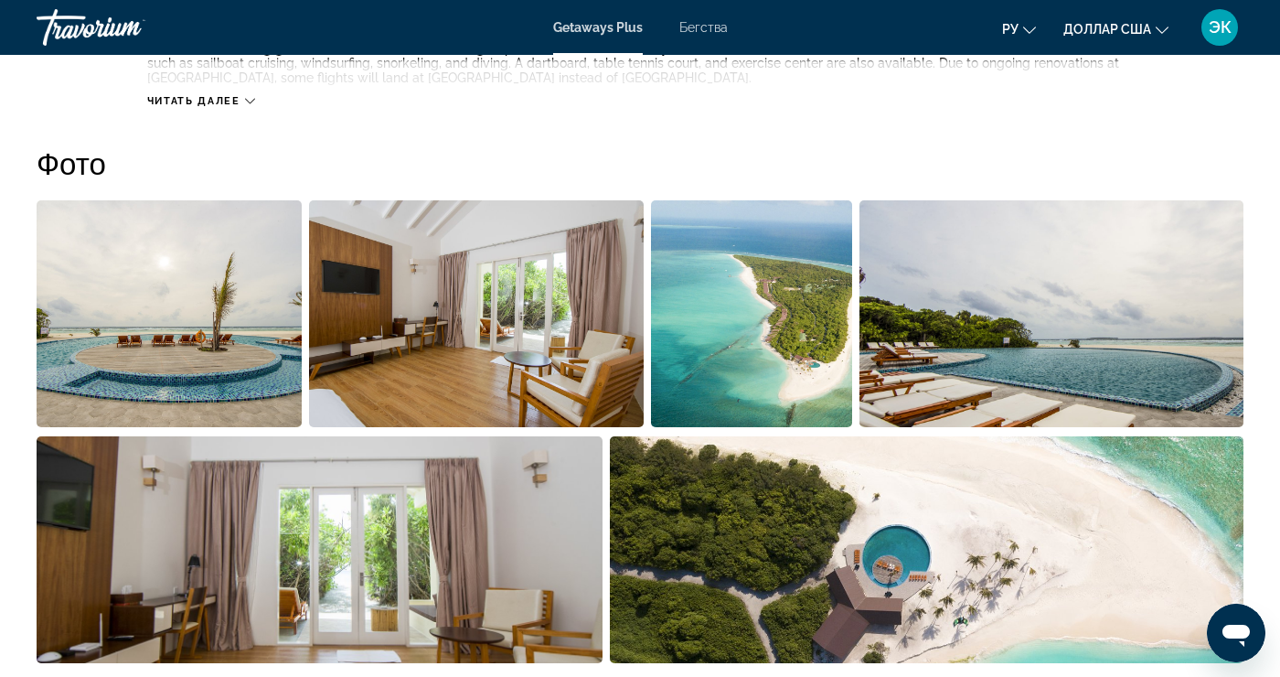
click at [112, 327] on img "Open full-screen image slider" at bounding box center [169, 313] width 265 height 227
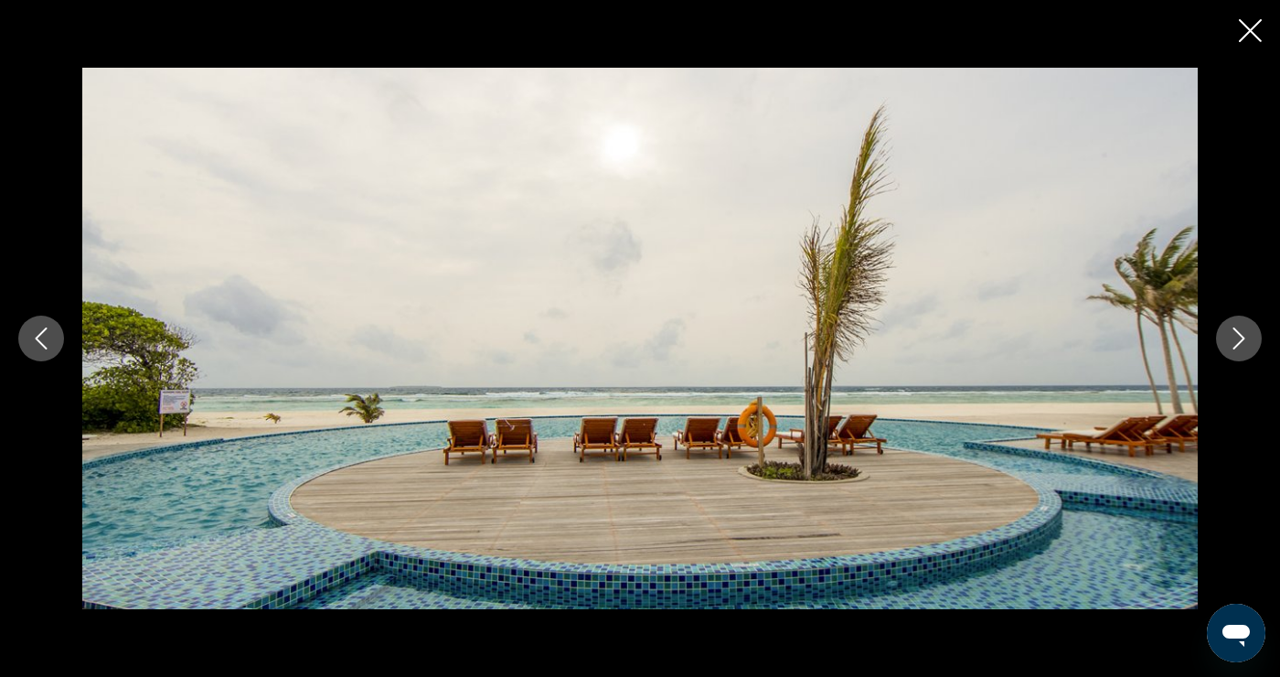
click at [1234, 361] on button "Next image" at bounding box center [1239, 339] width 46 height 46
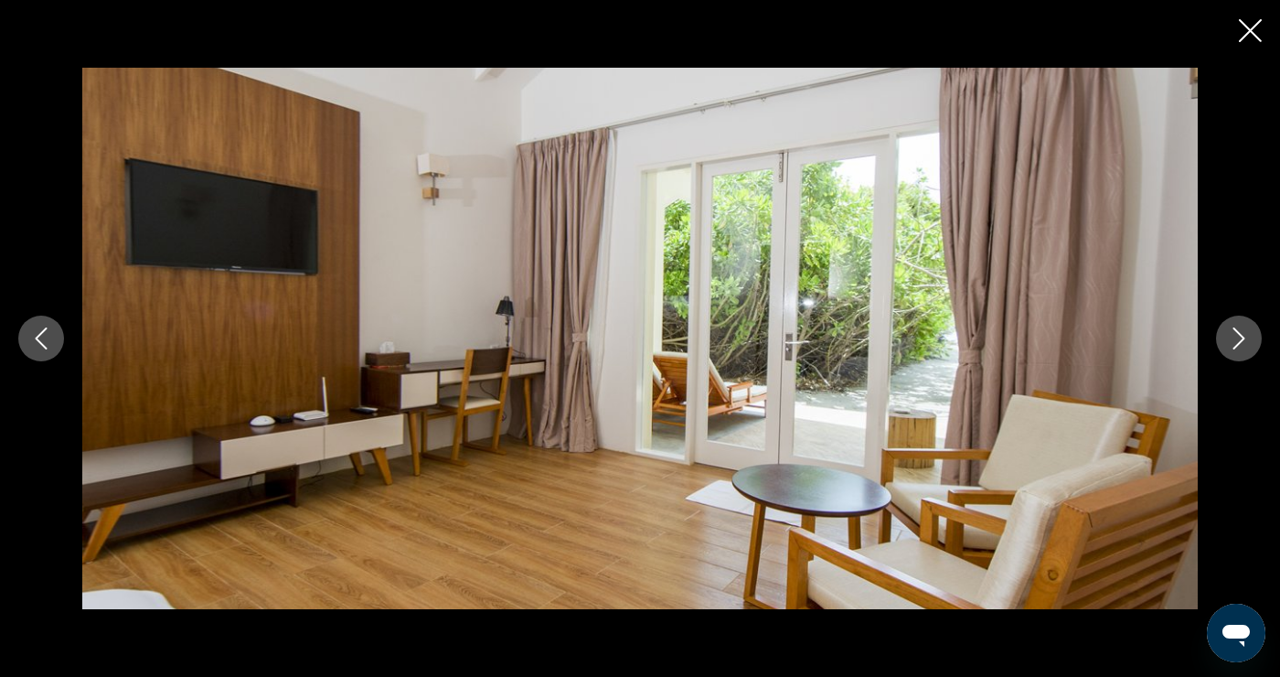
click at [1225, 361] on button "Next image" at bounding box center [1239, 339] width 46 height 46
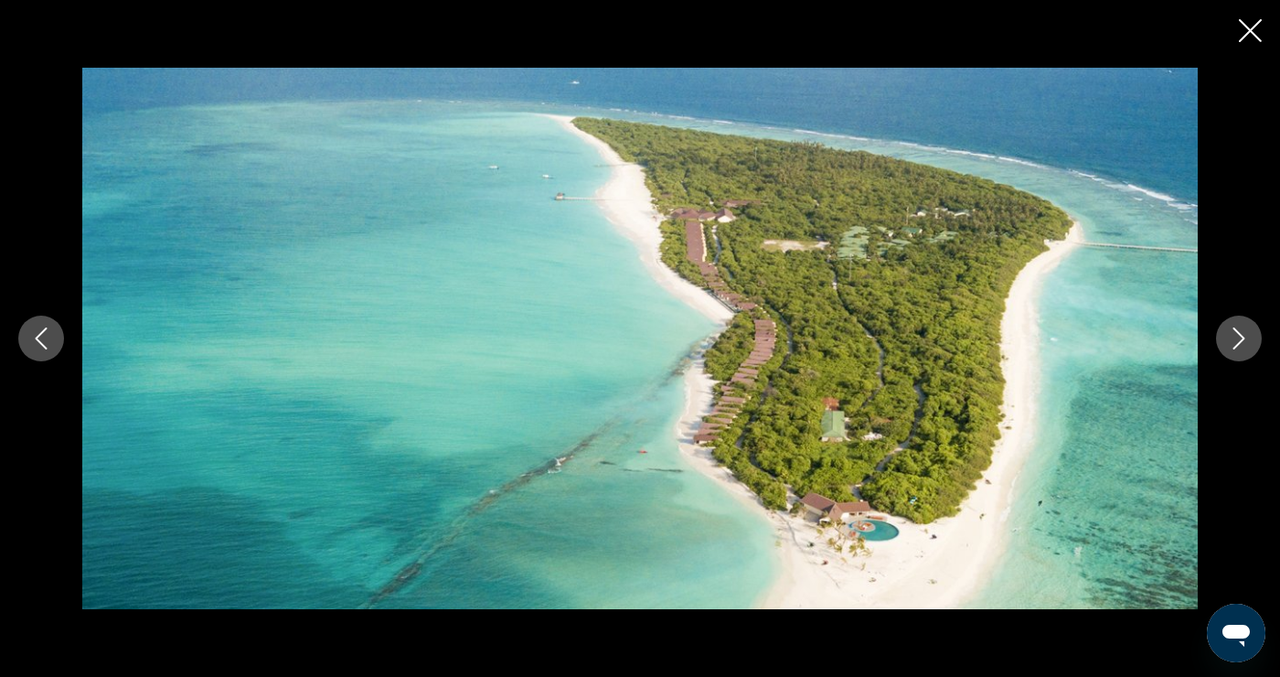
click at [1231, 349] on icon "Next image" at bounding box center [1239, 338] width 22 height 22
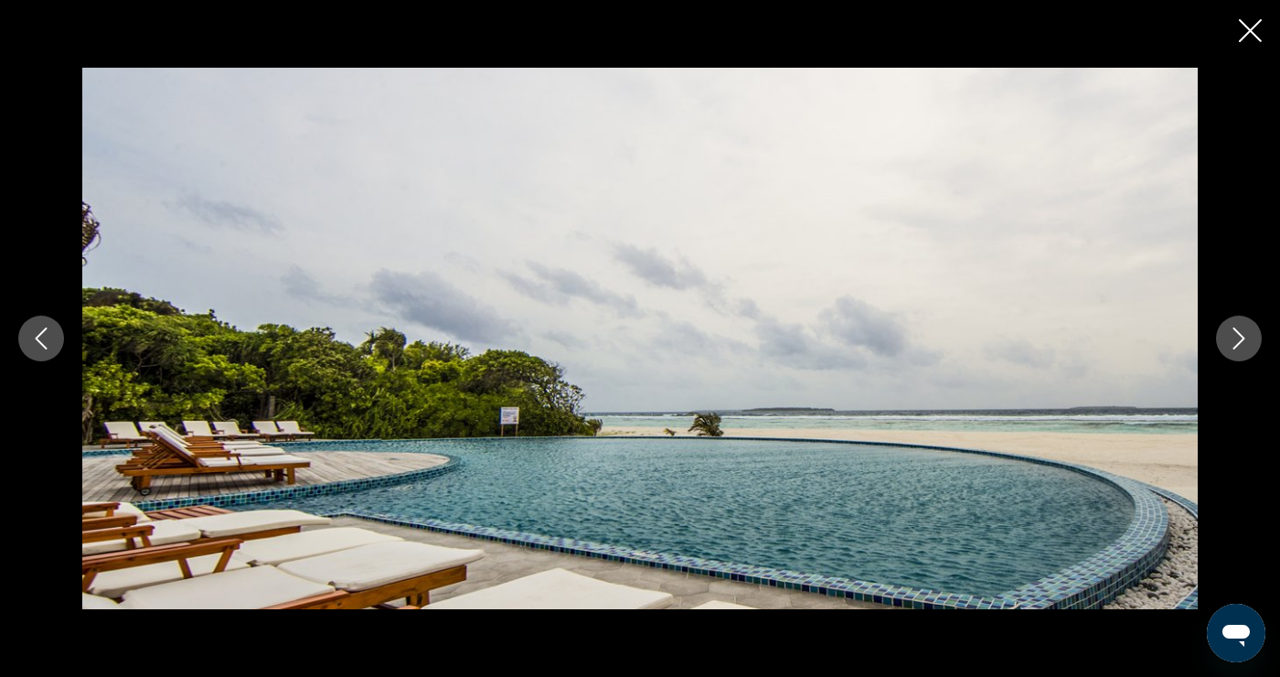
click at [1237, 361] on button "Next image" at bounding box center [1239, 339] width 46 height 46
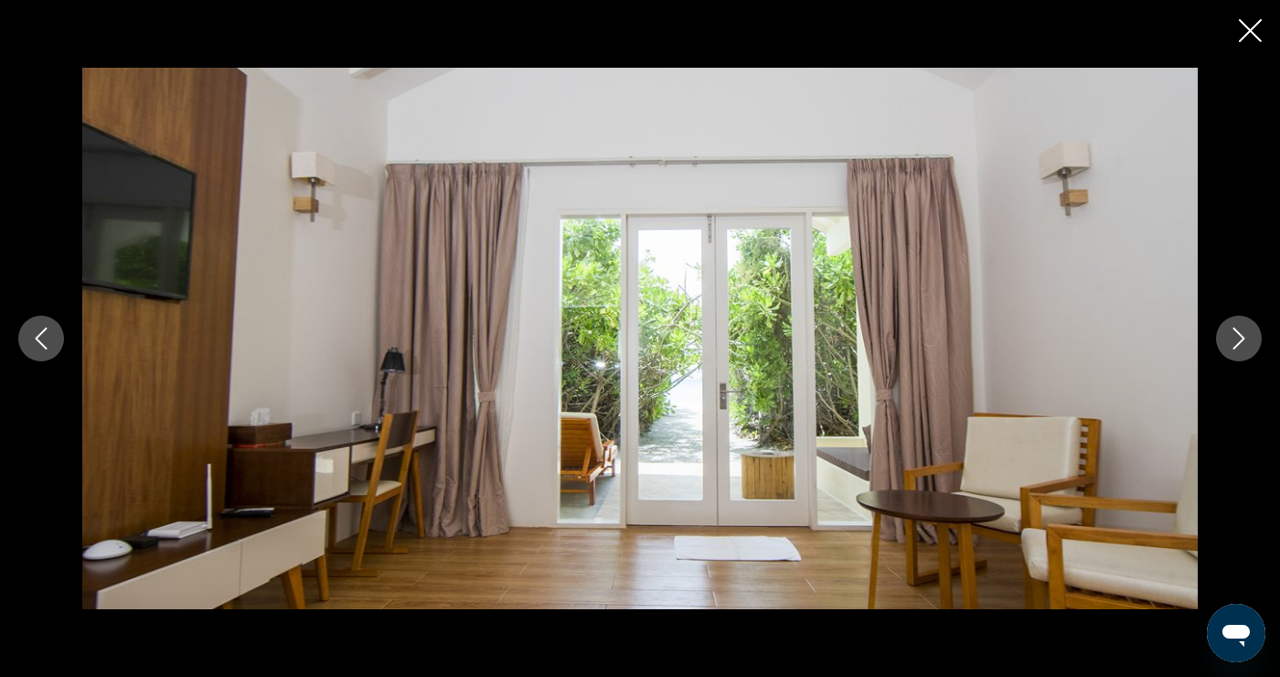
click at [1228, 349] on icon "Next image" at bounding box center [1239, 338] width 22 height 22
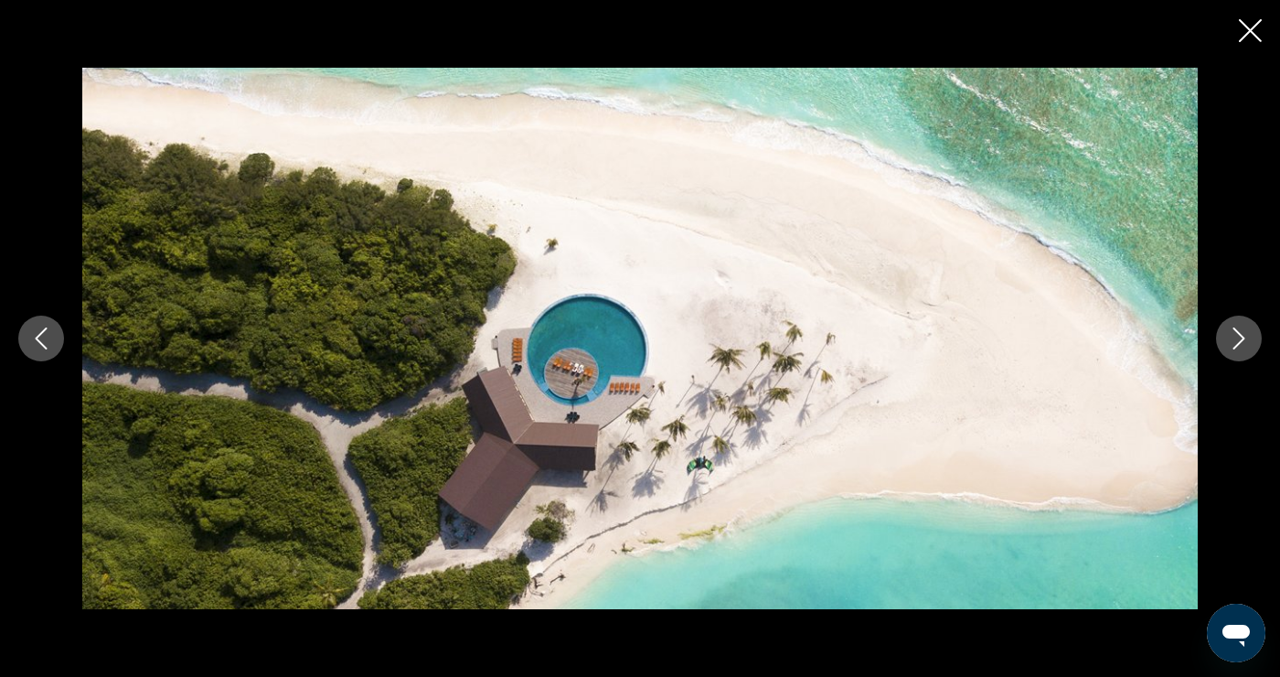
click at [1230, 349] on icon "Next image" at bounding box center [1239, 338] width 22 height 22
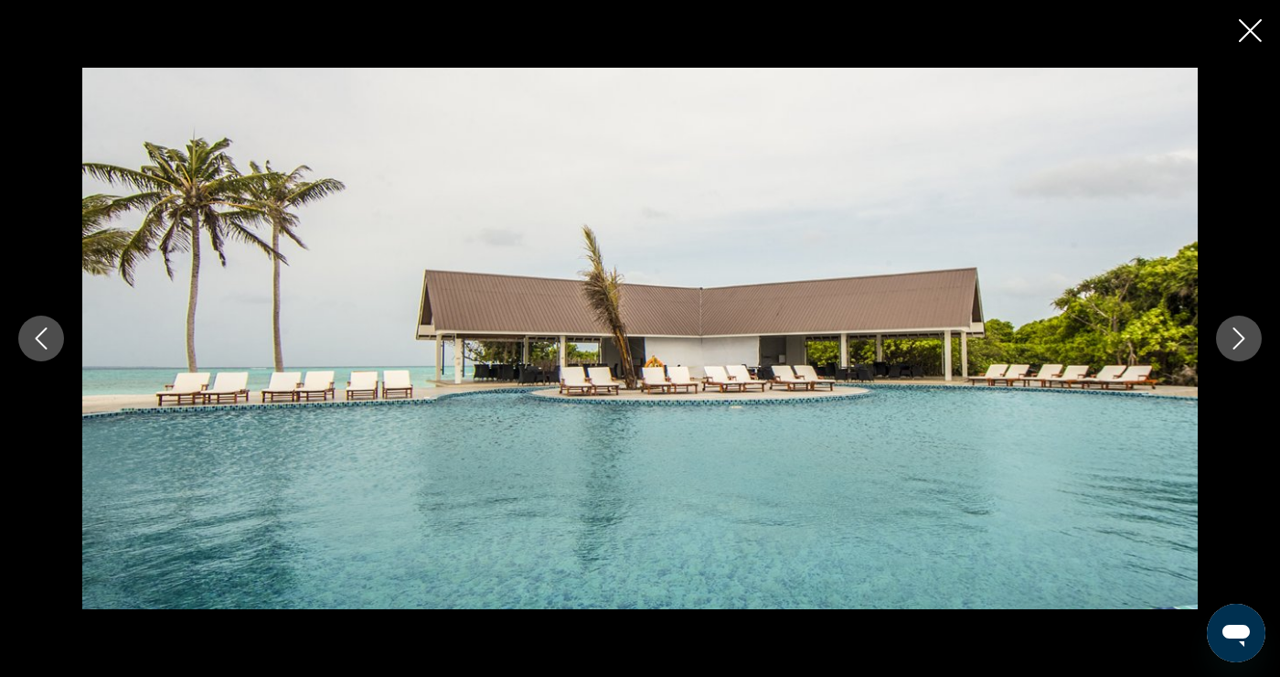
click at [1228, 349] on icon "Next image" at bounding box center [1239, 338] width 22 height 22
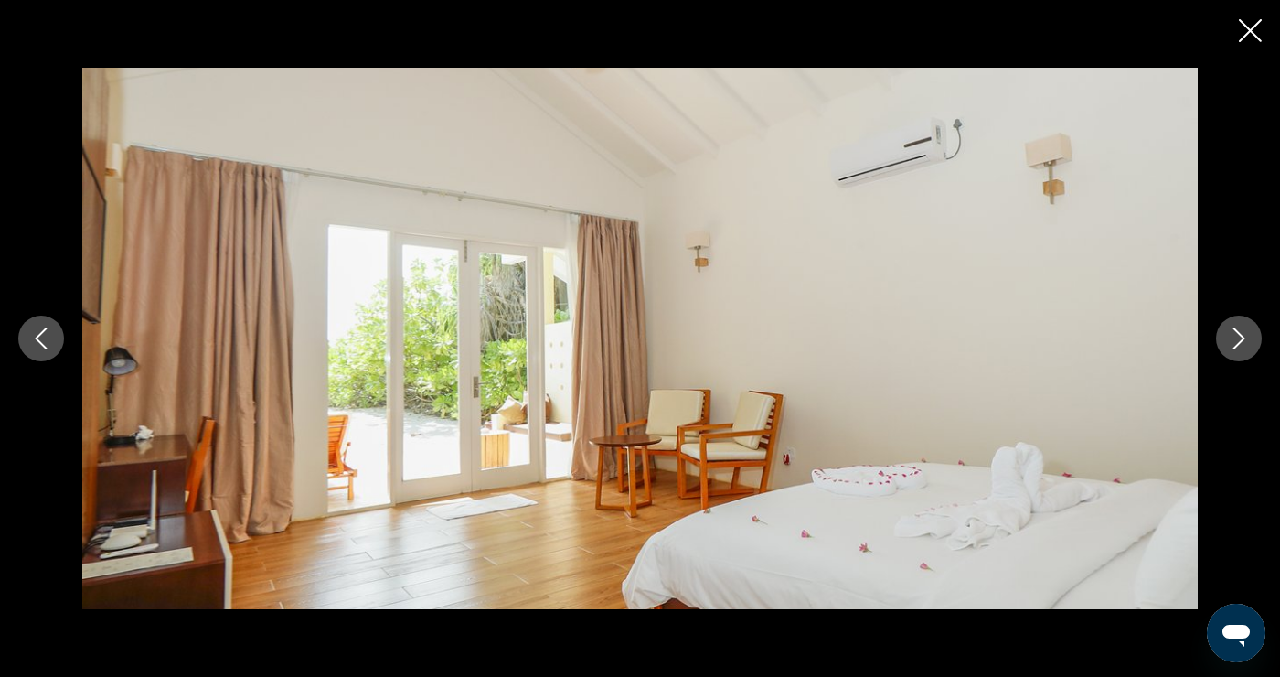
click at [1231, 349] on icon "Next image" at bounding box center [1239, 338] width 22 height 22
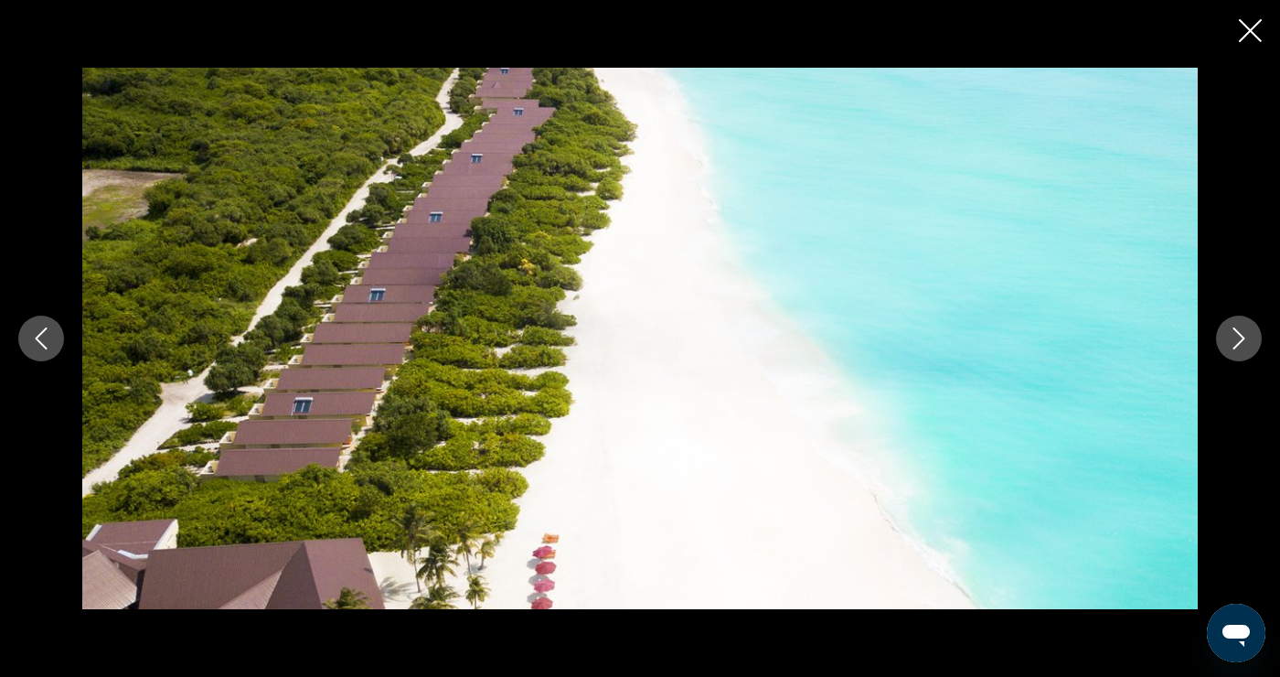
click at [1239, 38] on icon "Close slideshow" at bounding box center [1250, 30] width 23 height 23
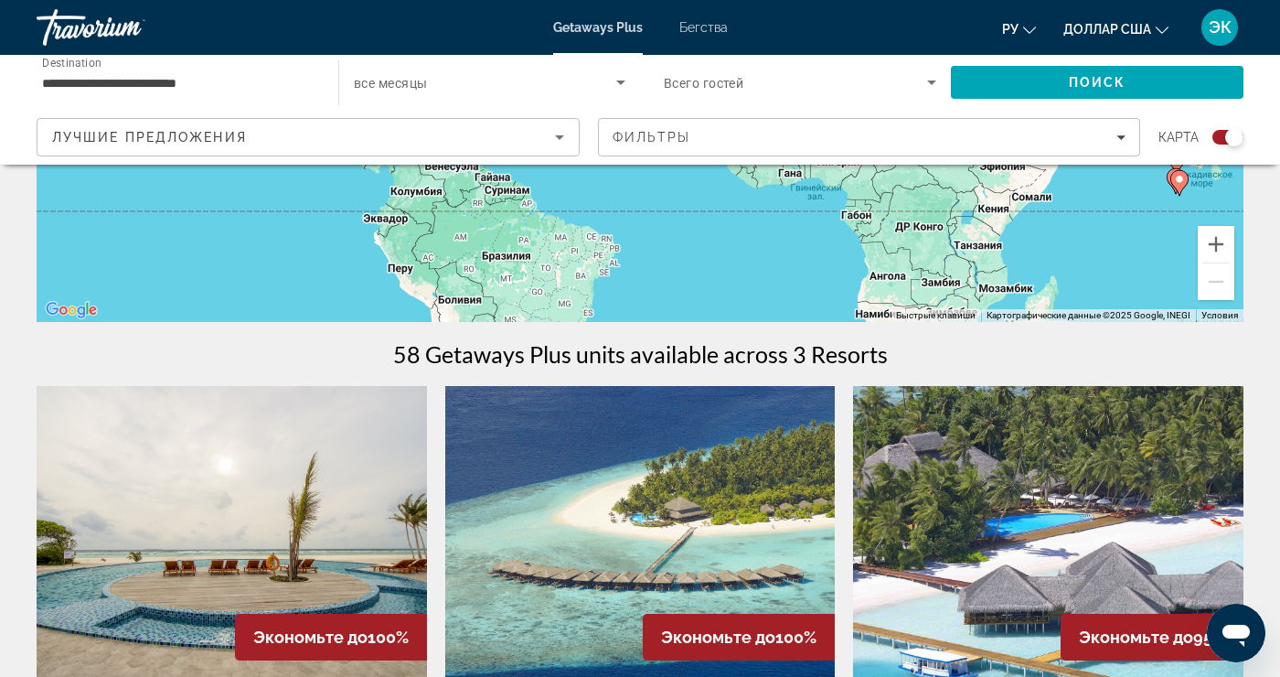
scroll to position [401, 0]
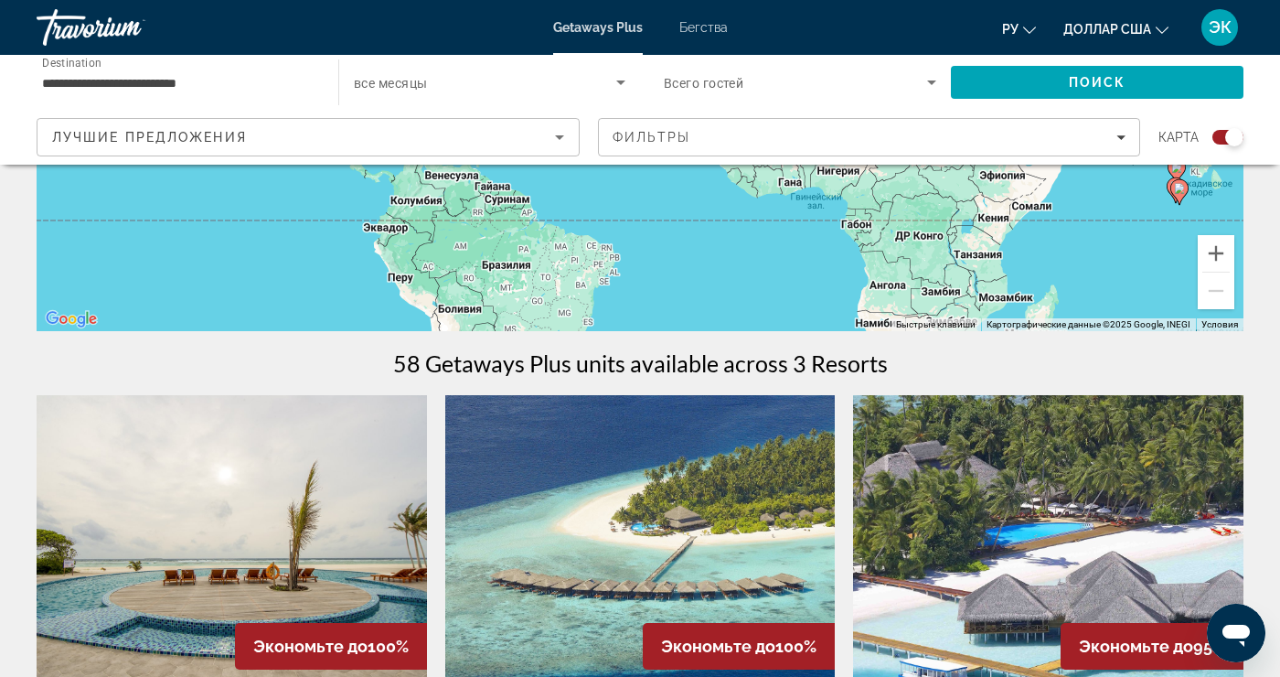
click at [85, 80] on input "**********" at bounding box center [178, 83] width 273 height 22
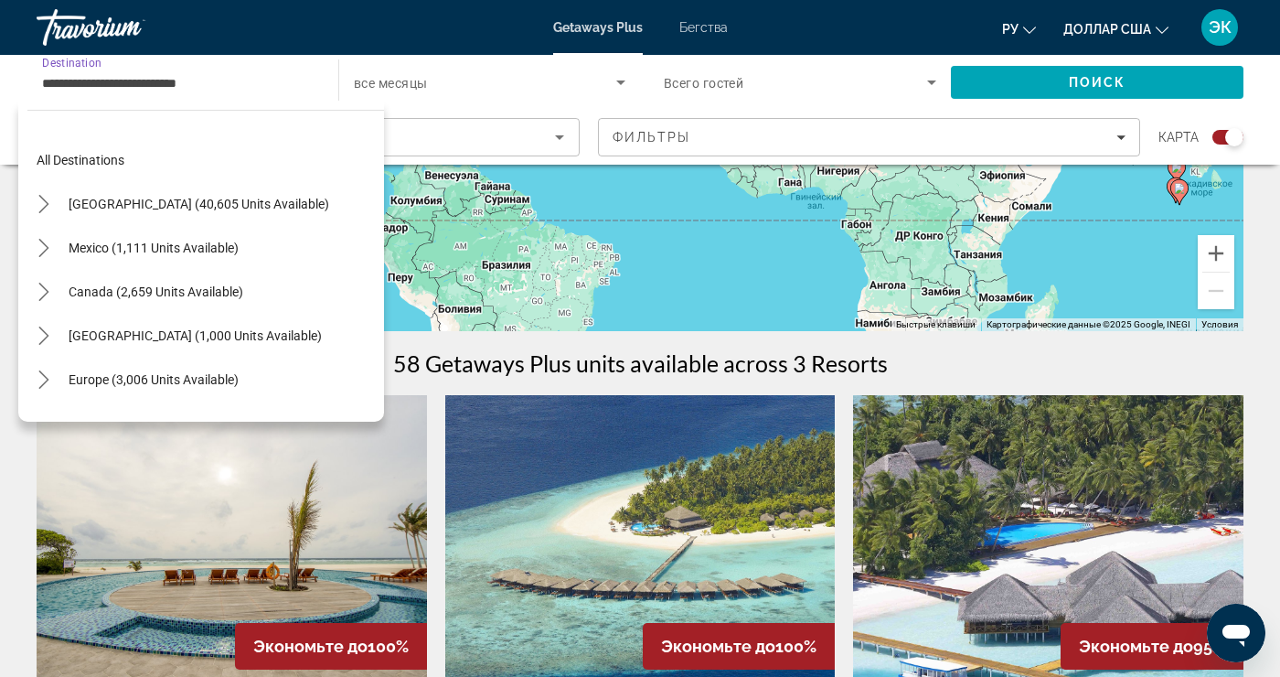
scroll to position [592, 0]
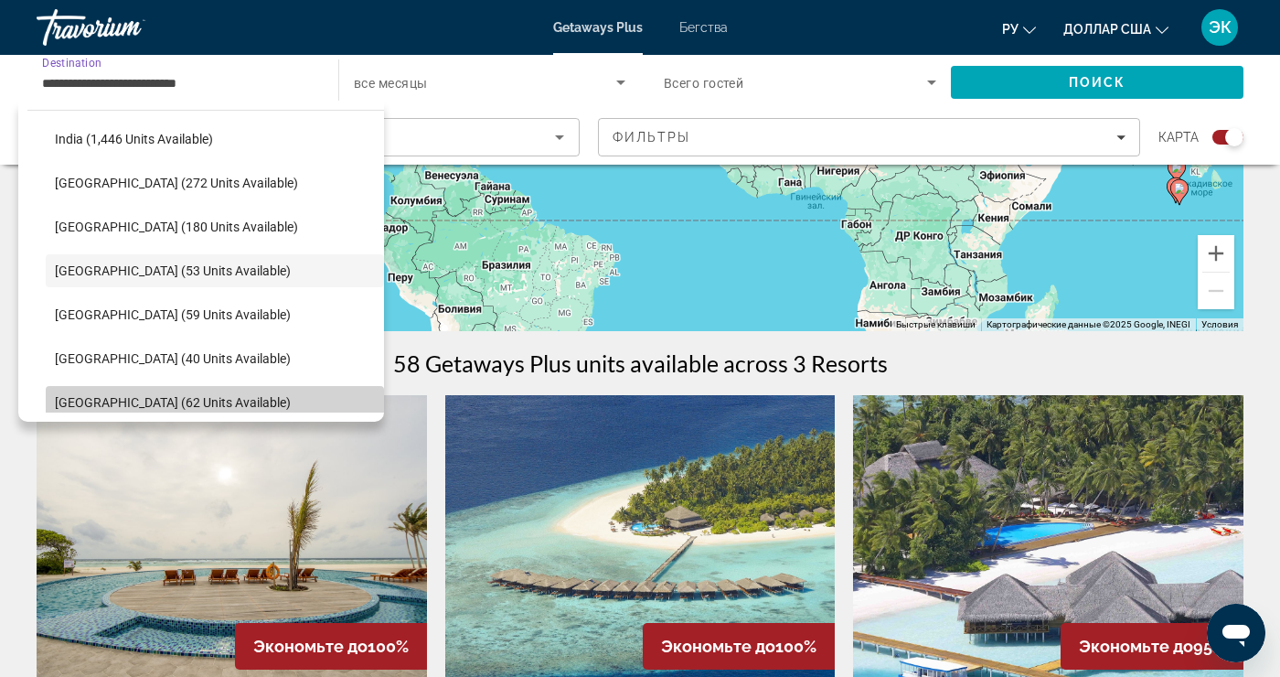
click at [84, 404] on span "[GEOGRAPHIC_DATA] (62 units available)" at bounding box center [173, 402] width 236 height 15
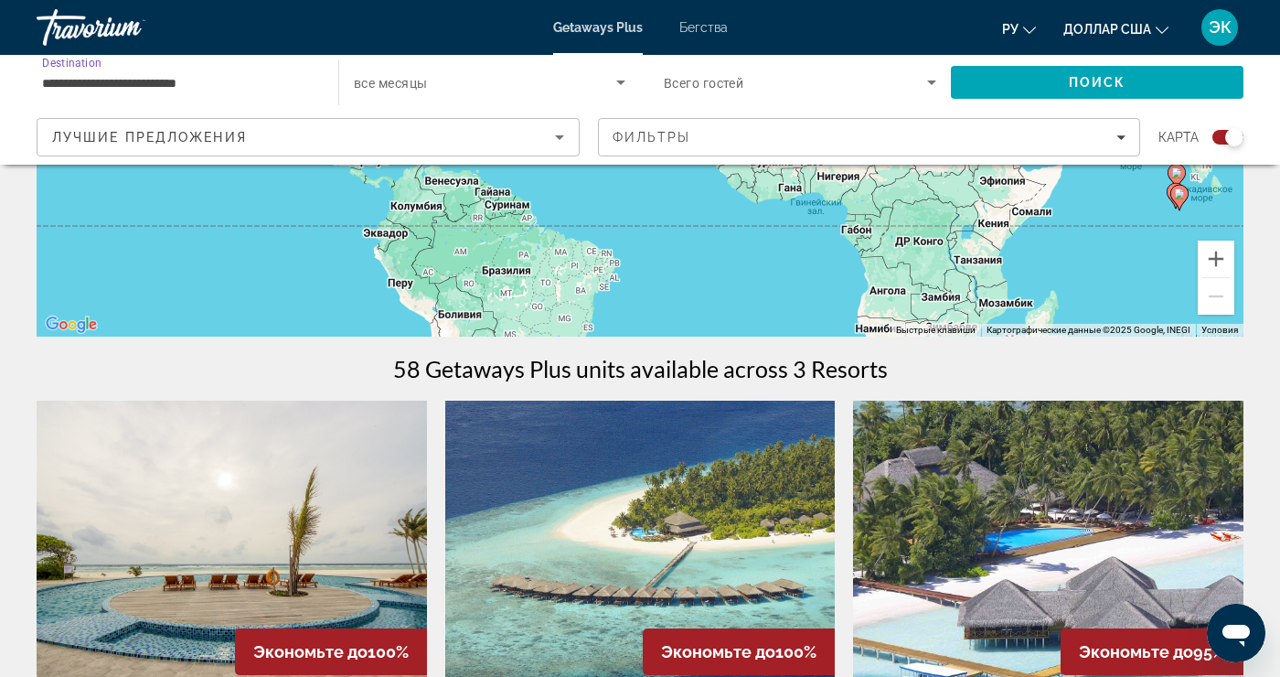
scroll to position [393, 0]
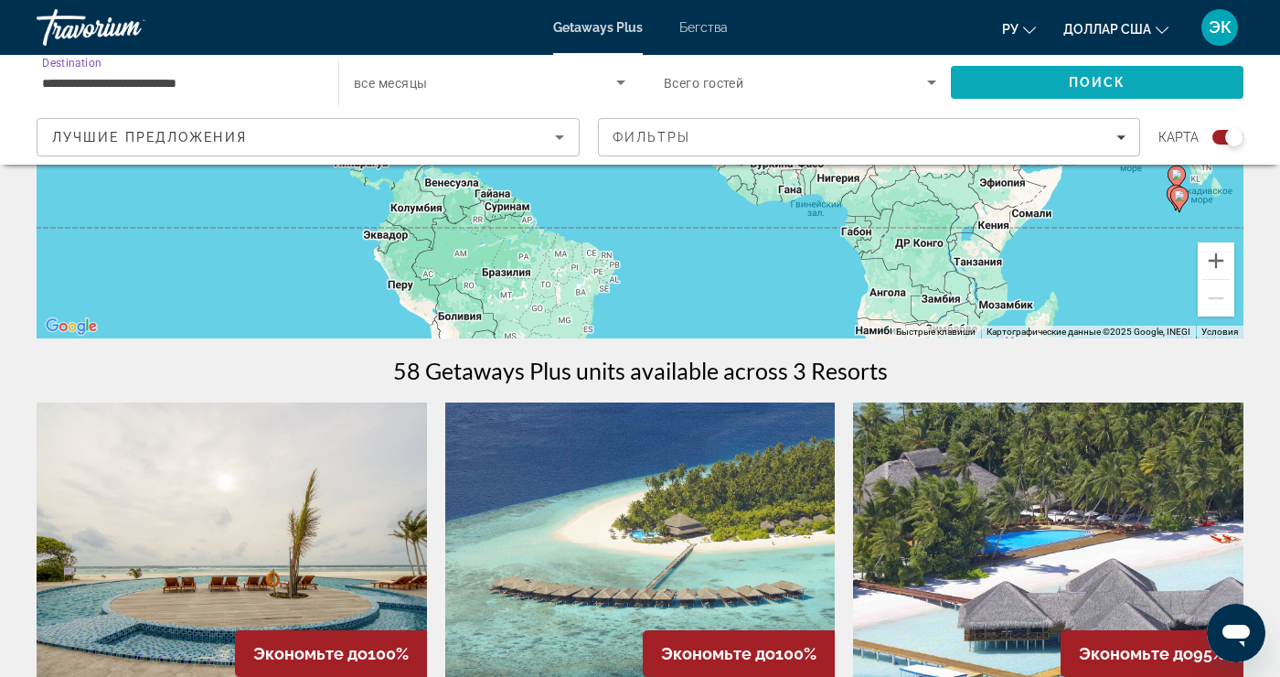
click at [1193, 91] on span "Search" at bounding box center [1097, 82] width 293 height 44
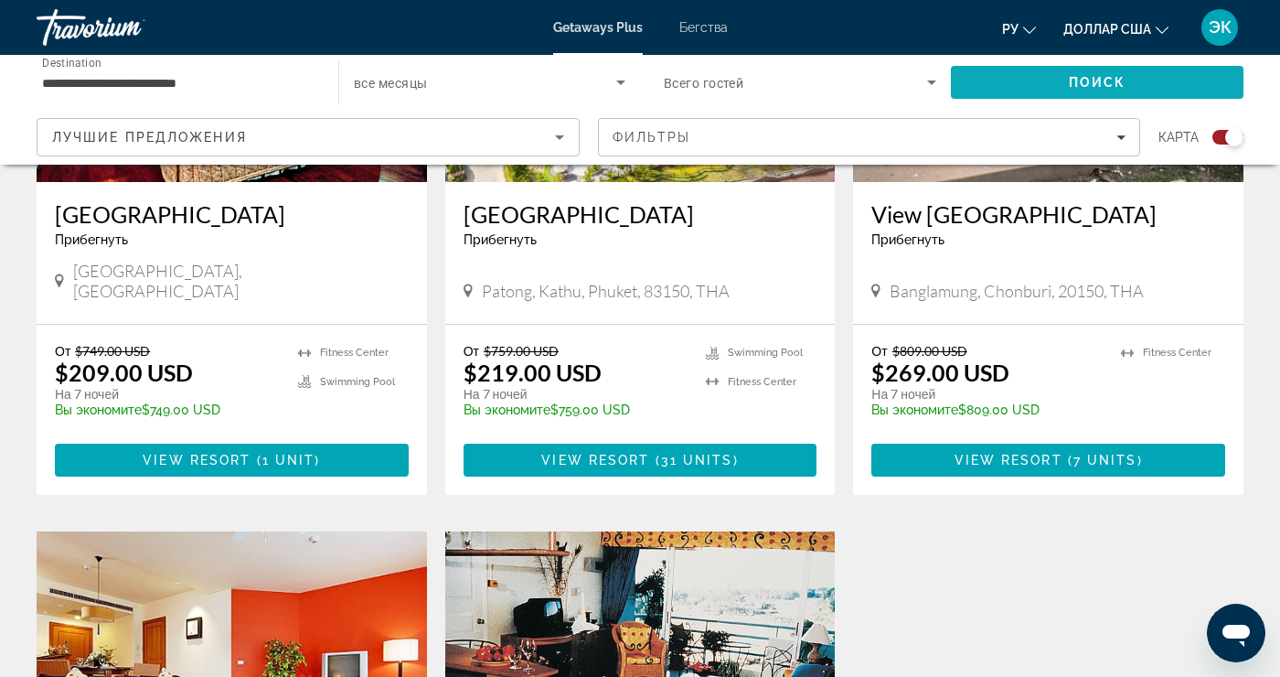
scroll to position [1549, 0]
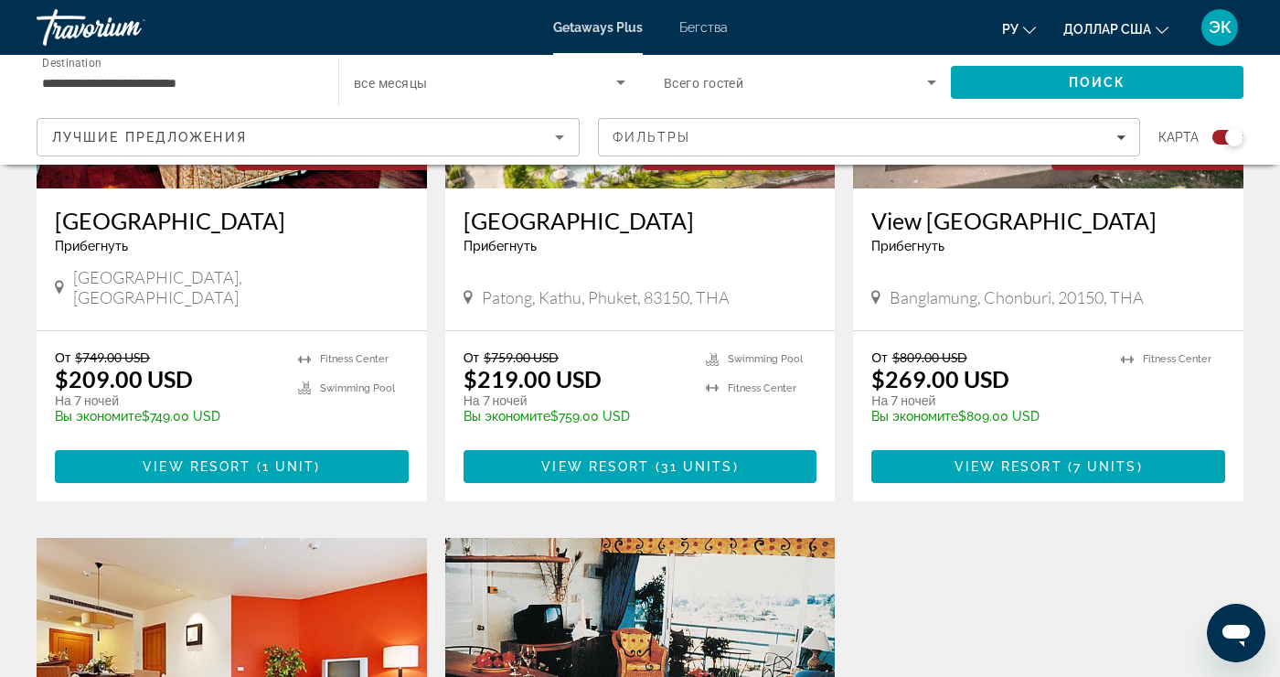
click at [68, 81] on input "**********" at bounding box center [178, 83] width 273 height 22
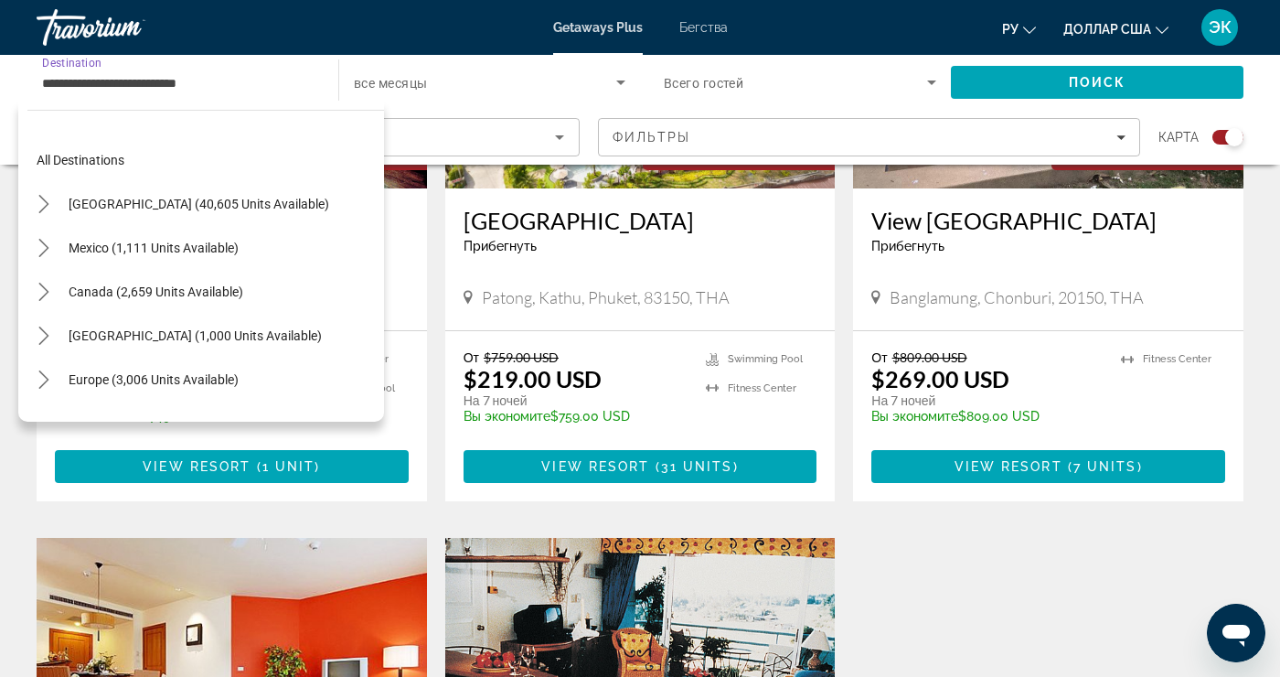
scroll to position [723, 0]
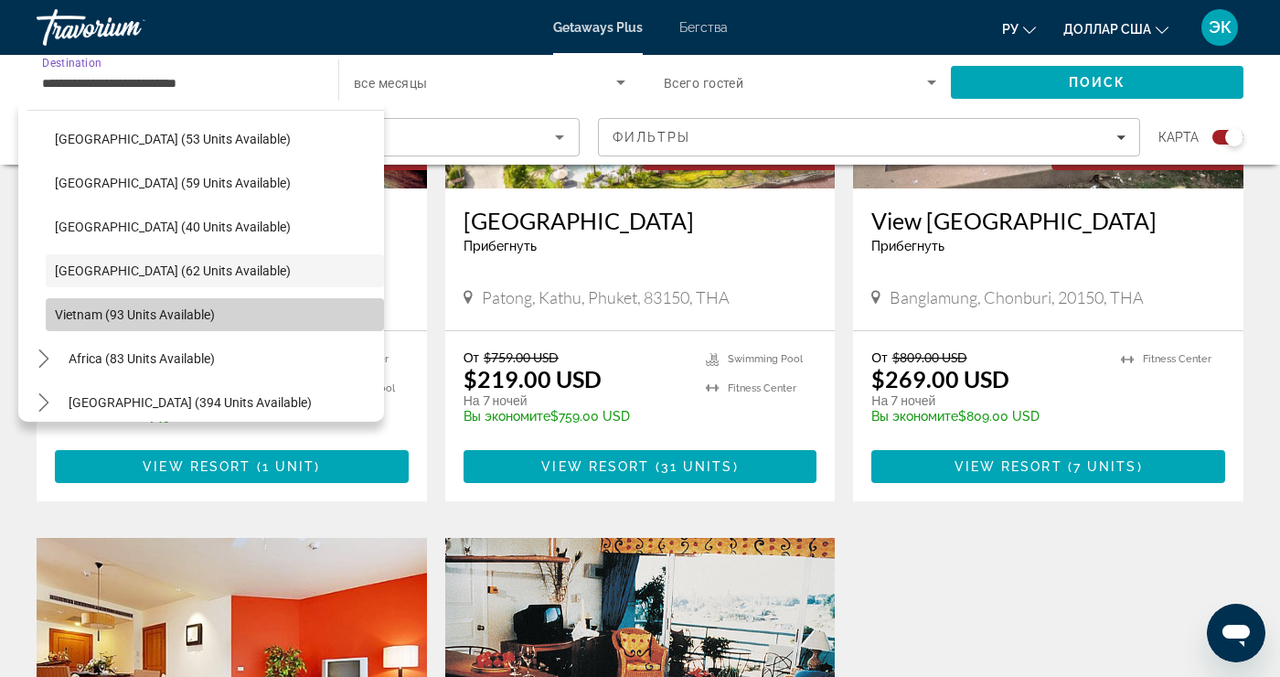
click at [76, 320] on span "Vietnam (93 units available)" at bounding box center [135, 314] width 160 height 15
type input "**********"
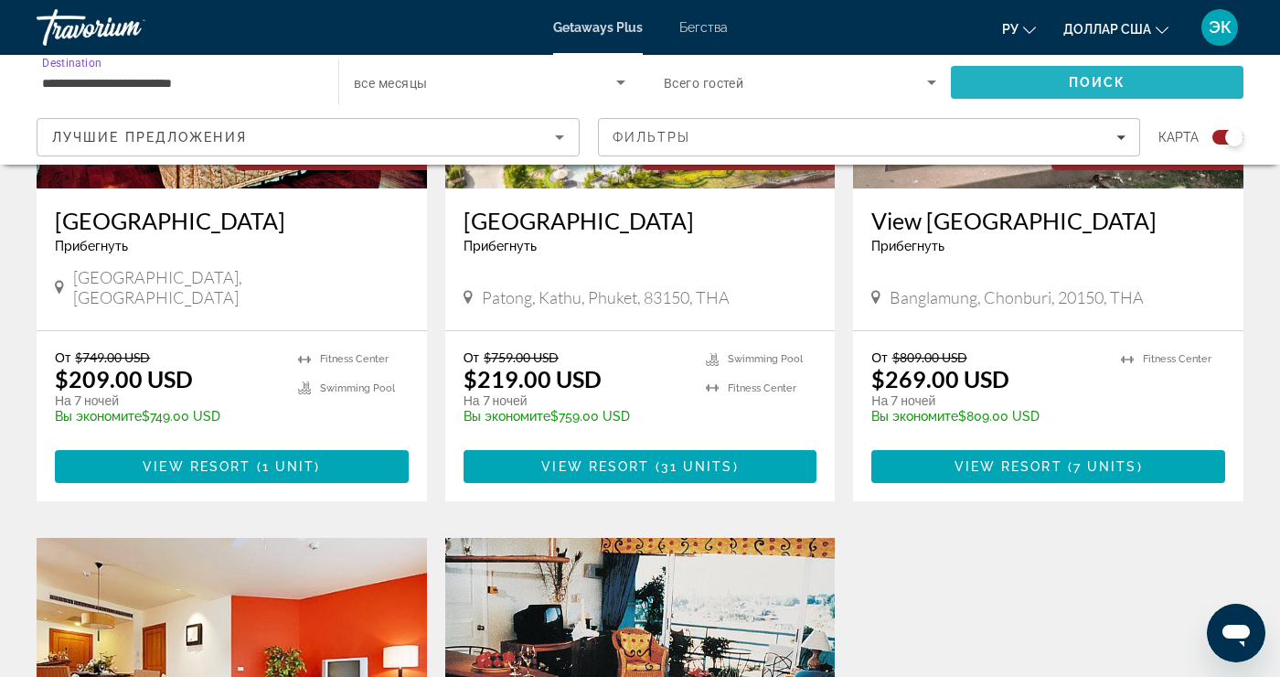
click at [1204, 90] on span "Search" at bounding box center [1097, 82] width 293 height 44
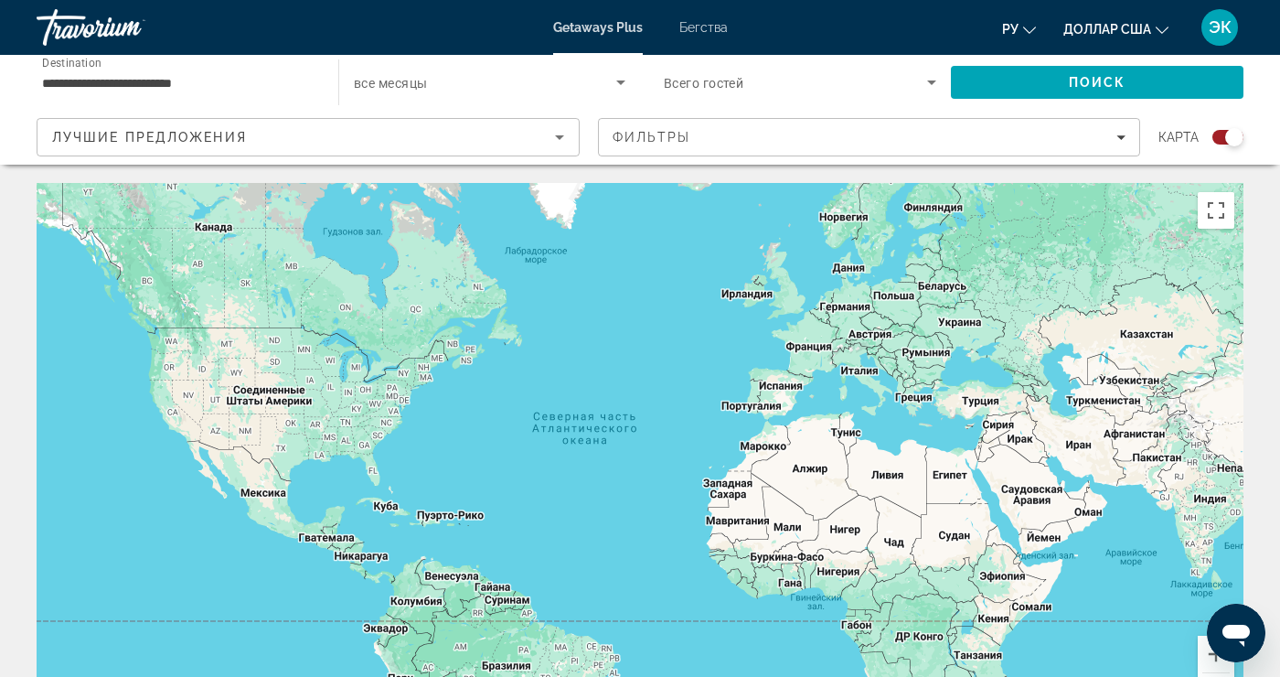
click at [1221, 142] on div "Search widget" at bounding box center [1228, 137] width 31 height 15
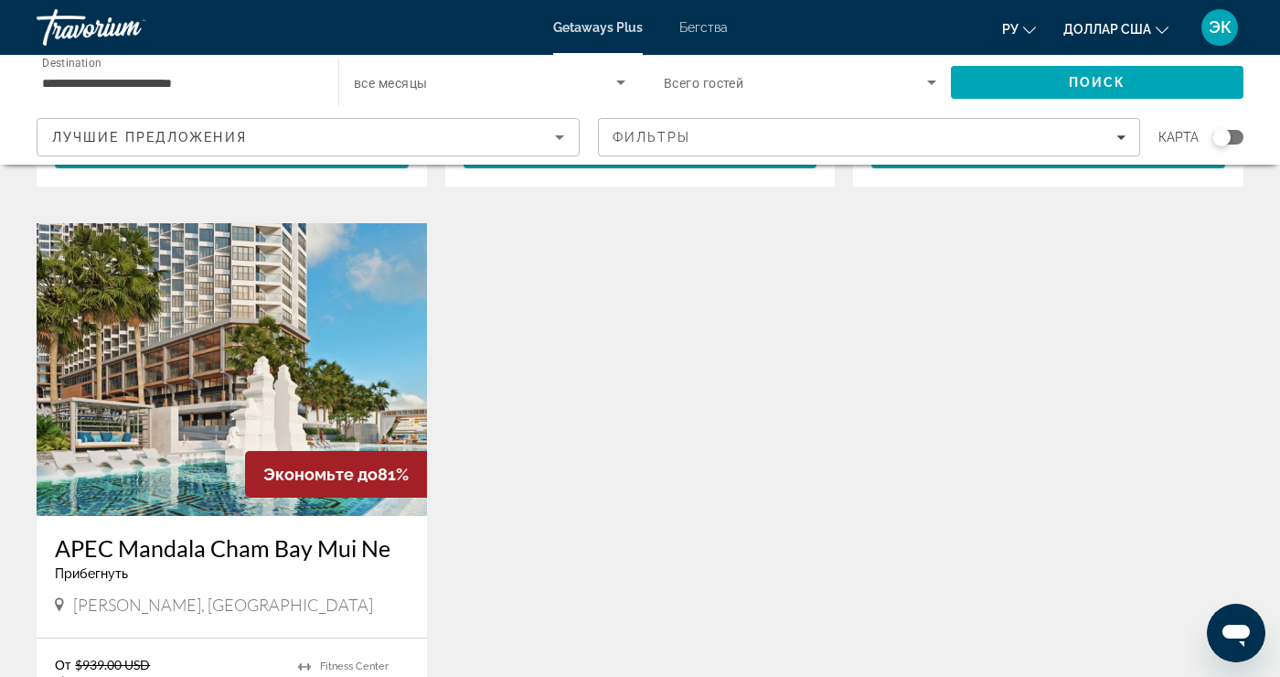
scroll to position [712, 0]
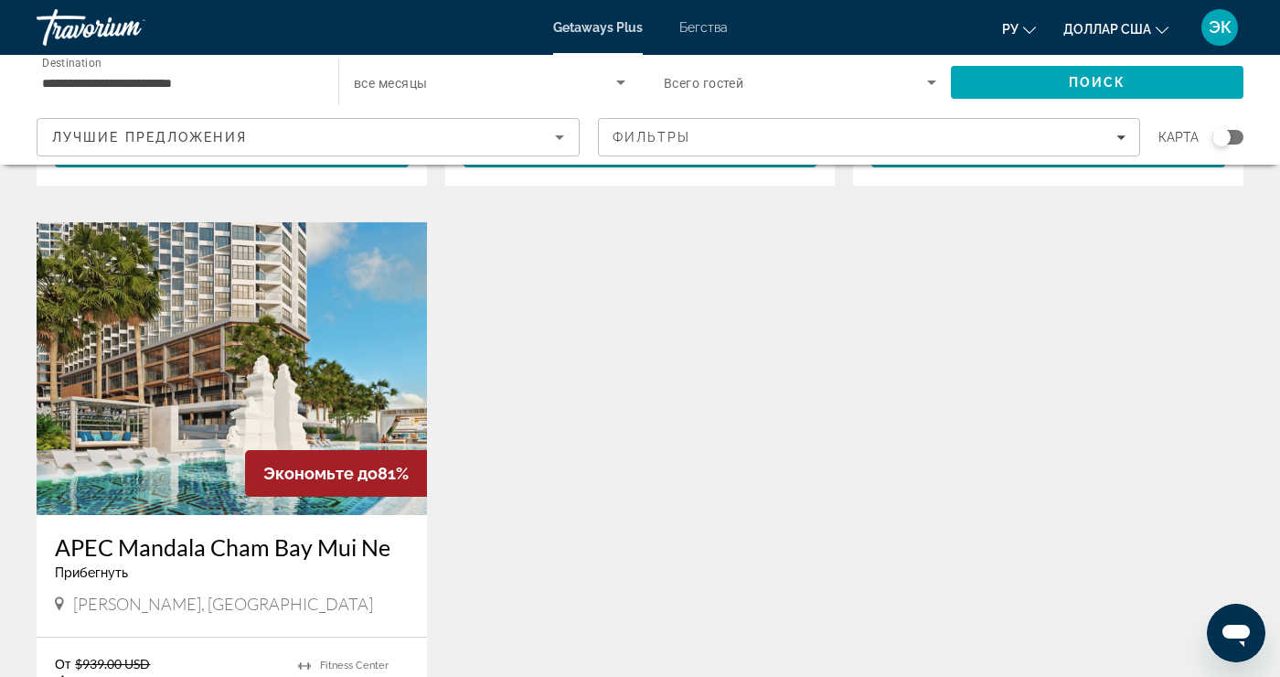
click at [118, 332] on img "Основное содержание" at bounding box center [232, 368] width 391 height 293
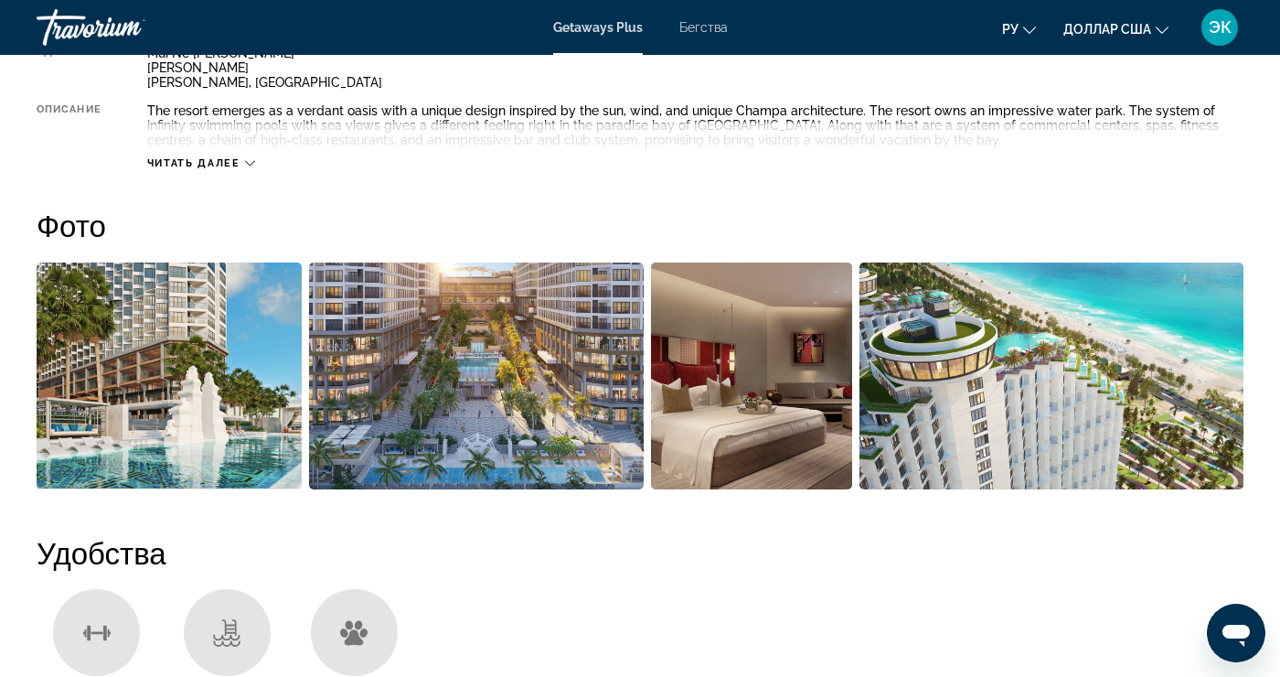
scroll to position [1081, 0]
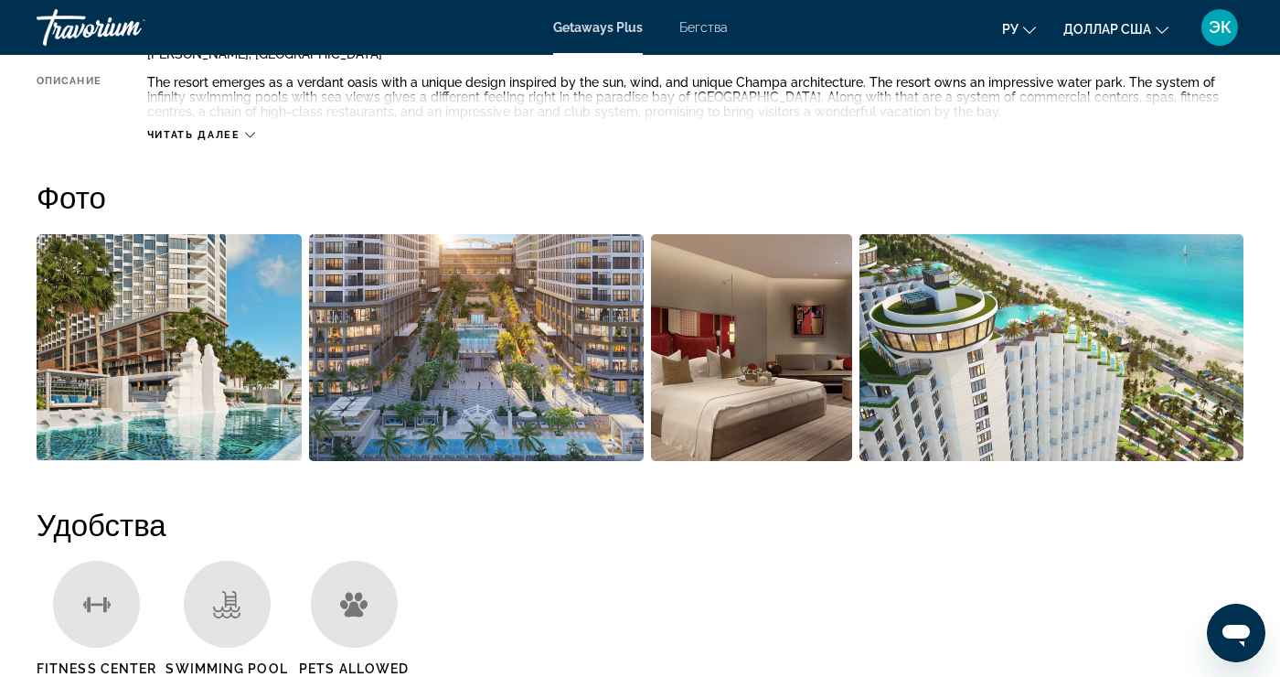
click at [121, 366] on img "Open full-screen image slider" at bounding box center [169, 347] width 265 height 227
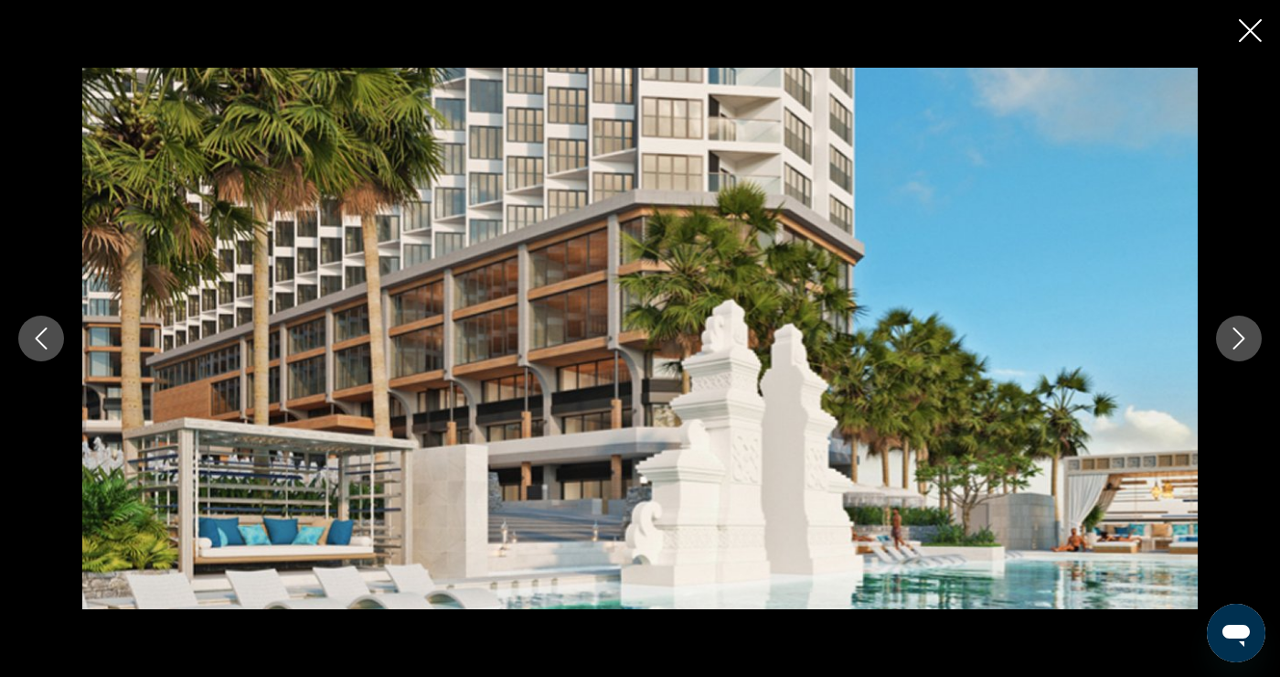
click at [1236, 349] on icon "Next image" at bounding box center [1239, 338] width 22 height 22
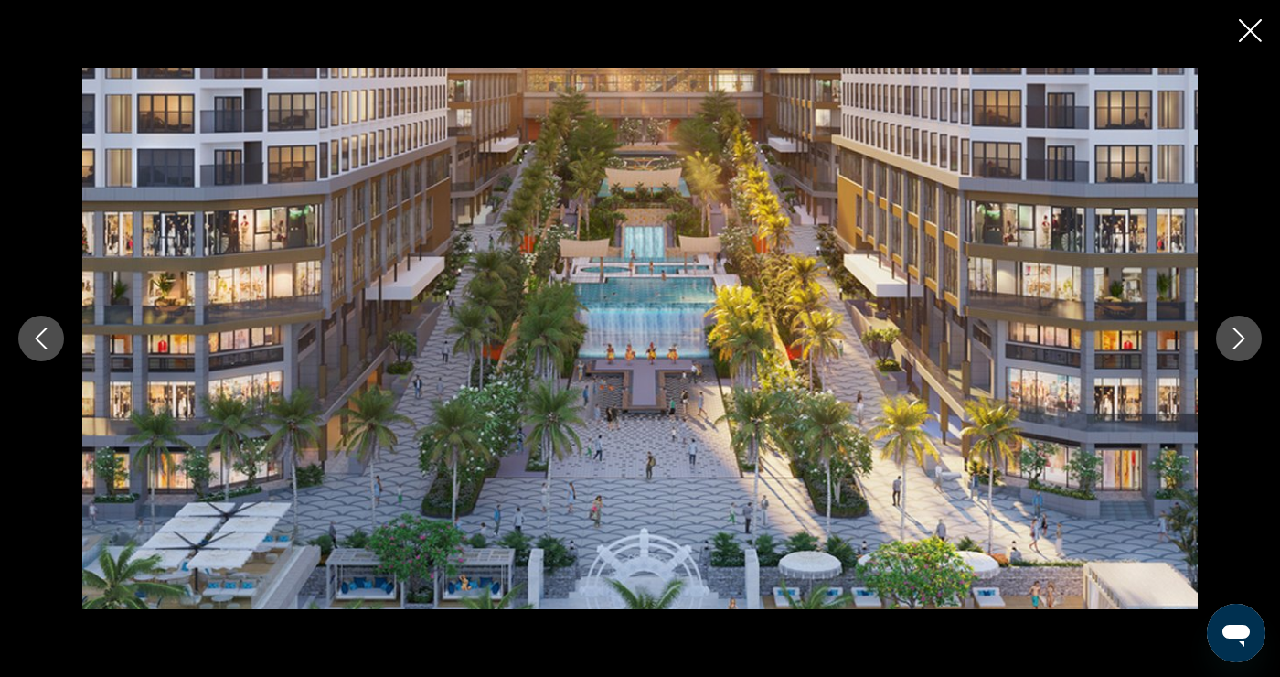
click at [1228, 361] on button "Next image" at bounding box center [1239, 339] width 46 height 46
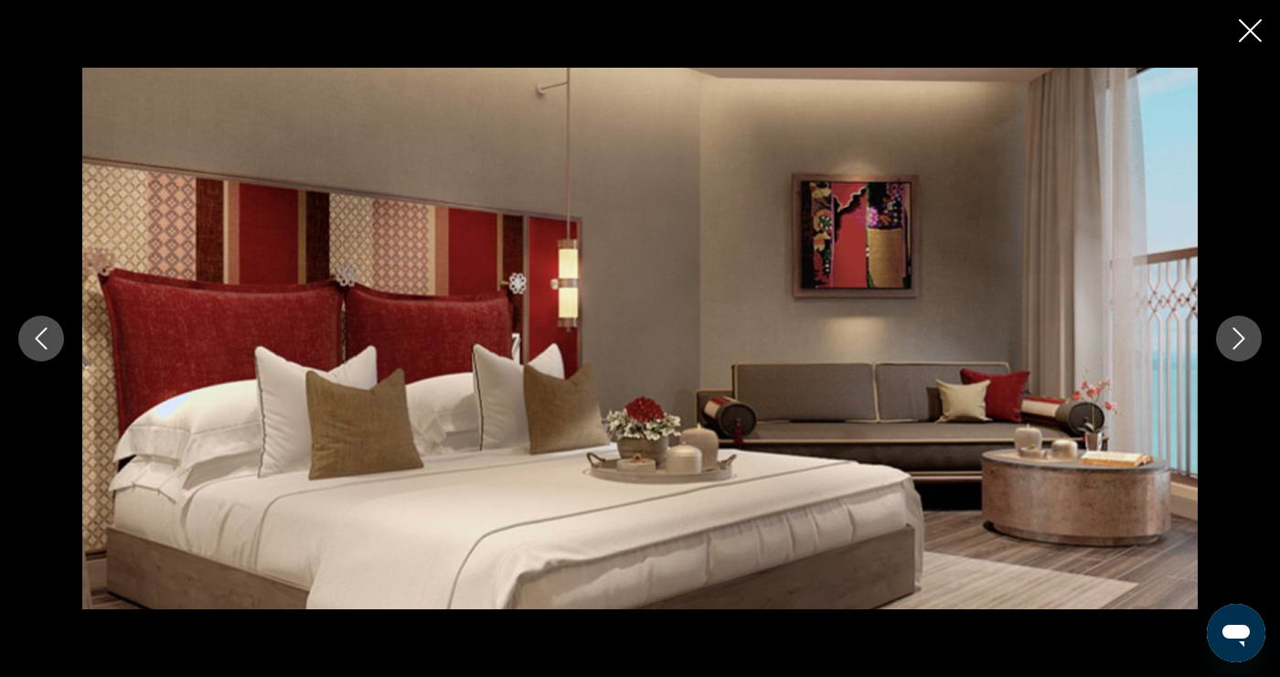
click at [1234, 349] on icon "Next image" at bounding box center [1239, 338] width 22 height 22
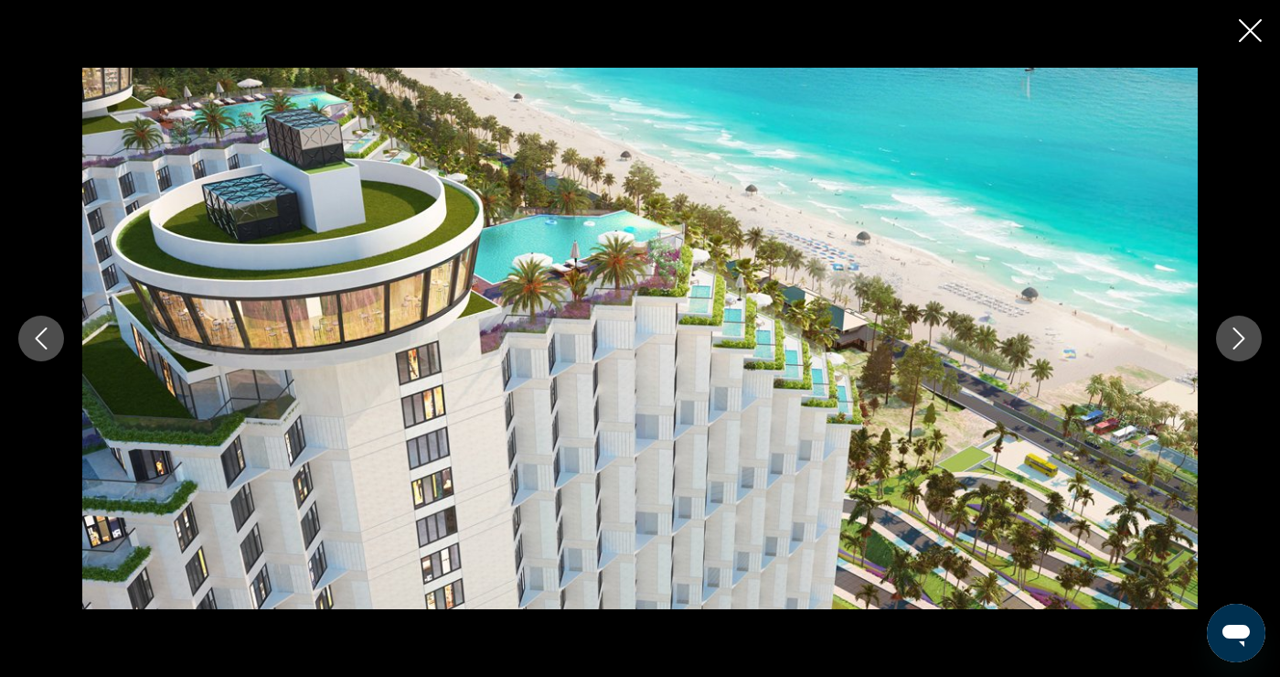
click at [1238, 349] on icon "Next image" at bounding box center [1239, 338] width 22 height 22
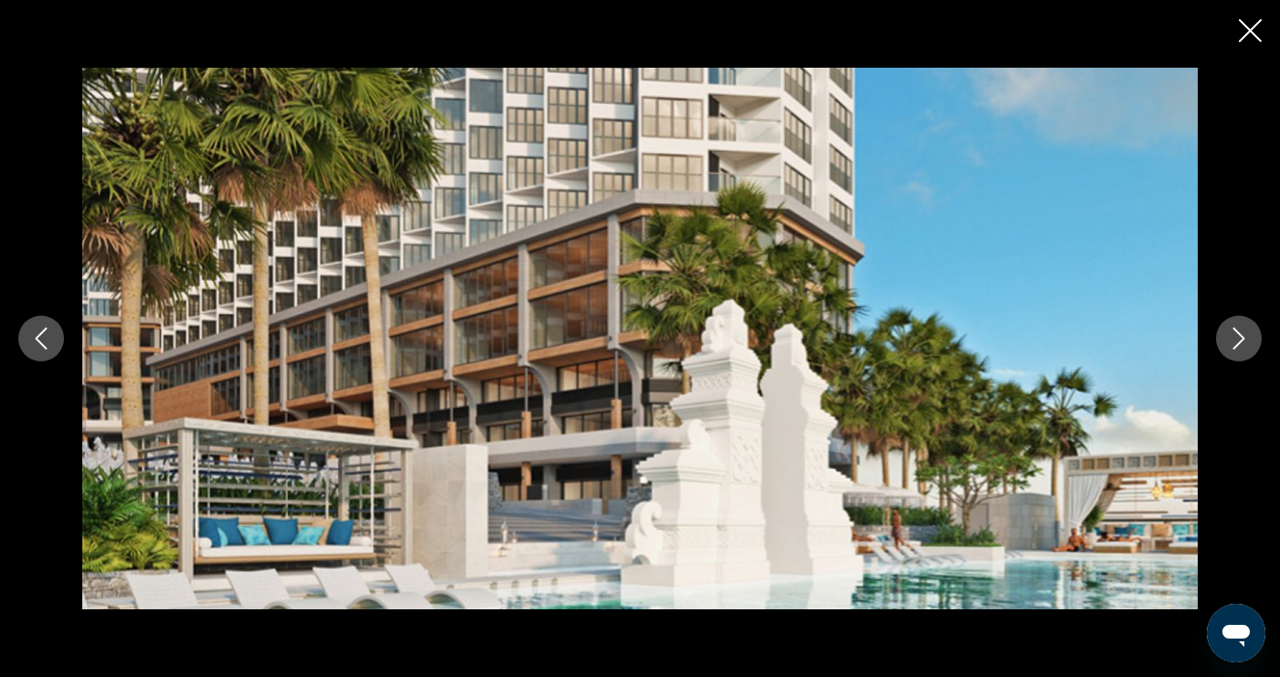
click at [1228, 361] on button "Next image" at bounding box center [1239, 339] width 46 height 46
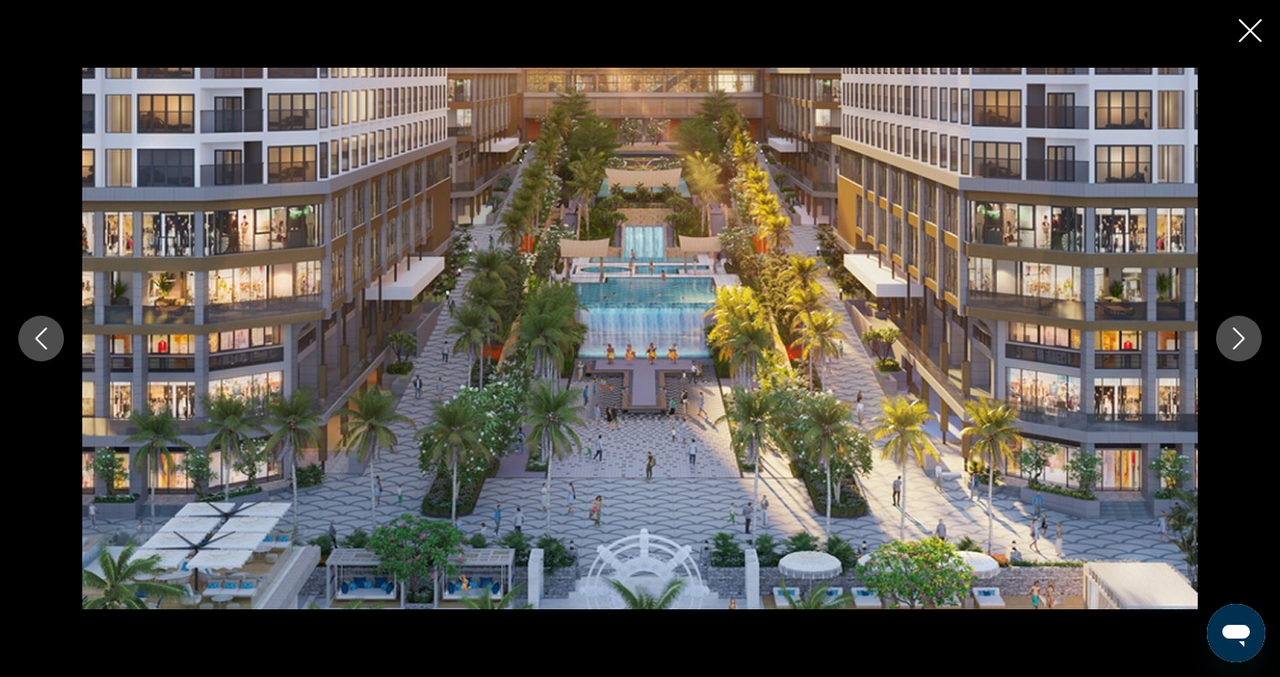
click at [1244, 43] on button "Close slideshow" at bounding box center [1250, 32] width 23 height 28
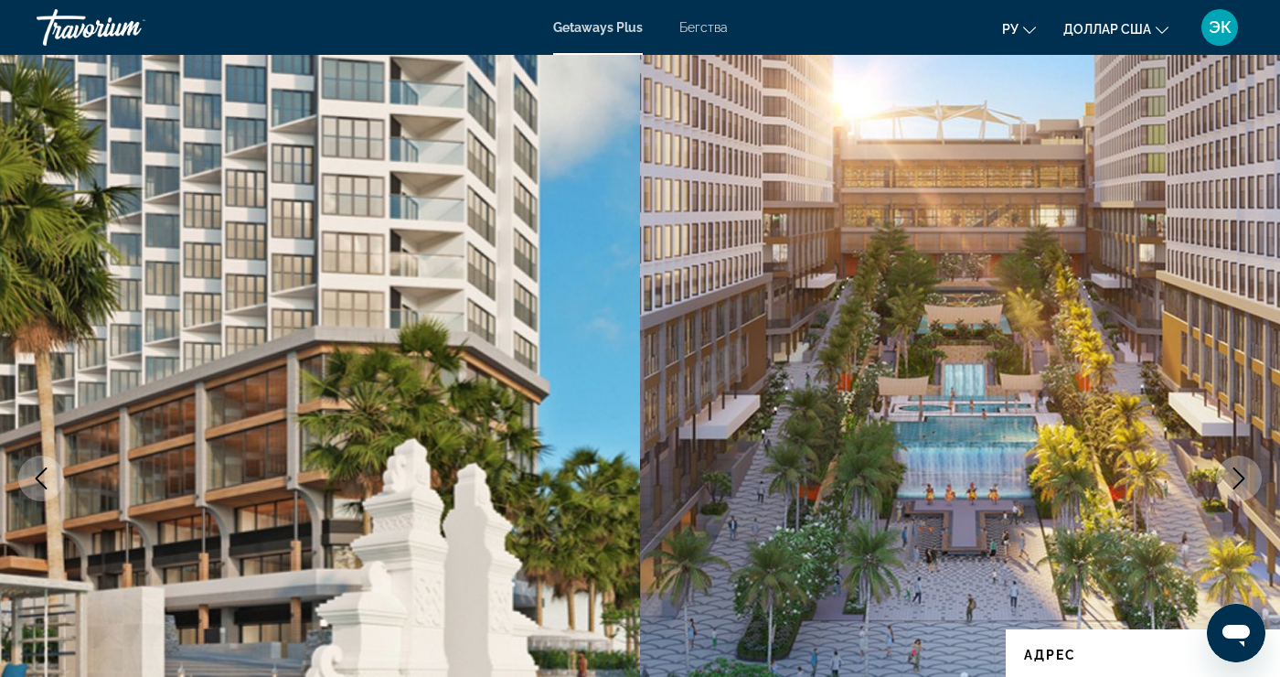
scroll to position [6, 0]
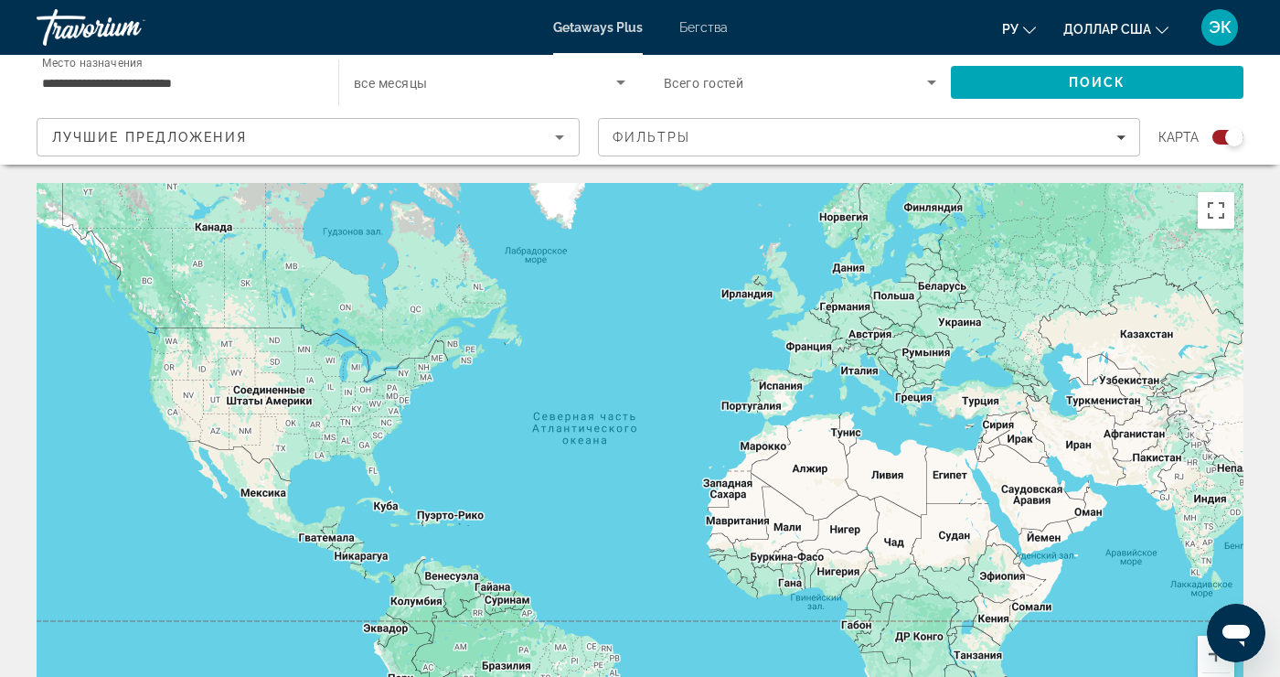
click at [73, 91] on input "**********" at bounding box center [178, 83] width 273 height 22
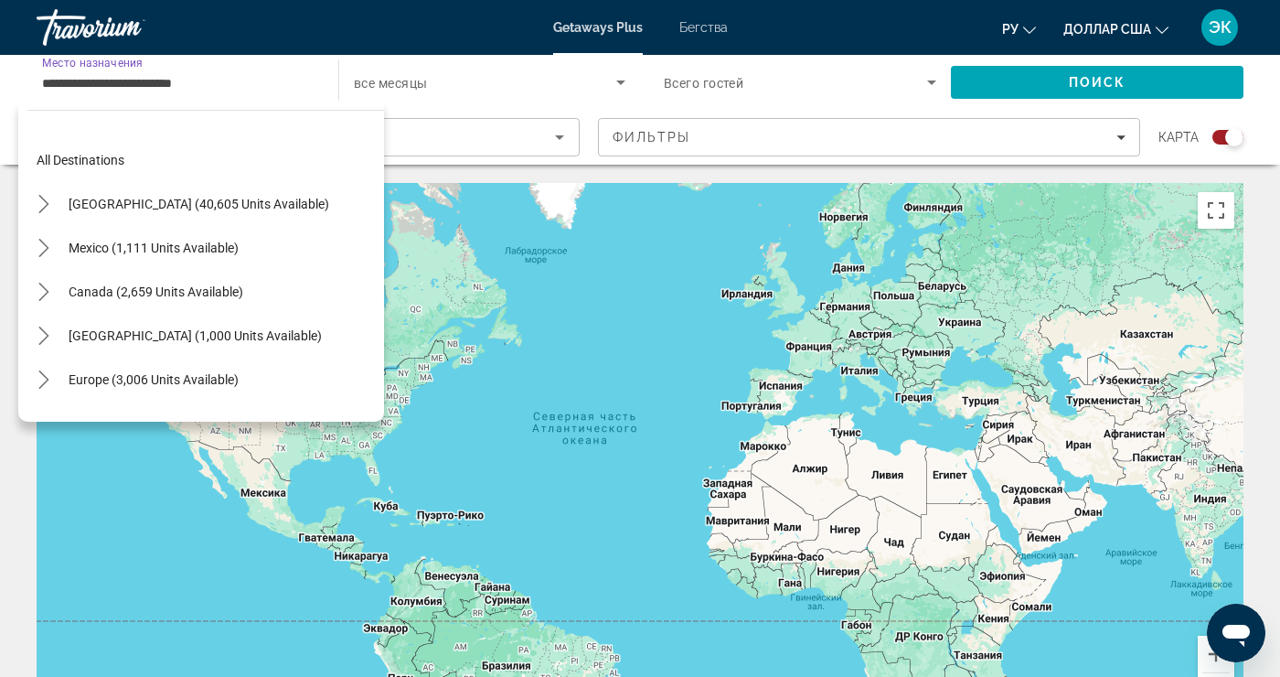
scroll to position [735, 0]
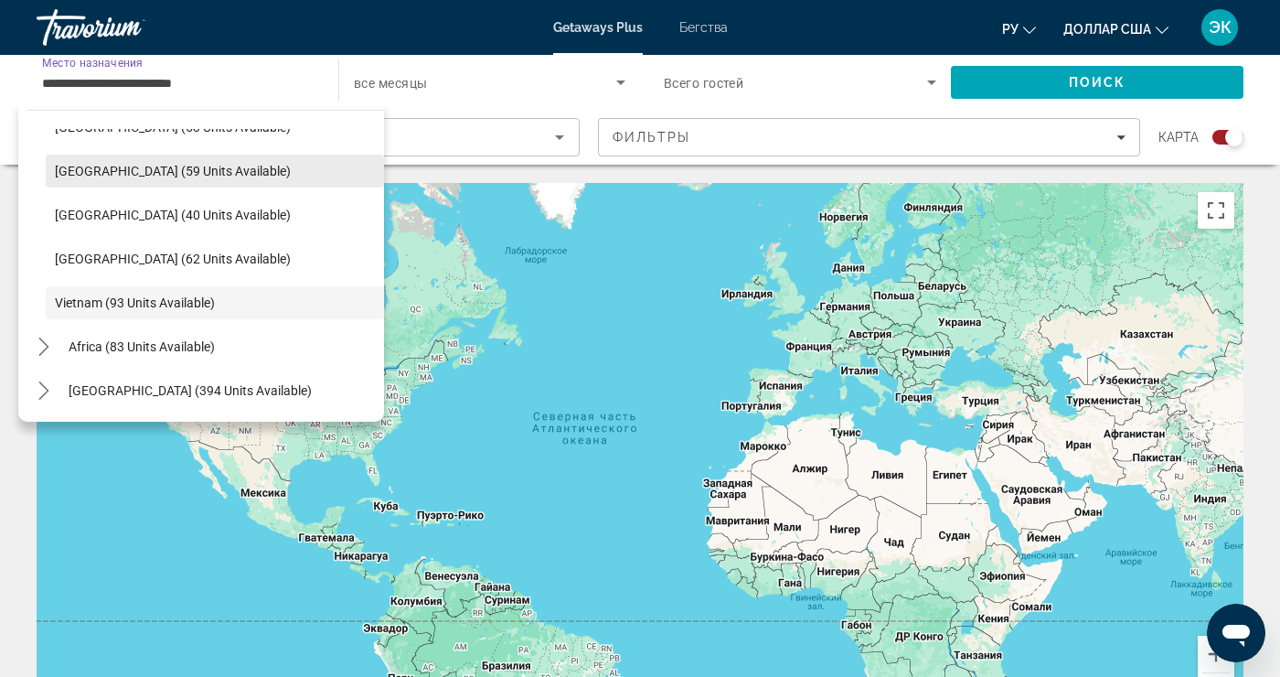
click at [73, 177] on span "[GEOGRAPHIC_DATA] (59 units available)" at bounding box center [173, 171] width 236 height 15
type input "**********"
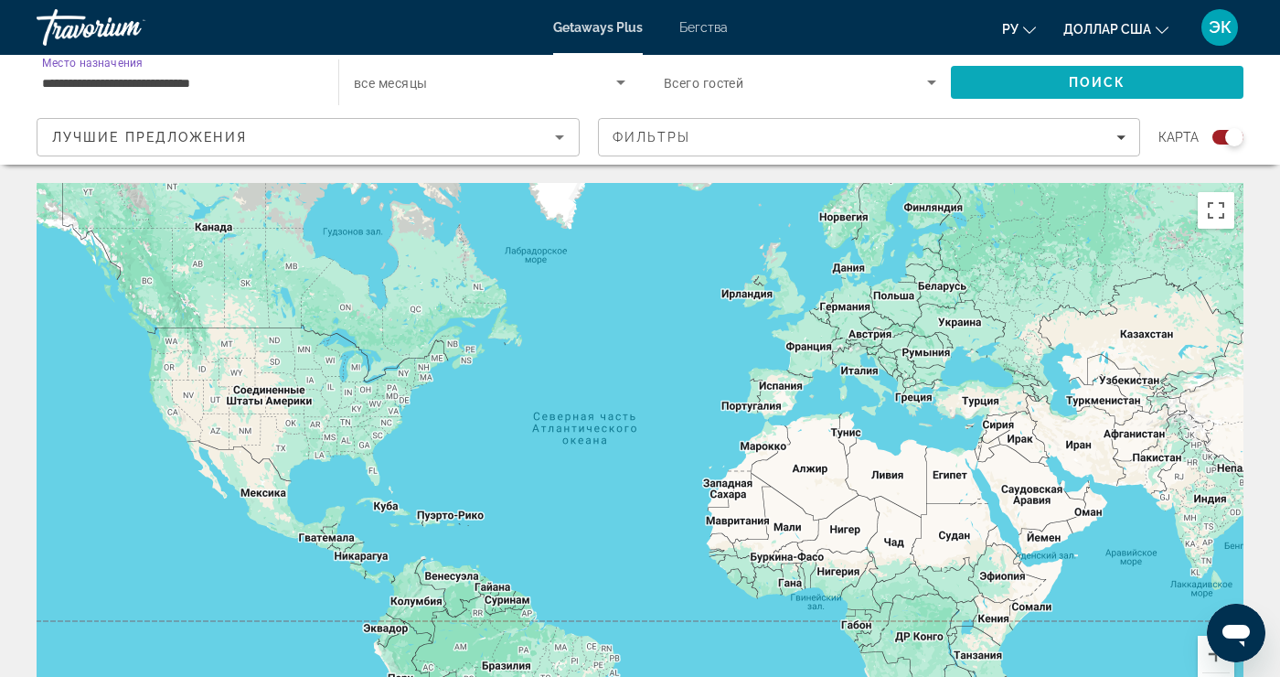
click at [1226, 103] on span "Поиск" at bounding box center [1097, 82] width 293 height 44
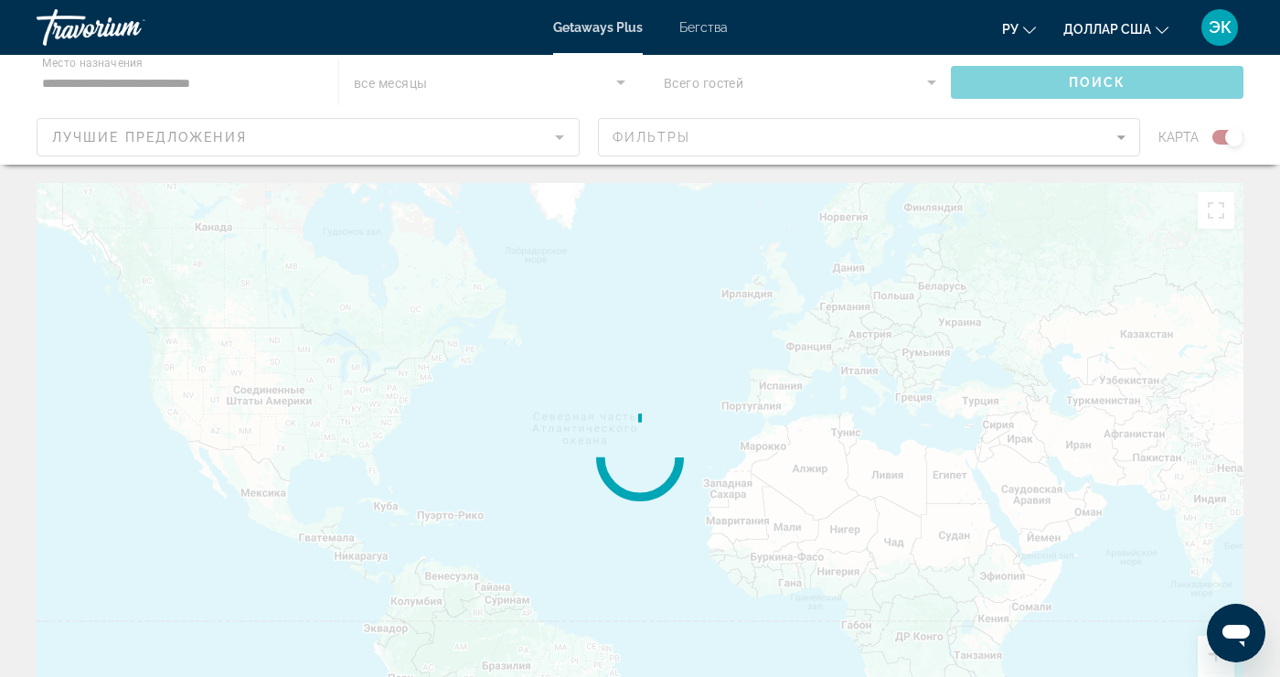
click at [1193, 89] on div "Основное содержание" at bounding box center [640, 110] width 1280 height 110
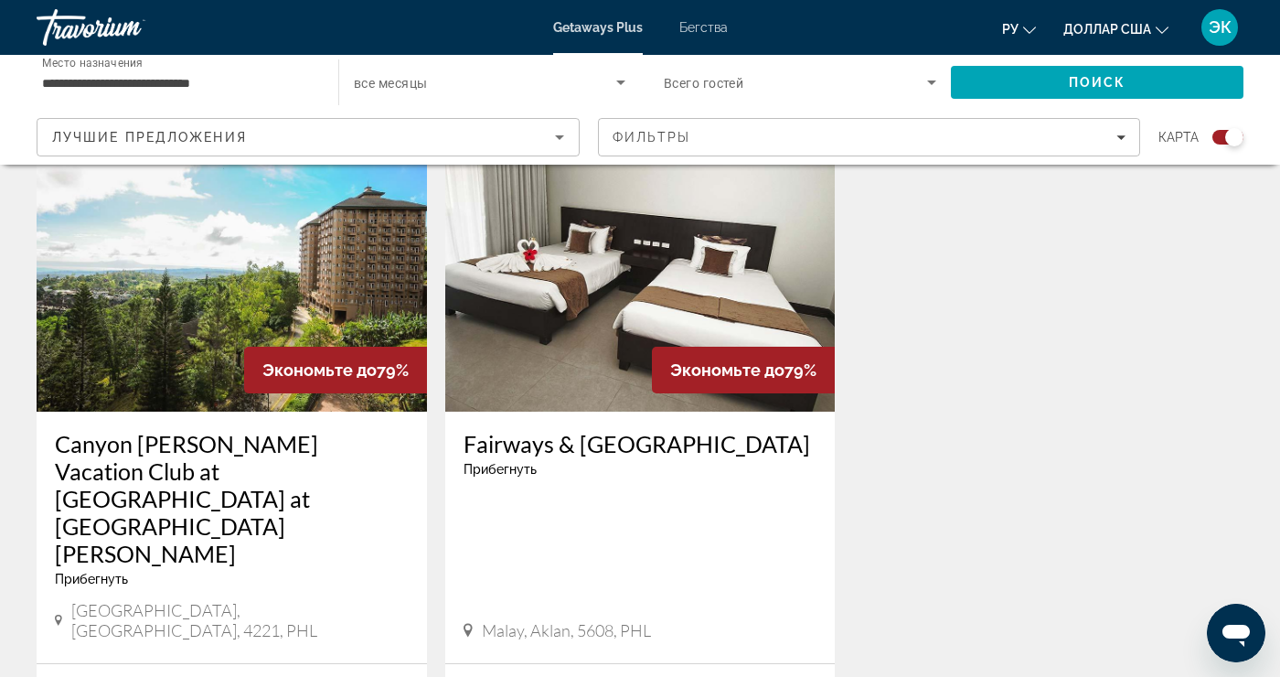
scroll to position [2593, 0]
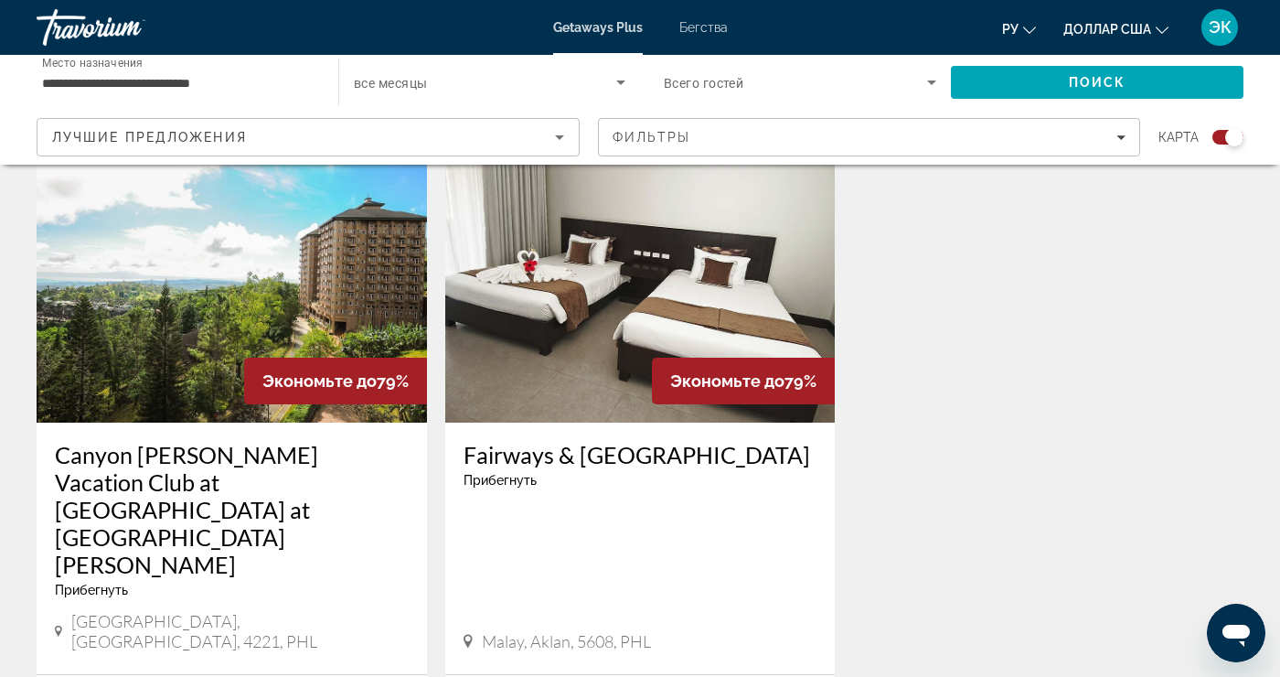
click at [125, 300] on img "Основное содержание" at bounding box center [232, 276] width 391 height 293
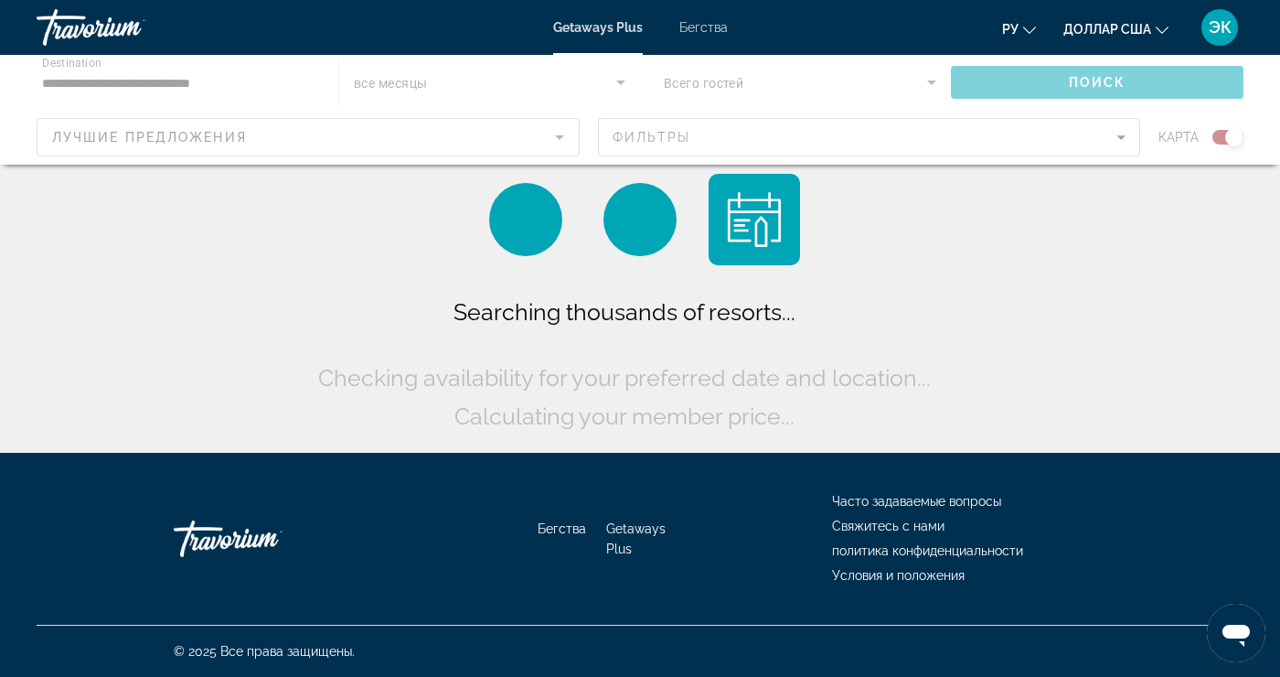
click at [69, 86] on div "Основное содержание" at bounding box center [640, 110] width 1280 height 110
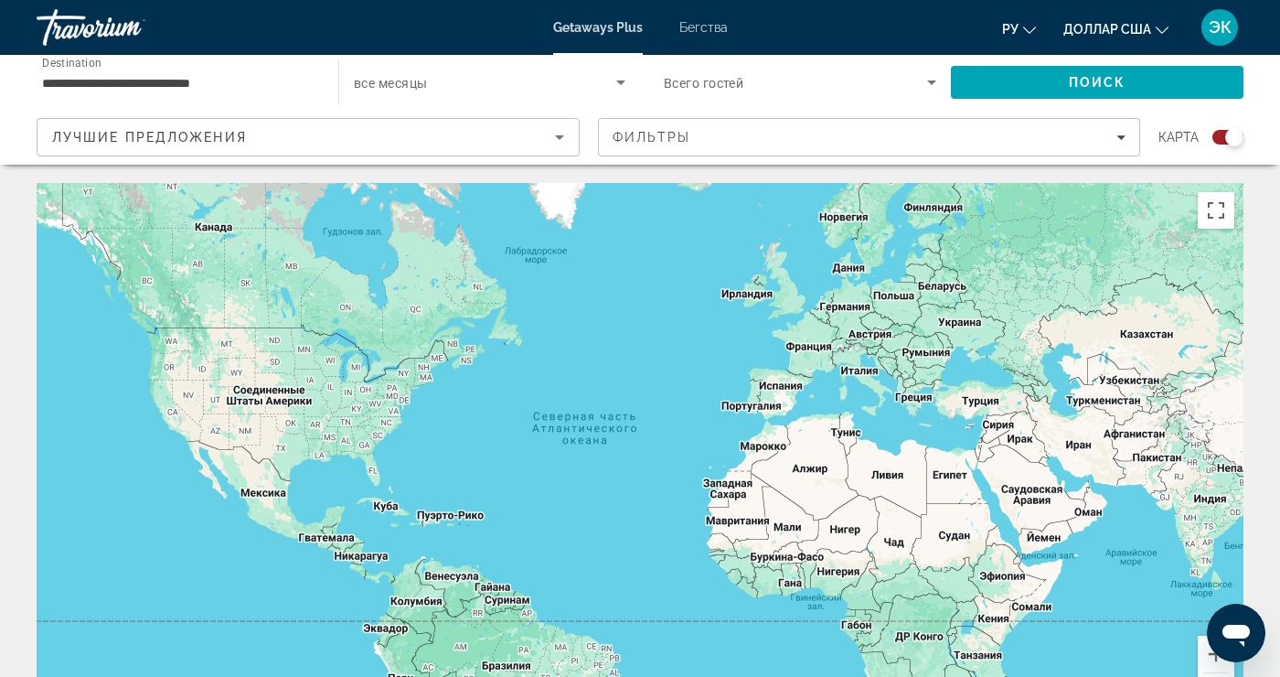
click at [79, 91] on input "**********" at bounding box center [178, 83] width 273 height 22
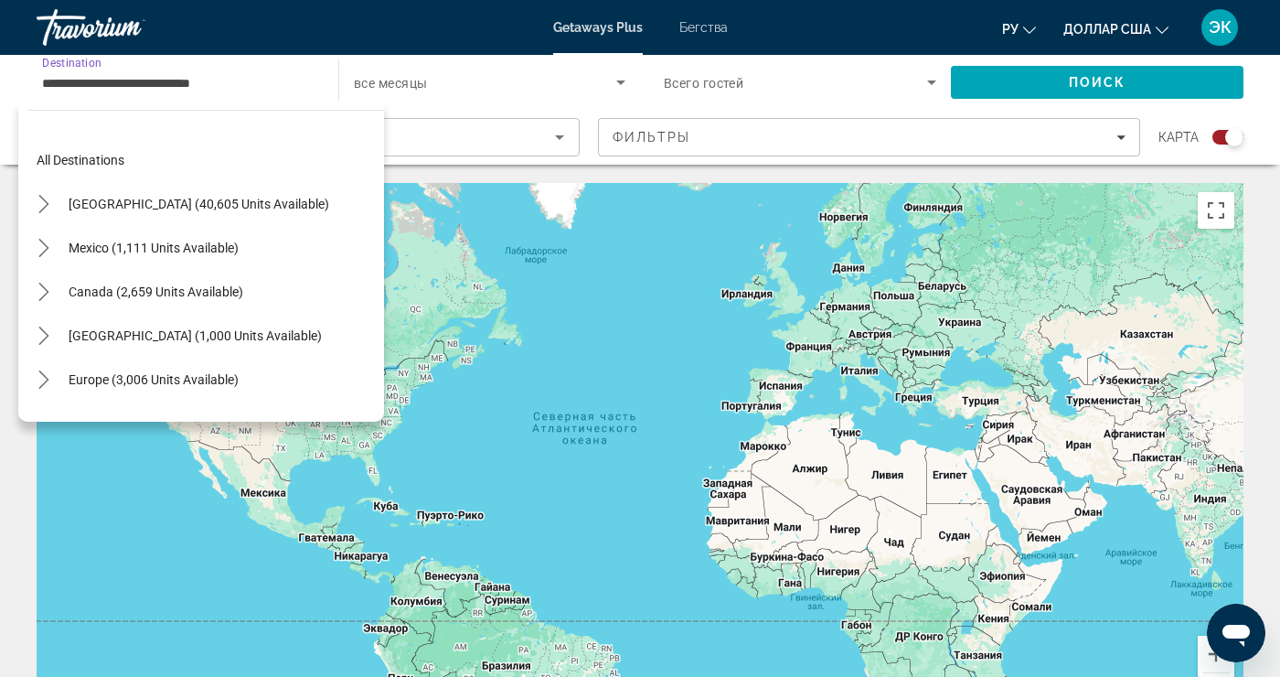
scroll to position [636, 0]
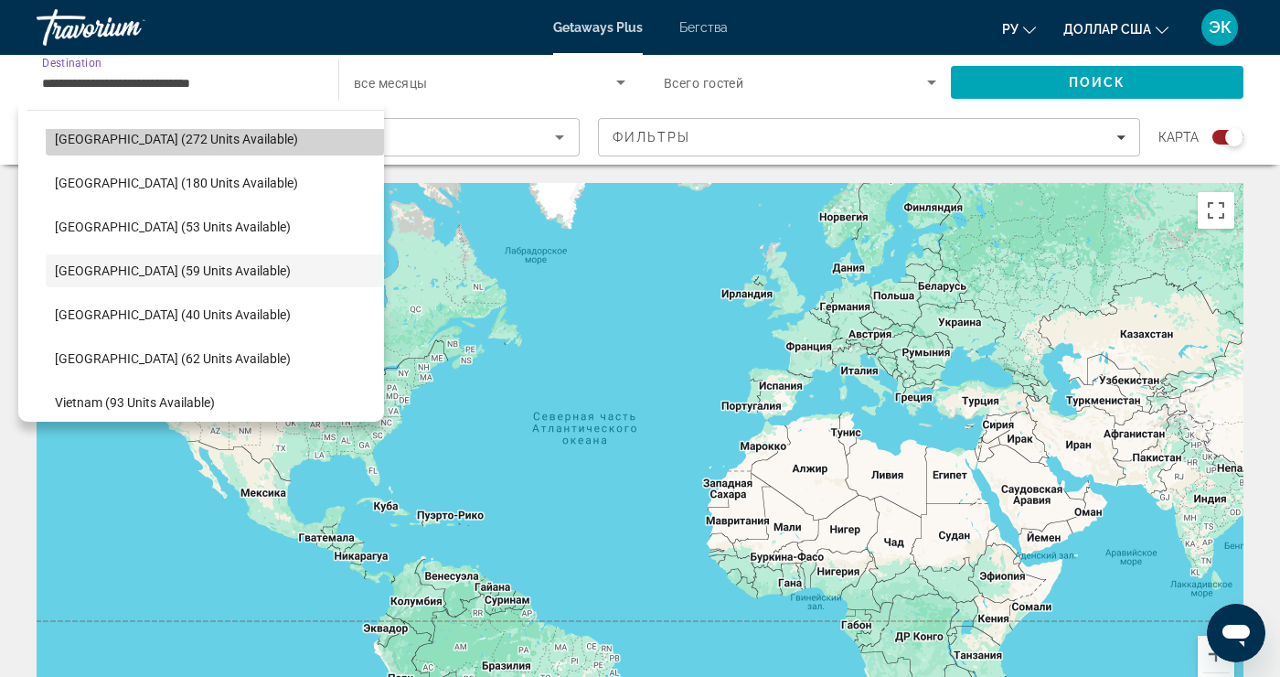
click at [58, 141] on span "[GEOGRAPHIC_DATA] (272 units available)" at bounding box center [176, 139] width 243 height 15
type input "**********"
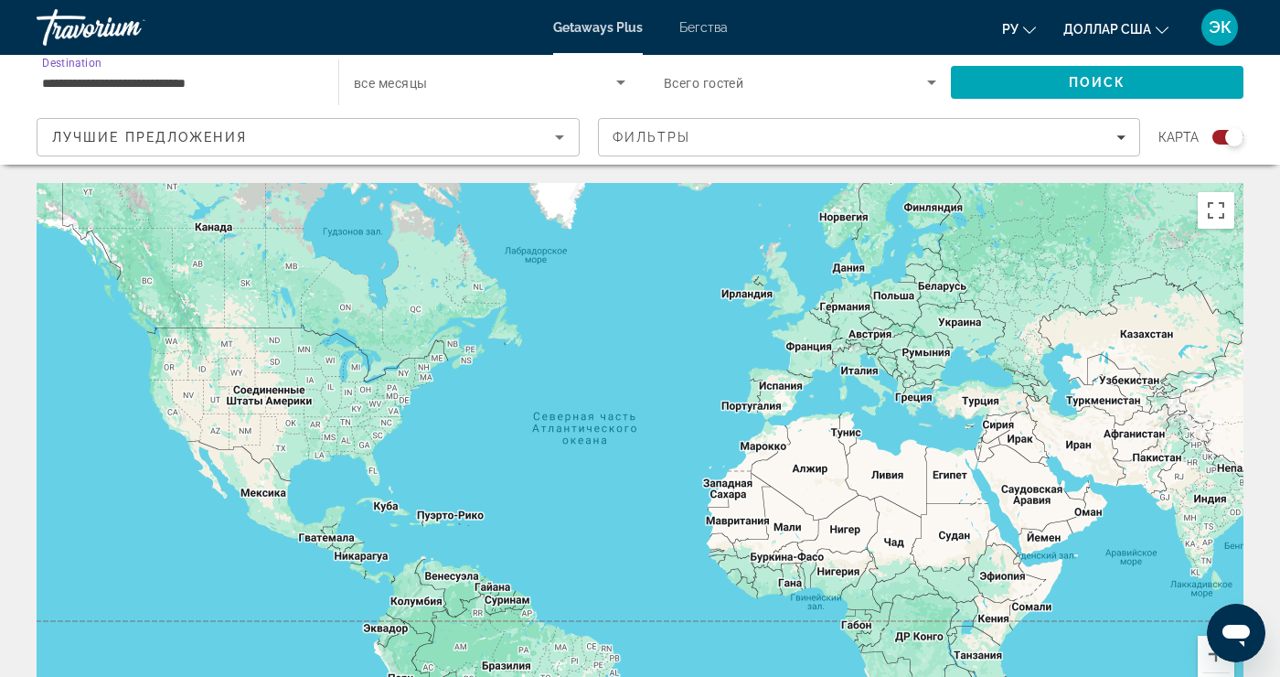
click at [1233, 144] on div "Search widget" at bounding box center [1235, 137] width 18 height 18
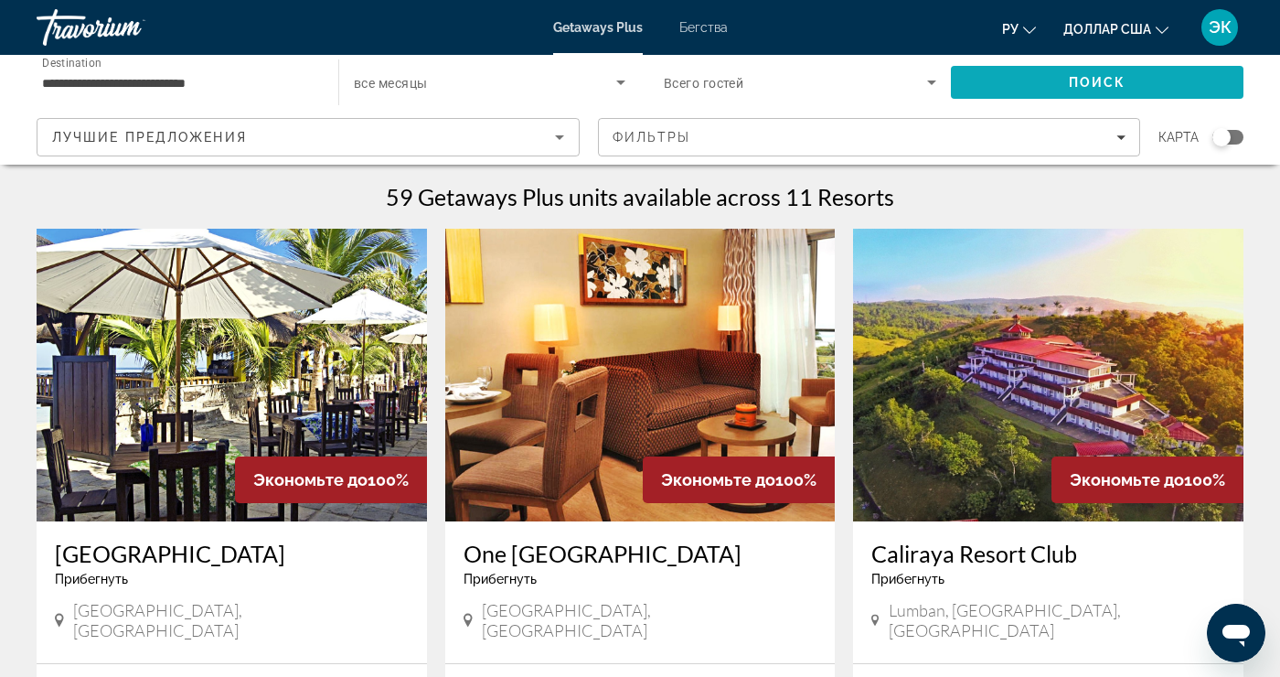
click at [1194, 88] on span "Search" at bounding box center [1097, 82] width 293 height 44
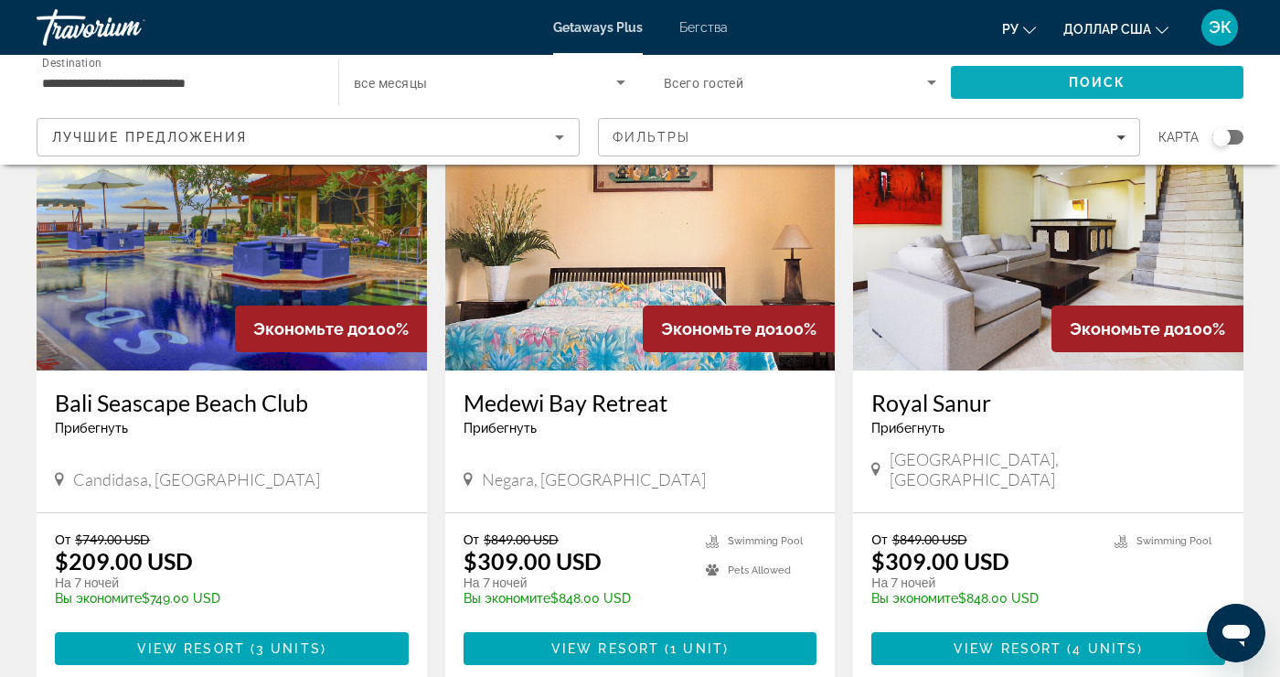
scroll to position [153, 0]
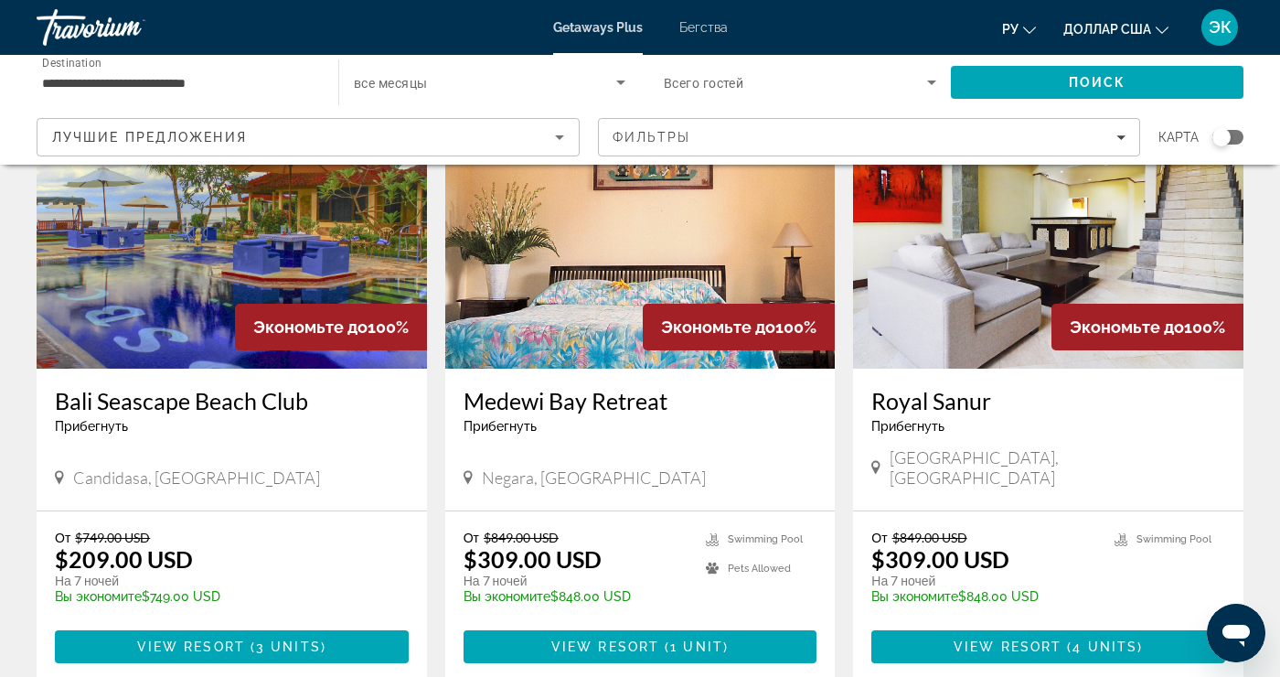
click at [108, 260] on img "Основное содержание" at bounding box center [232, 222] width 391 height 293
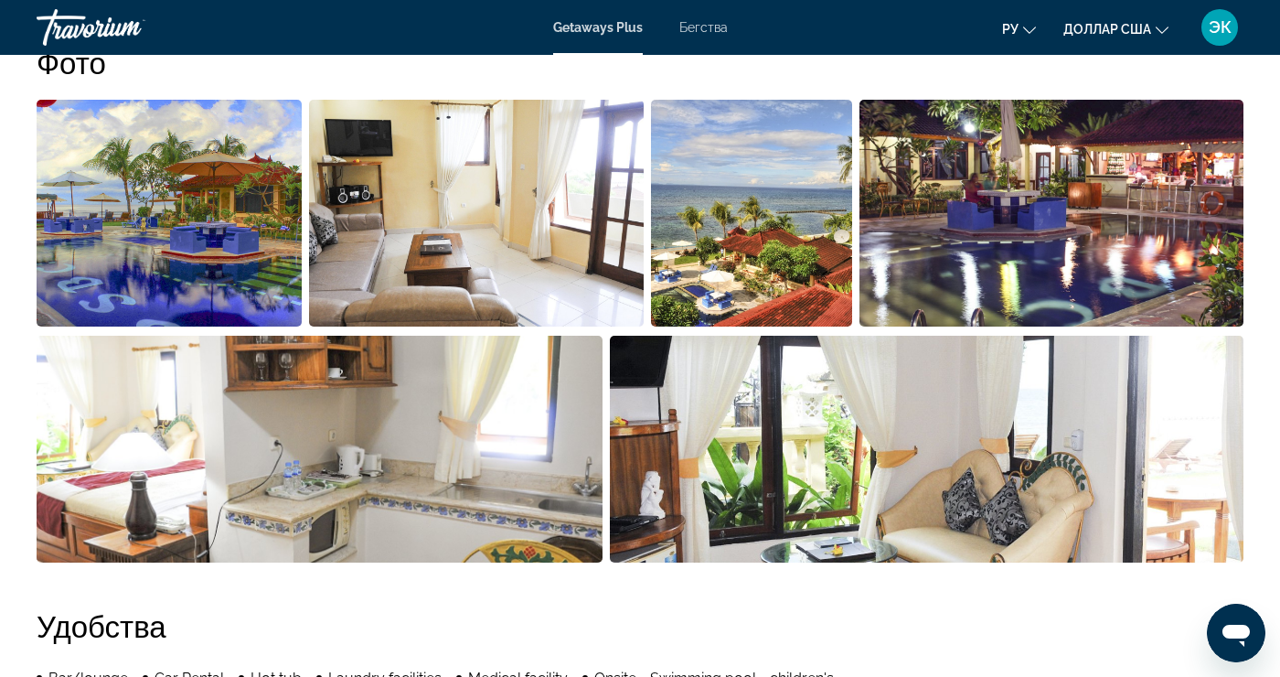
scroll to position [1204, 0]
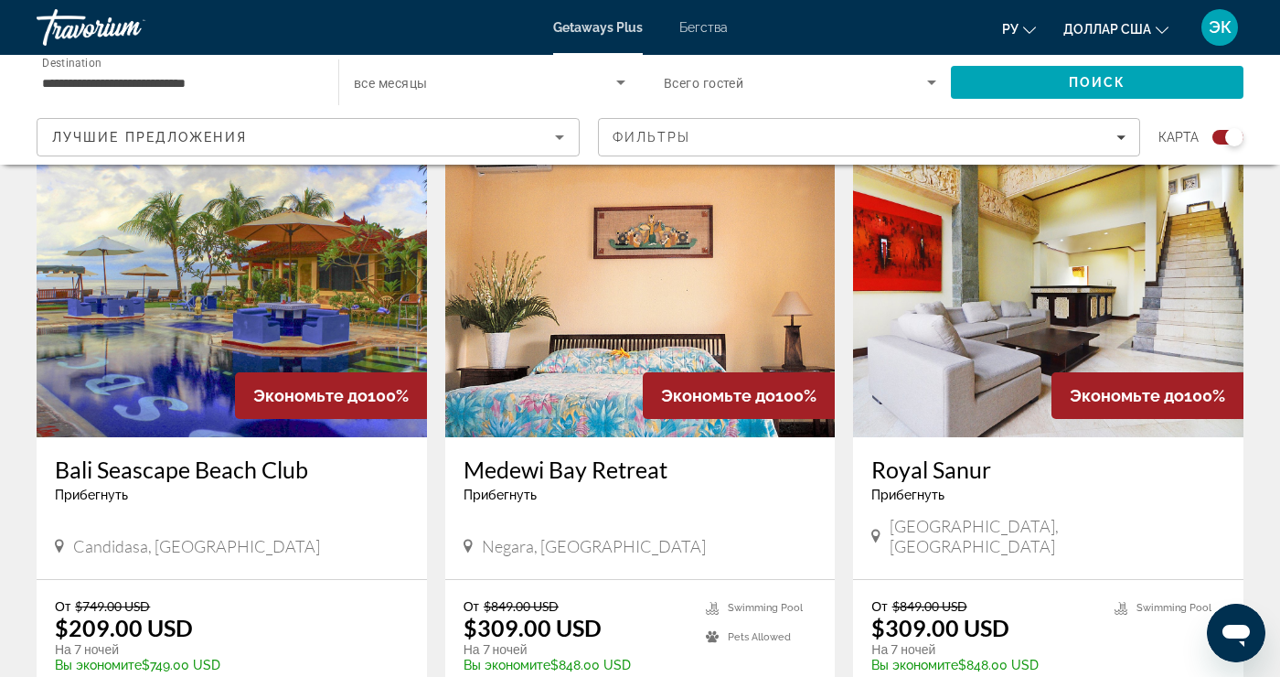
scroll to position [649, 0]
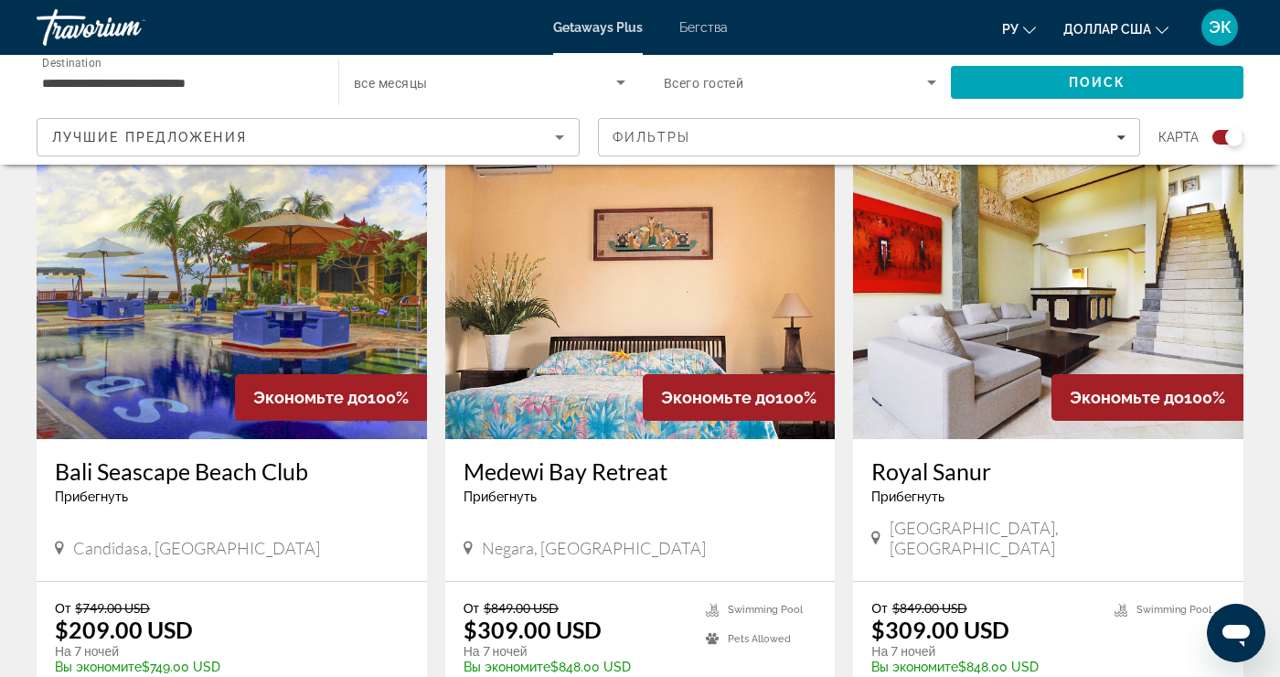
click at [1076, 332] on img "Основное содержание" at bounding box center [1048, 292] width 391 height 293
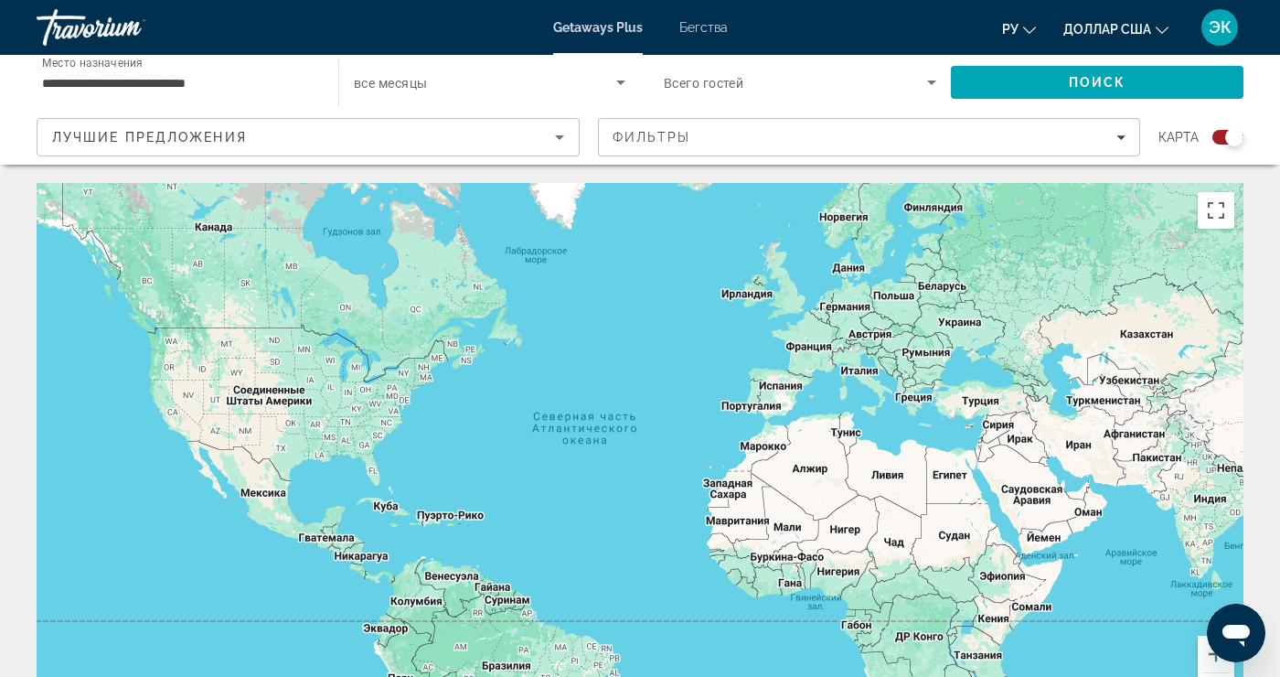
click at [89, 87] on input "**********" at bounding box center [178, 83] width 273 height 22
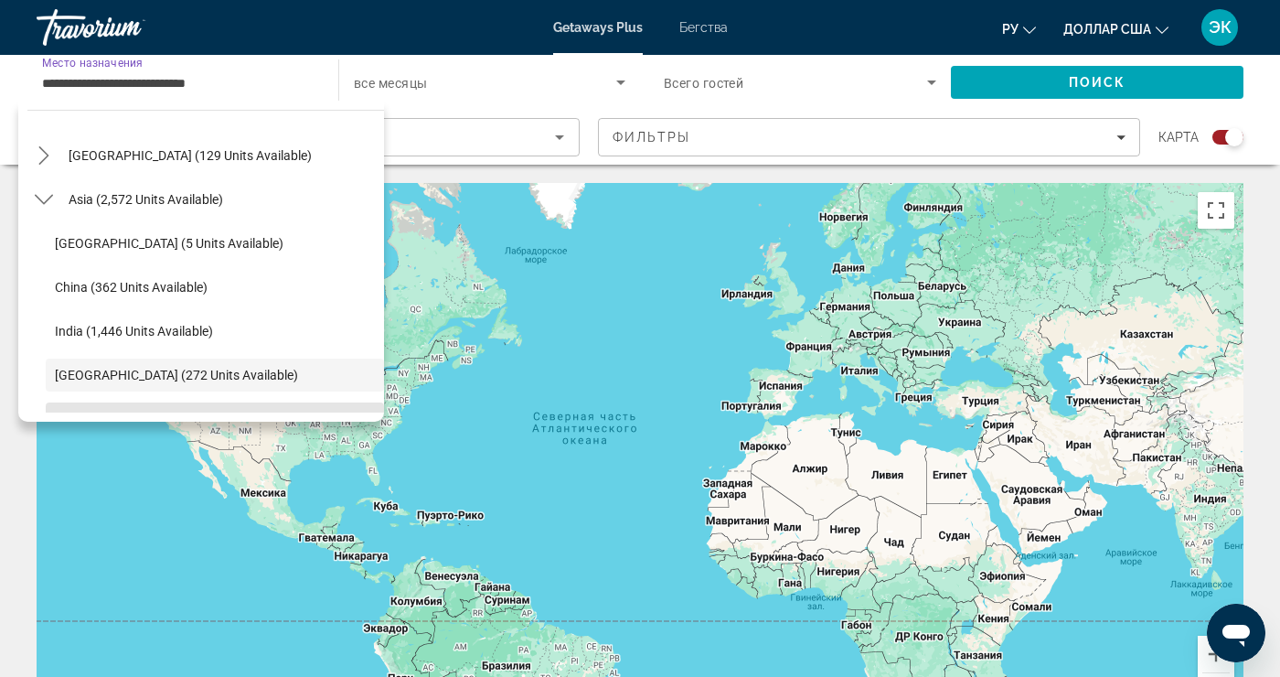
scroll to position [399, 0]
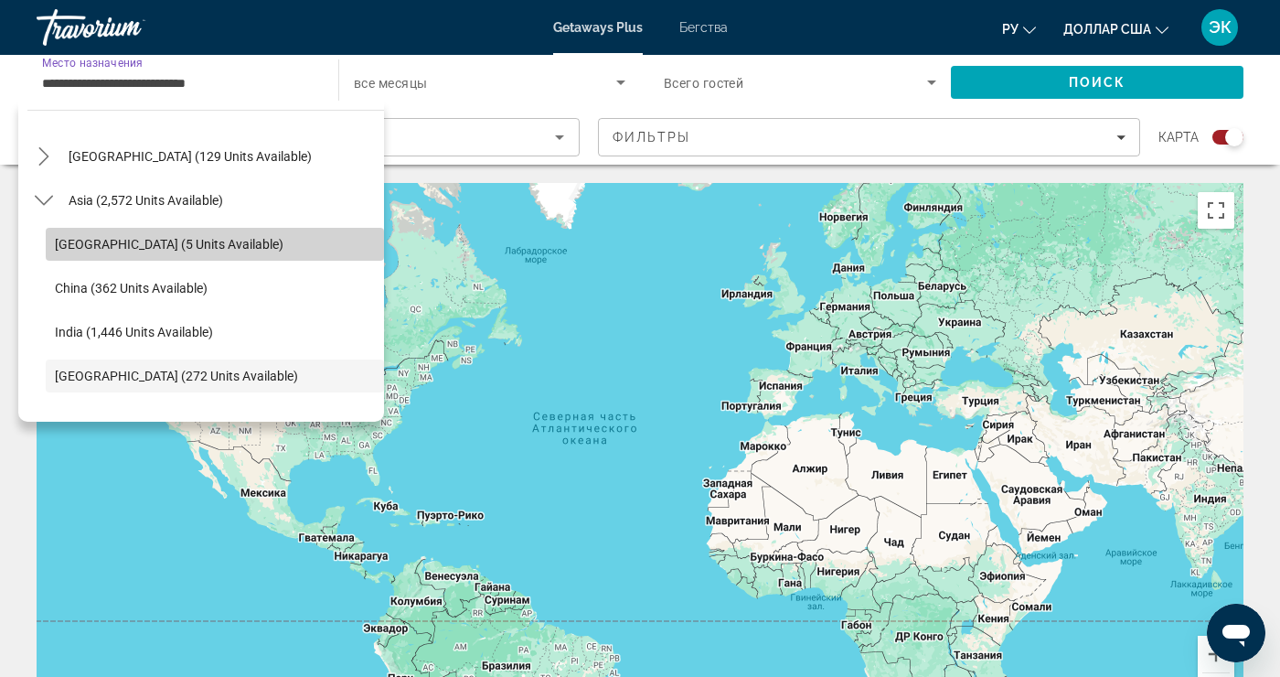
click at [82, 251] on span "Select destination: Bangladesh (5 units available)" at bounding box center [215, 244] width 338 height 44
type input "**********"
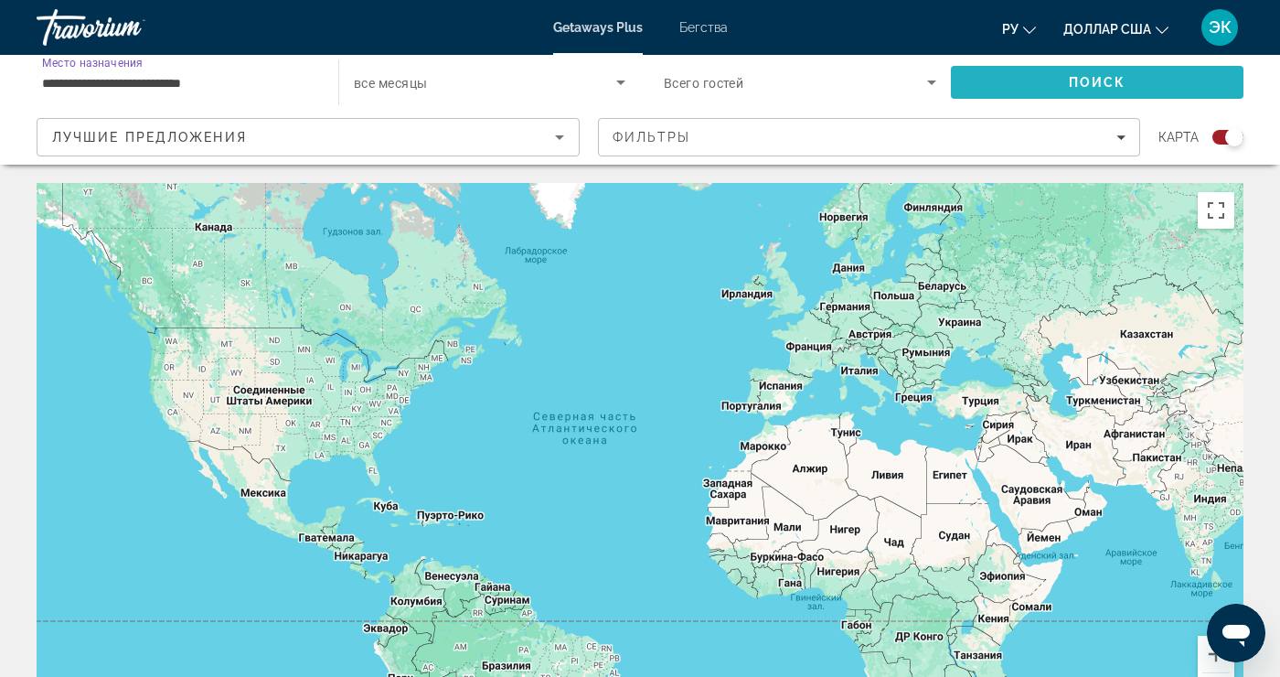
click at [1097, 84] on font "Поиск" at bounding box center [1098, 82] width 58 height 15
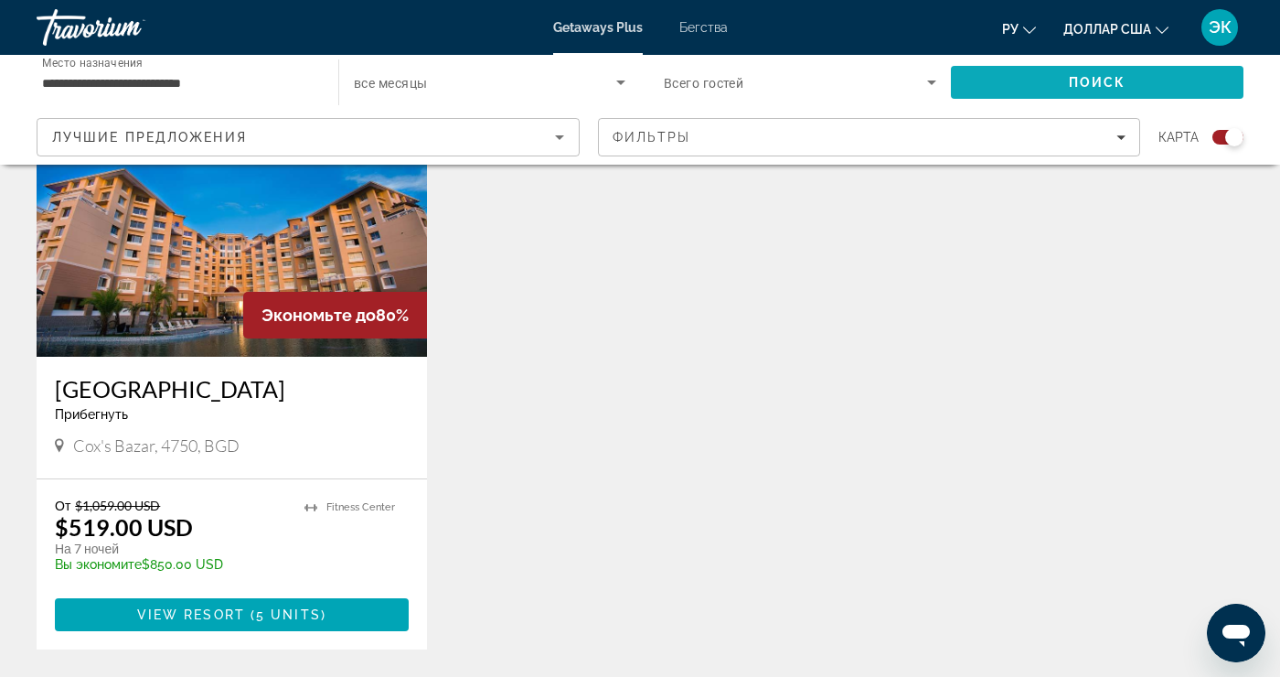
scroll to position [731, 0]
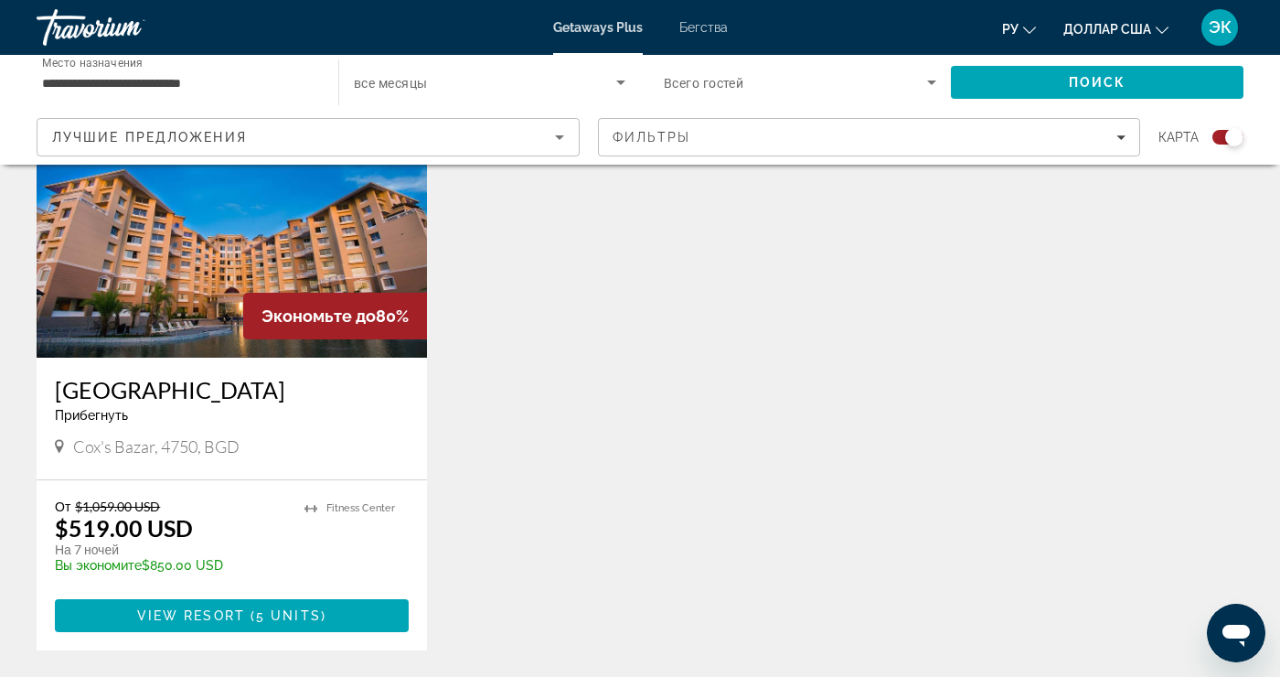
click at [125, 250] on img "Основное содержание" at bounding box center [232, 211] width 391 height 293
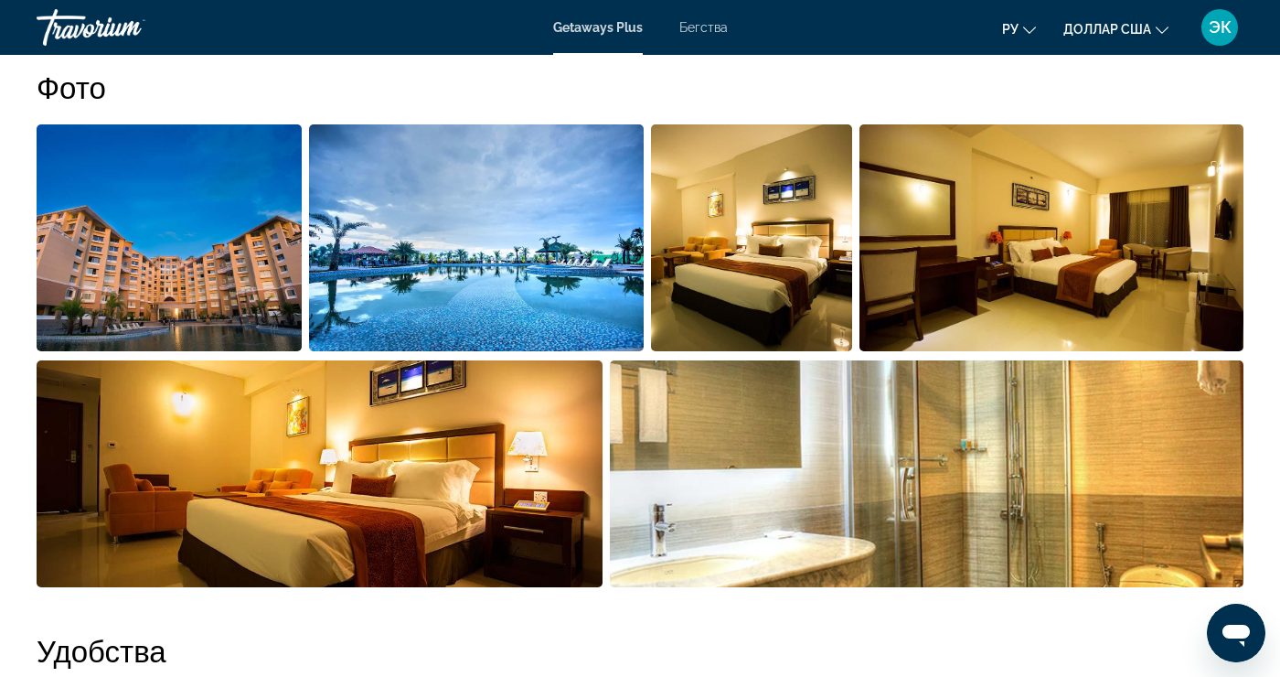
scroll to position [1193, 0]
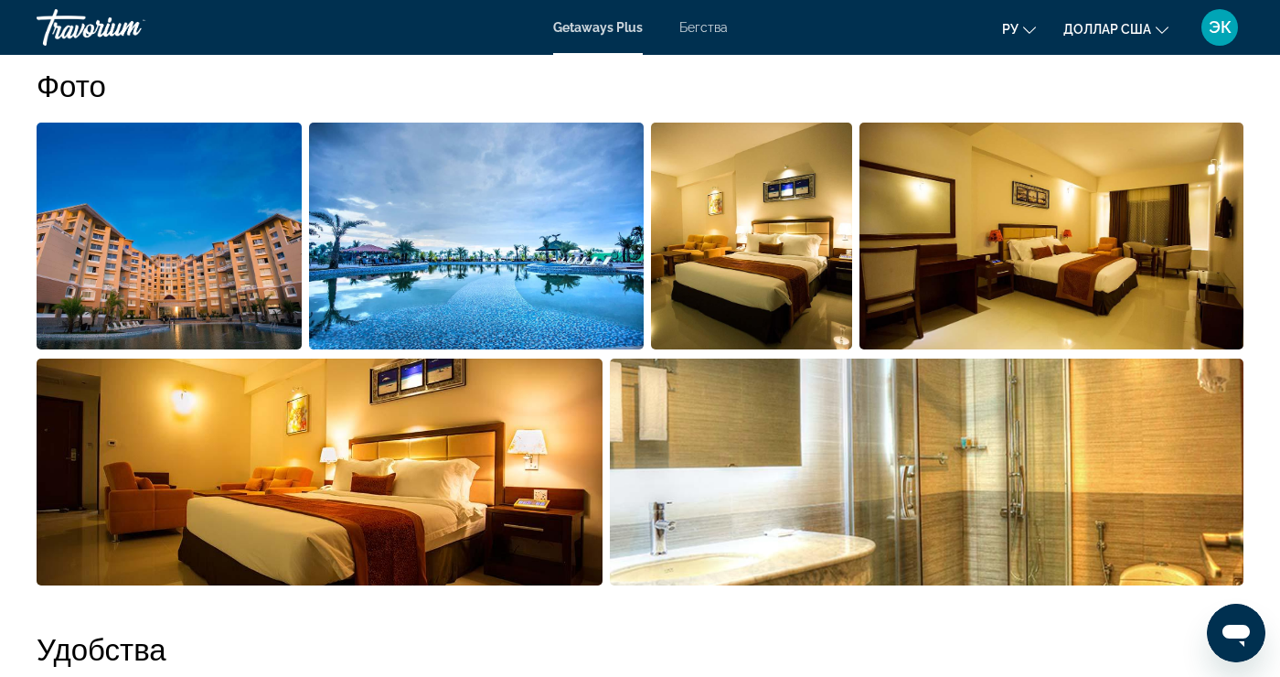
click at [125, 233] on img "Open full-screen image slider" at bounding box center [169, 236] width 265 height 227
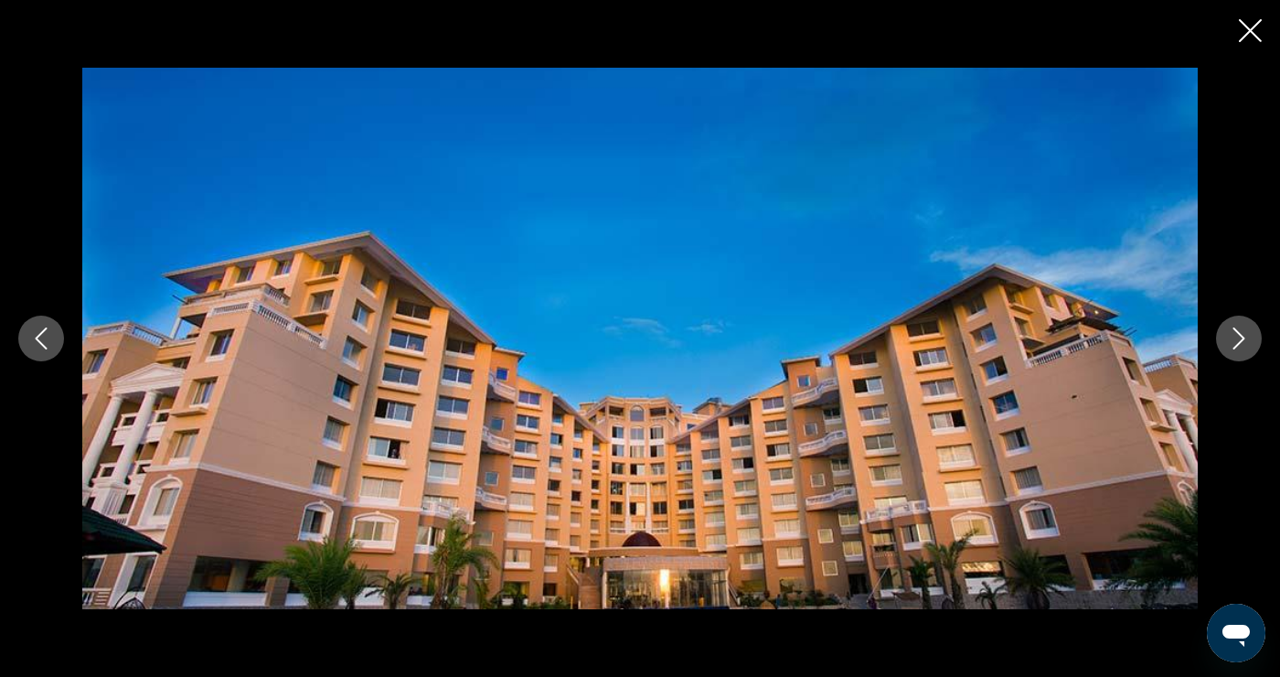
scroll to position [1195, 0]
click at [1235, 361] on button "Next image" at bounding box center [1239, 339] width 46 height 46
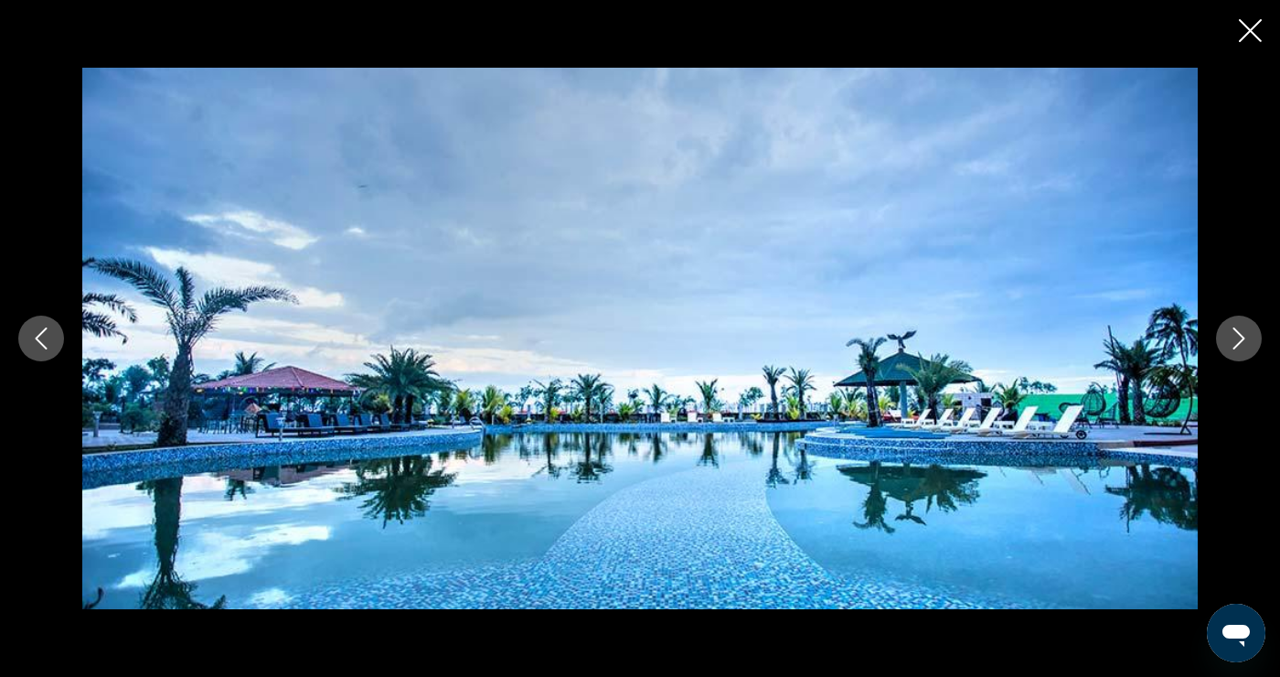
click at [1227, 361] on button "Next image" at bounding box center [1239, 339] width 46 height 46
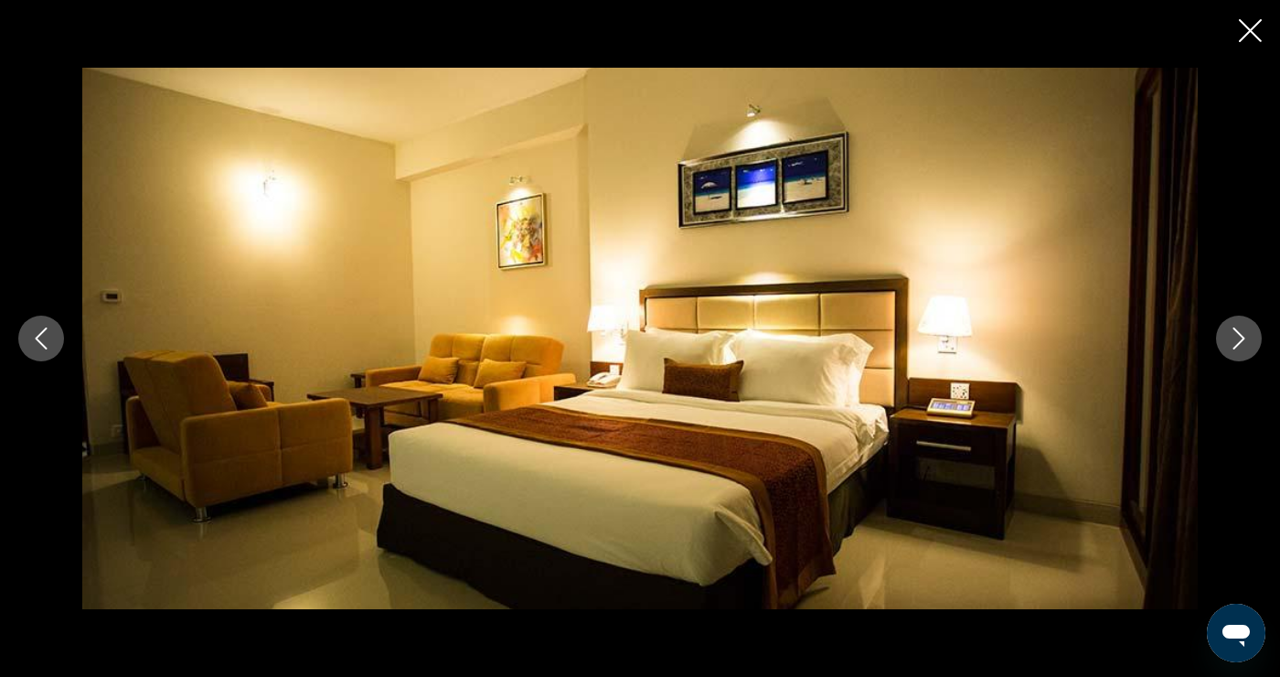
click at [1224, 361] on button "Next image" at bounding box center [1239, 339] width 46 height 46
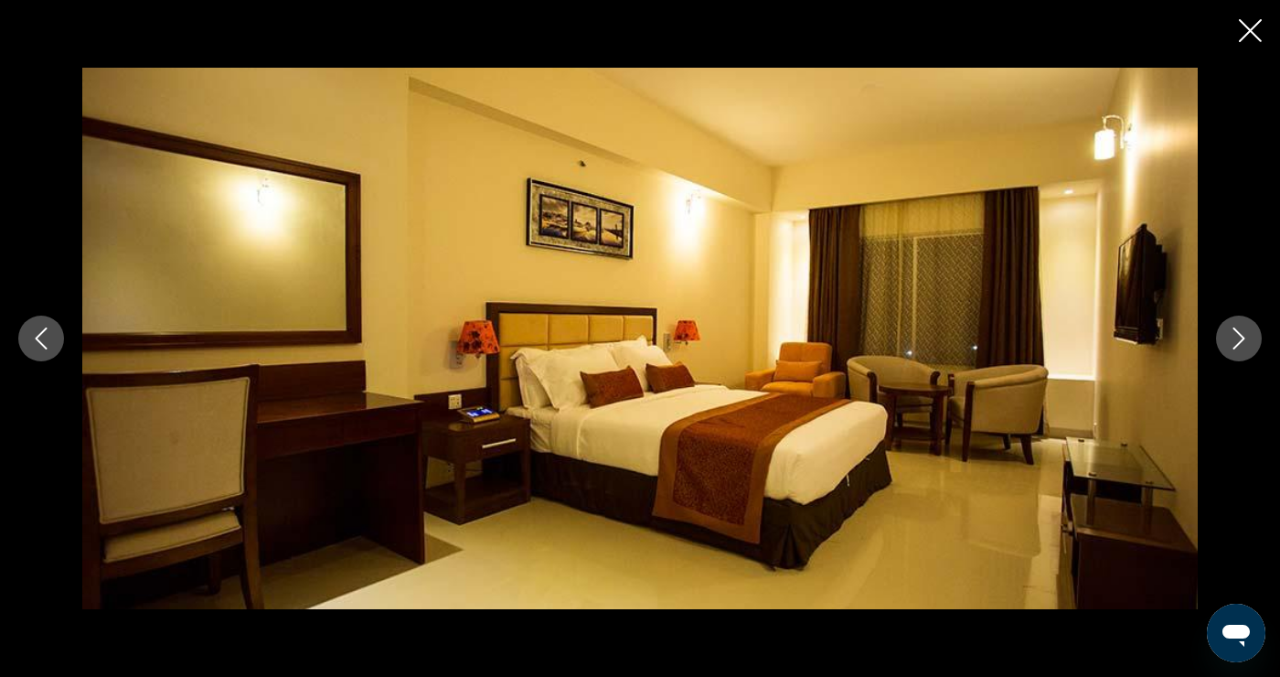
click at [1235, 349] on icon "Next image" at bounding box center [1240, 338] width 12 height 22
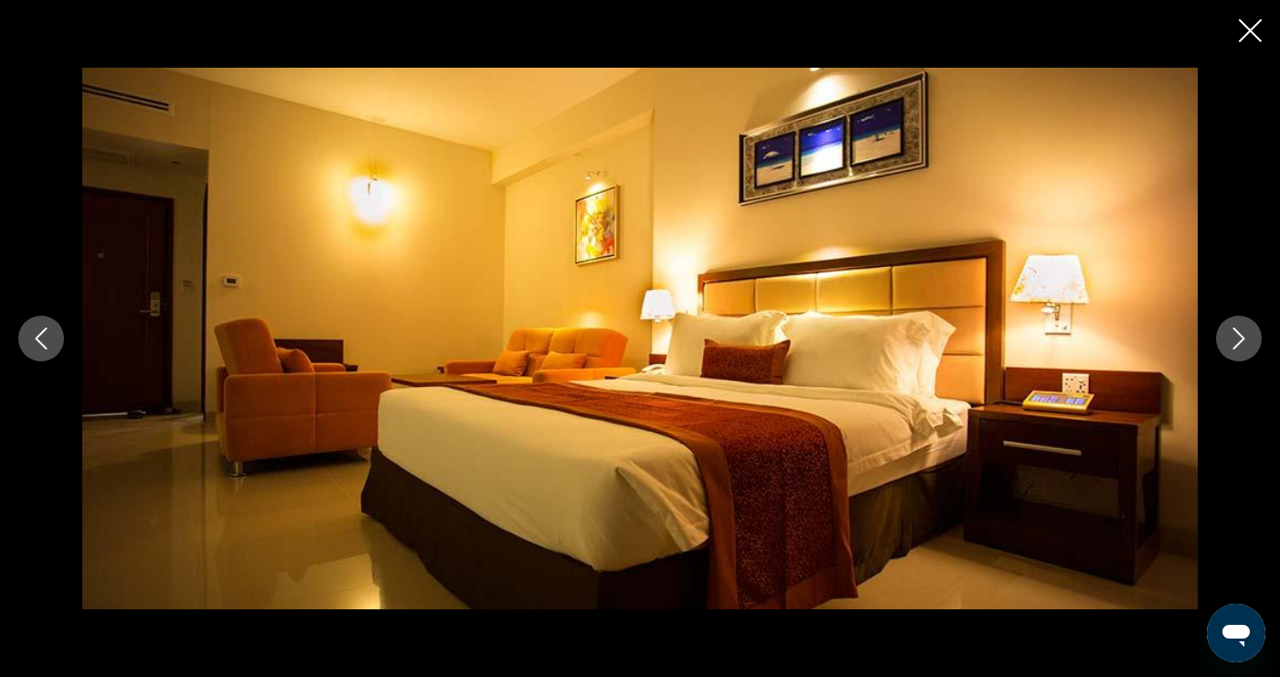
click at [1236, 349] on icon "Next image" at bounding box center [1239, 338] width 22 height 22
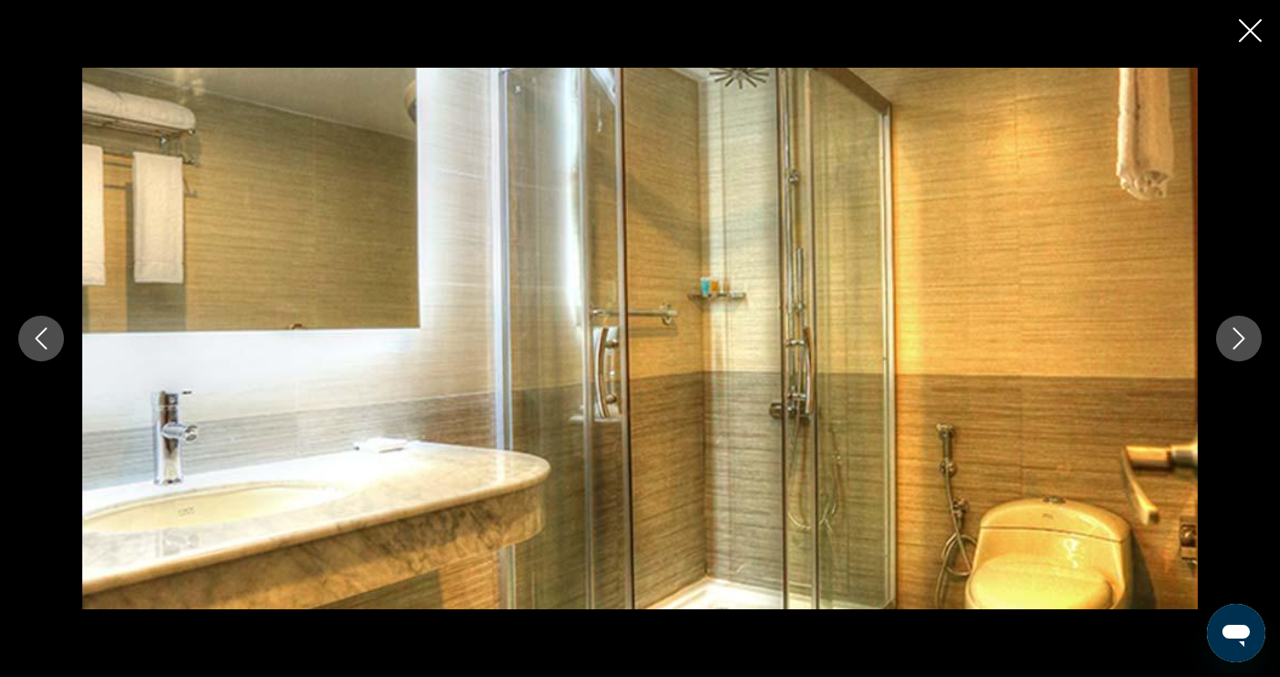
click at [1245, 40] on icon "Close slideshow" at bounding box center [1250, 30] width 23 height 23
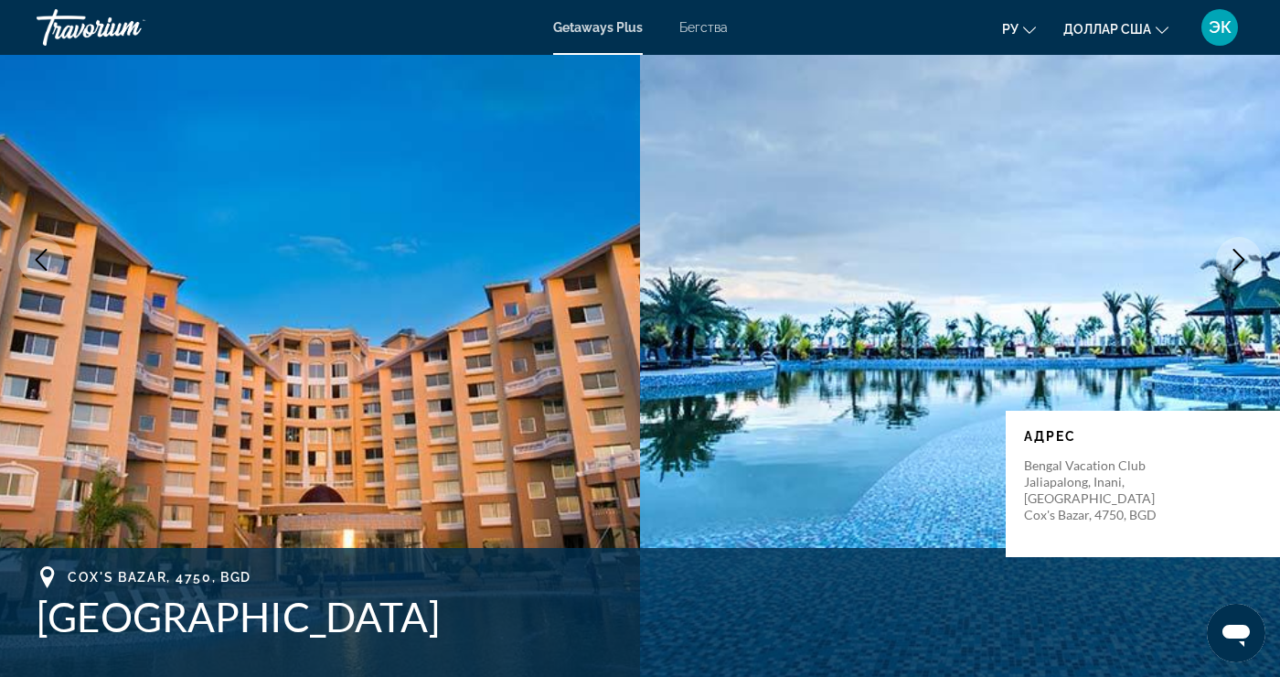
scroll to position [0, 0]
